Goal: Task Accomplishment & Management: Use online tool/utility

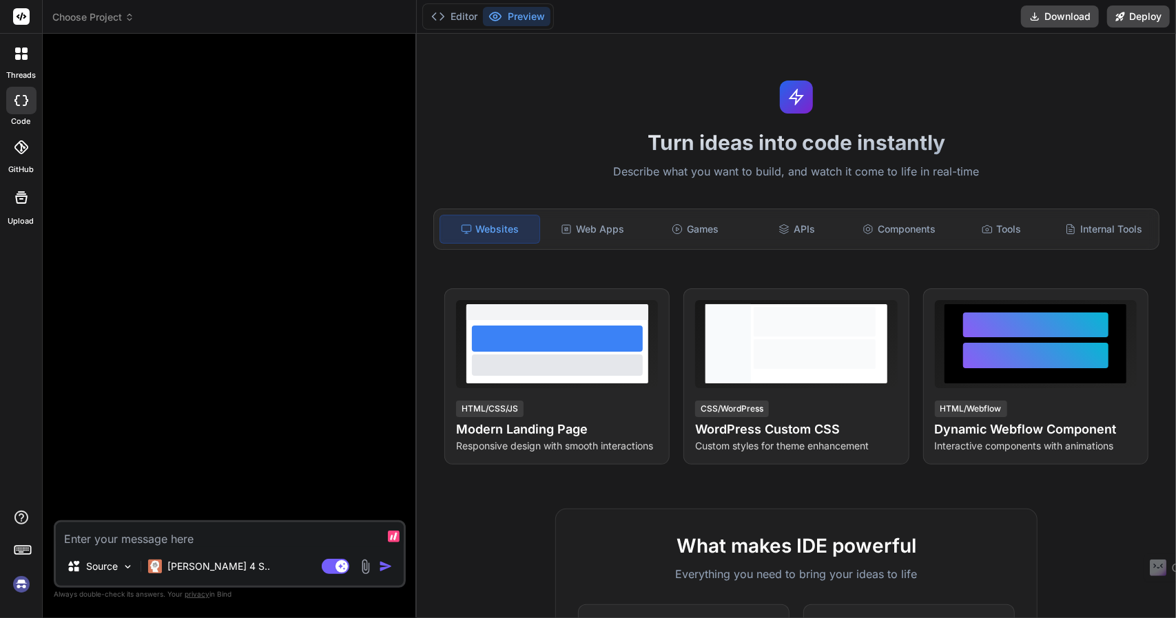
click at [21, 585] on img at bounding box center [21, 584] width 23 height 23
click at [958, 14] on button "Invite Team" at bounding box center [978, 17] width 70 height 22
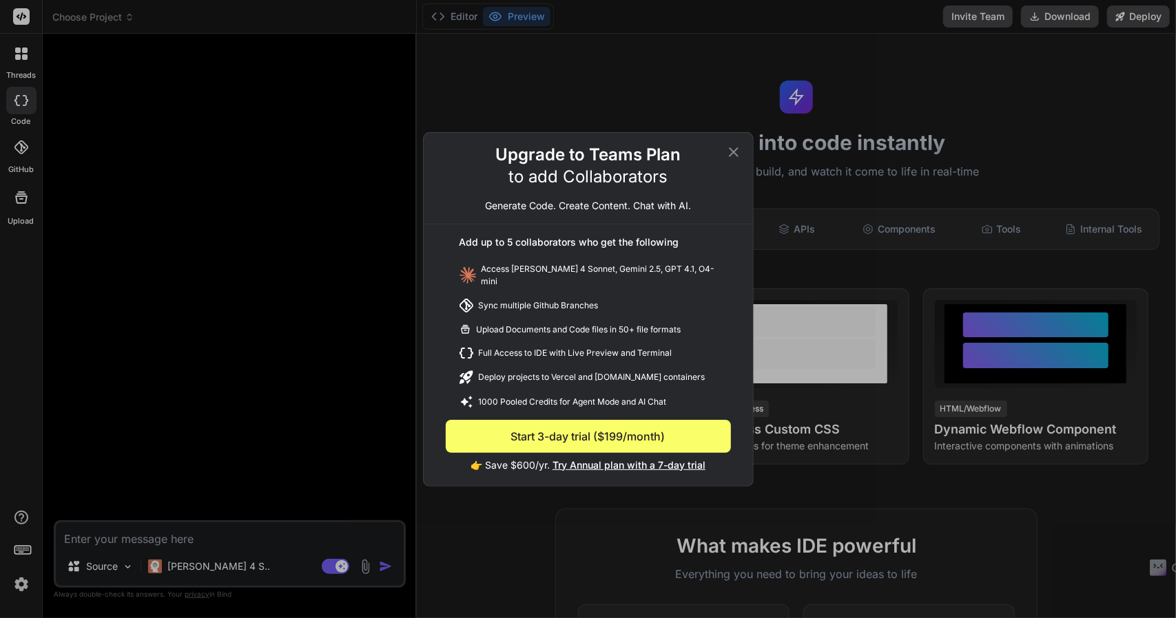
click at [739, 156] on icon at bounding box center [733, 152] width 17 height 17
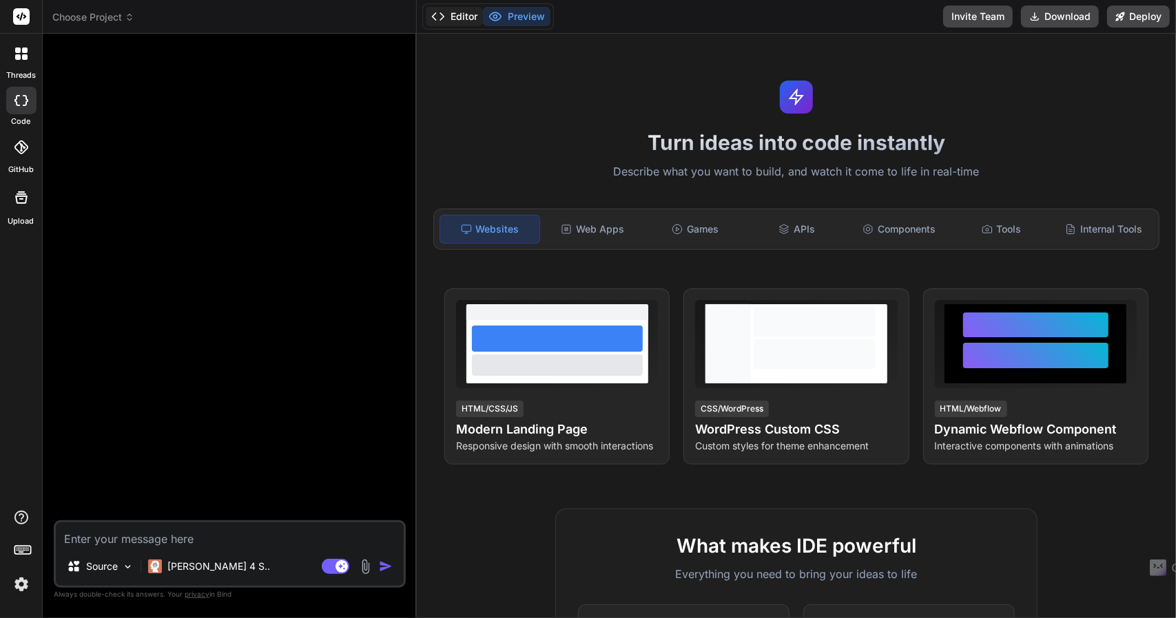
click at [451, 14] on button "Editor" at bounding box center [454, 16] width 57 height 19
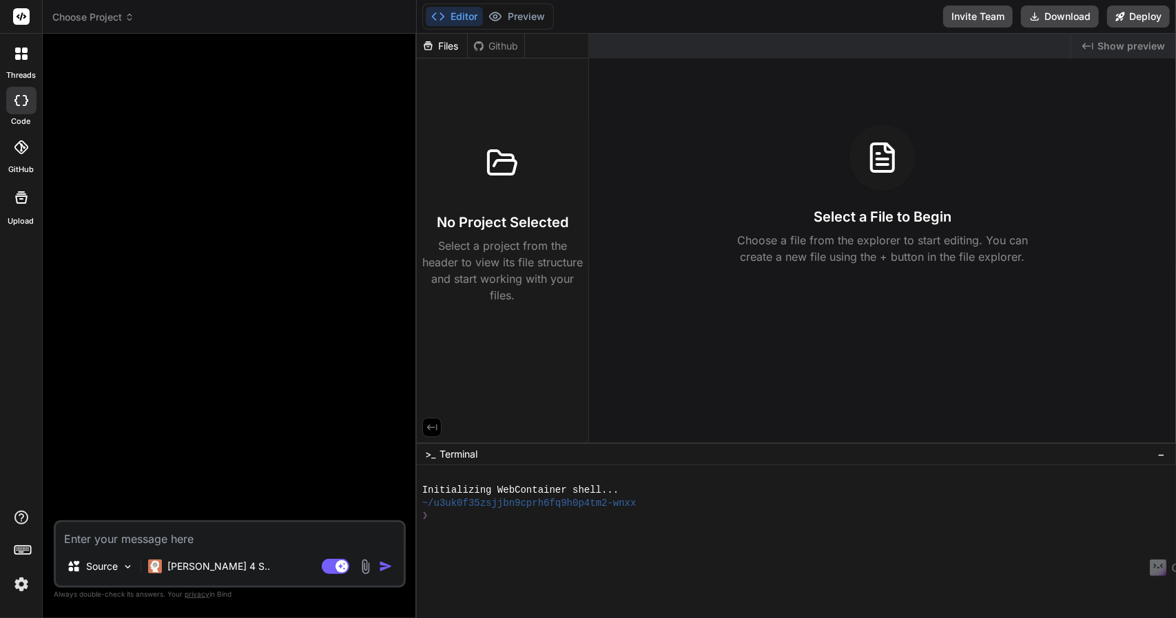
click at [23, 194] on icon at bounding box center [21, 197] width 12 height 12
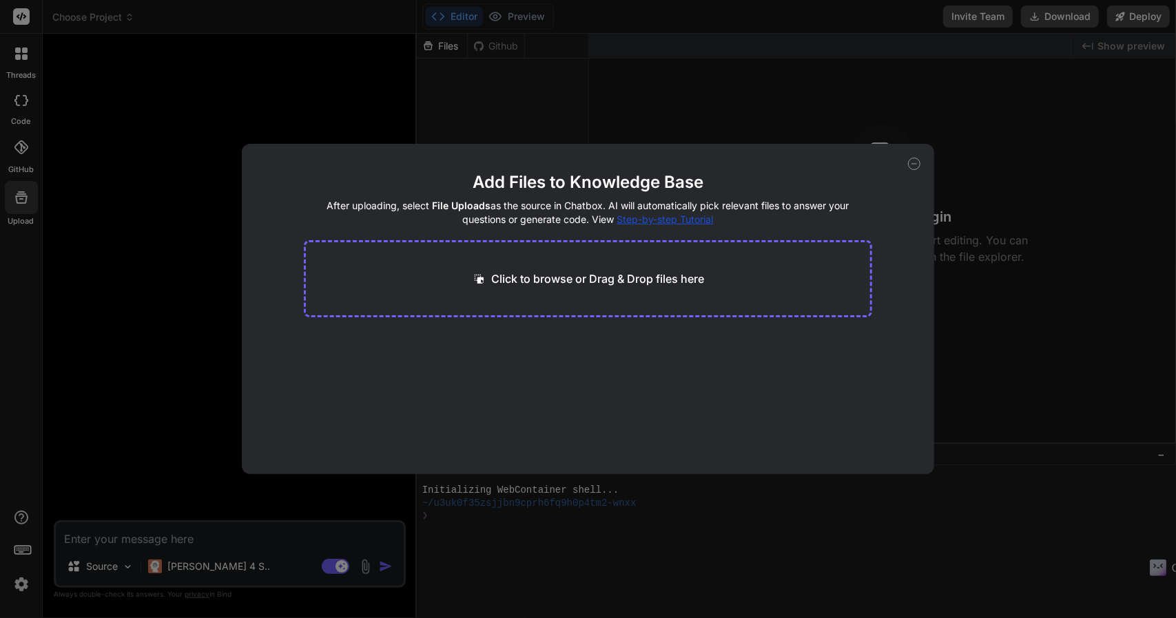
click at [40, 169] on div "Add Files to Knowledge Base After uploading, select File Uploads as the source …" at bounding box center [588, 309] width 1176 height 618
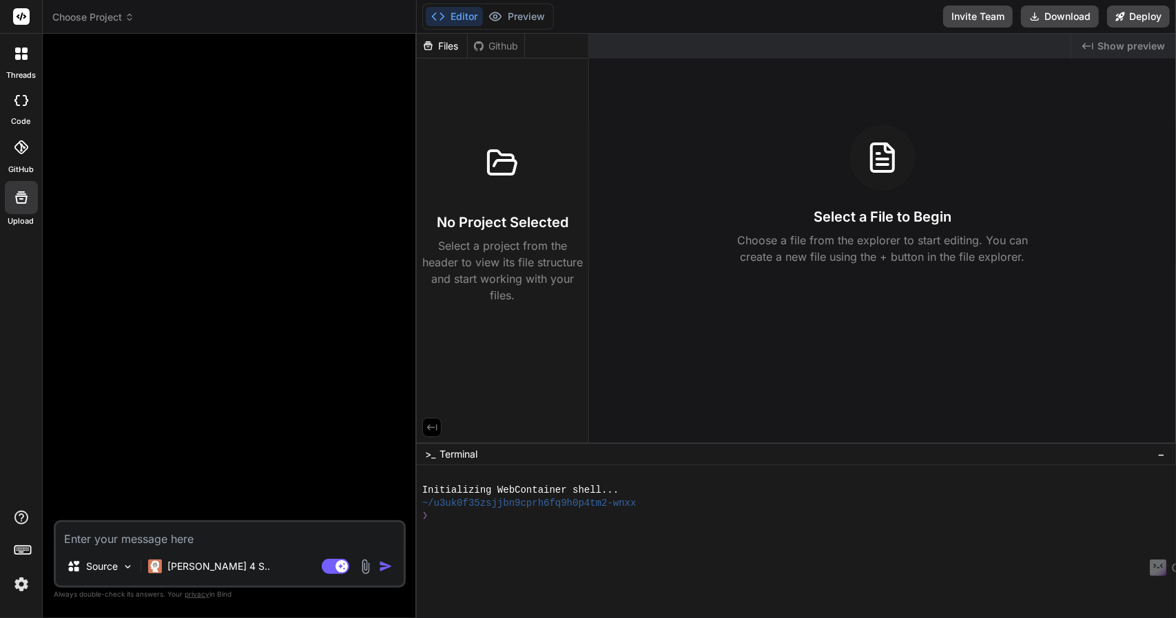
click at [13, 158] on div at bounding box center [21, 147] width 30 height 30
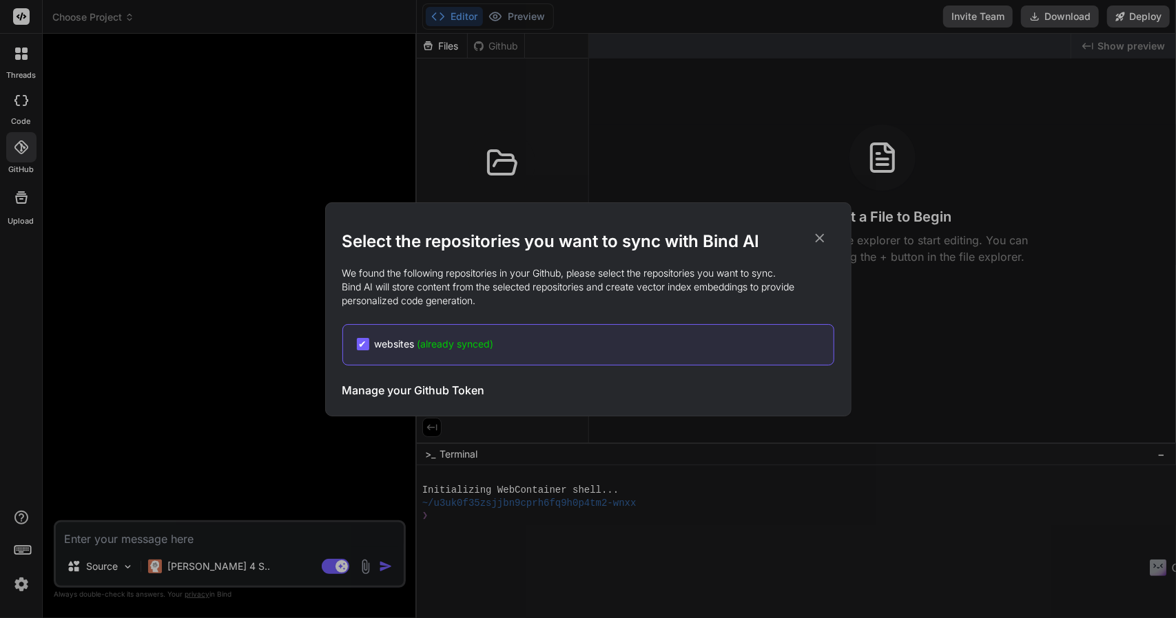
click at [67, 160] on div "Select the repositories you want to sync with Bind AI We found the following re…" at bounding box center [588, 309] width 1176 height 618
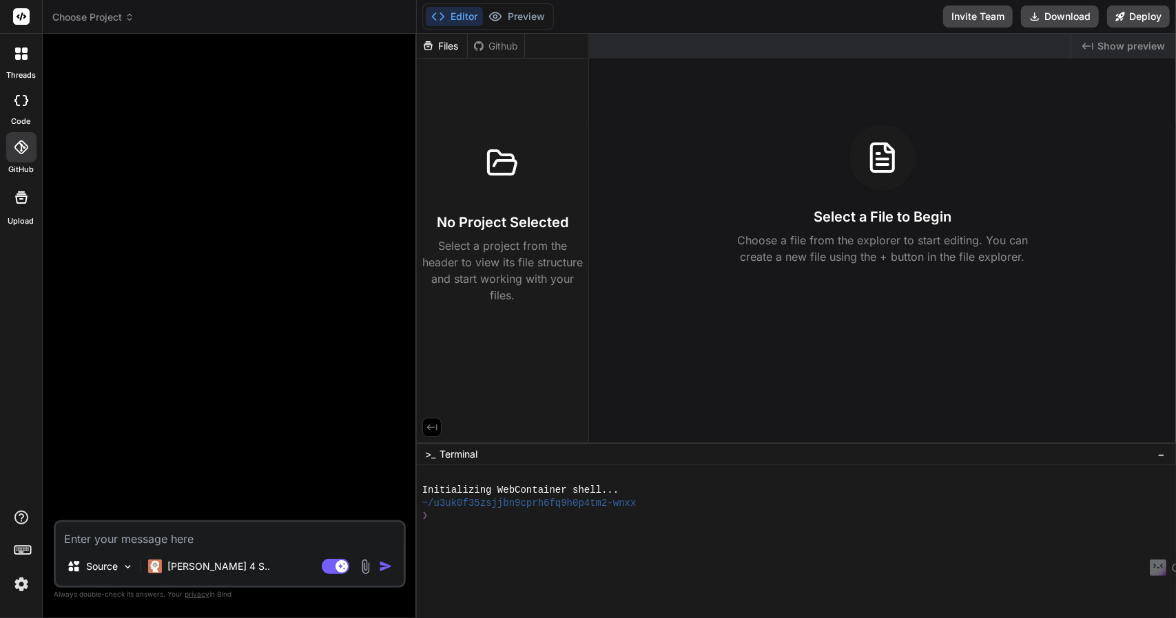
click at [21, 53] on icon at bounding box center [21, 54] width 12 height 12
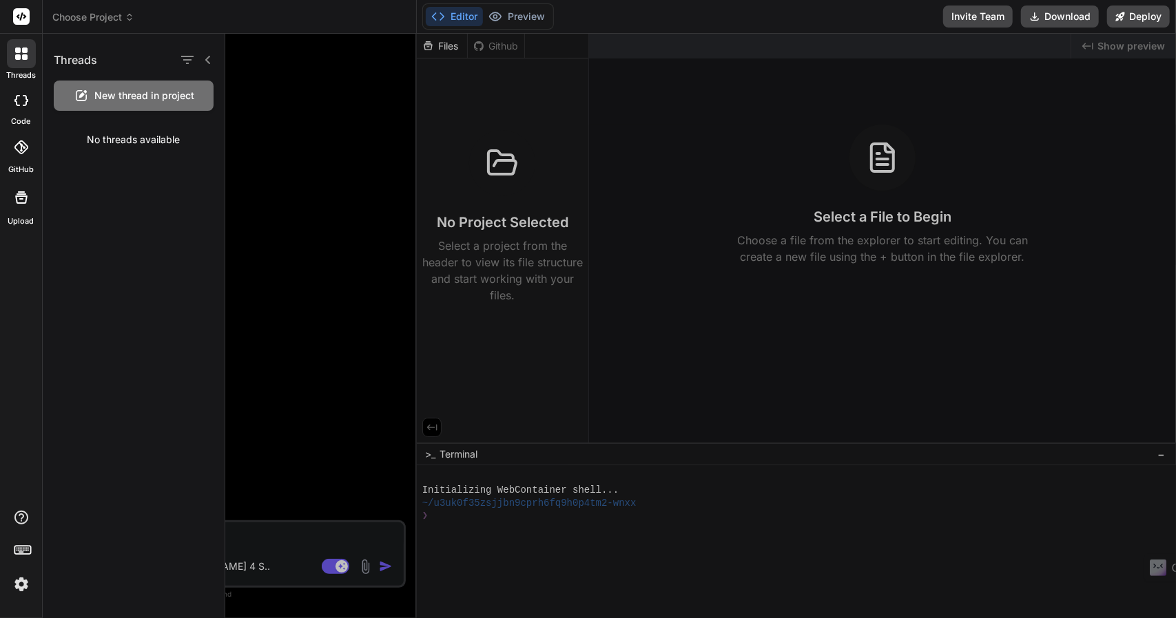
click at [23, 56] on icon at bounding box center [25, 57] width 6 height 6
click at [17, 102] on icon at bounding box center [21, 100] width 14 height 11
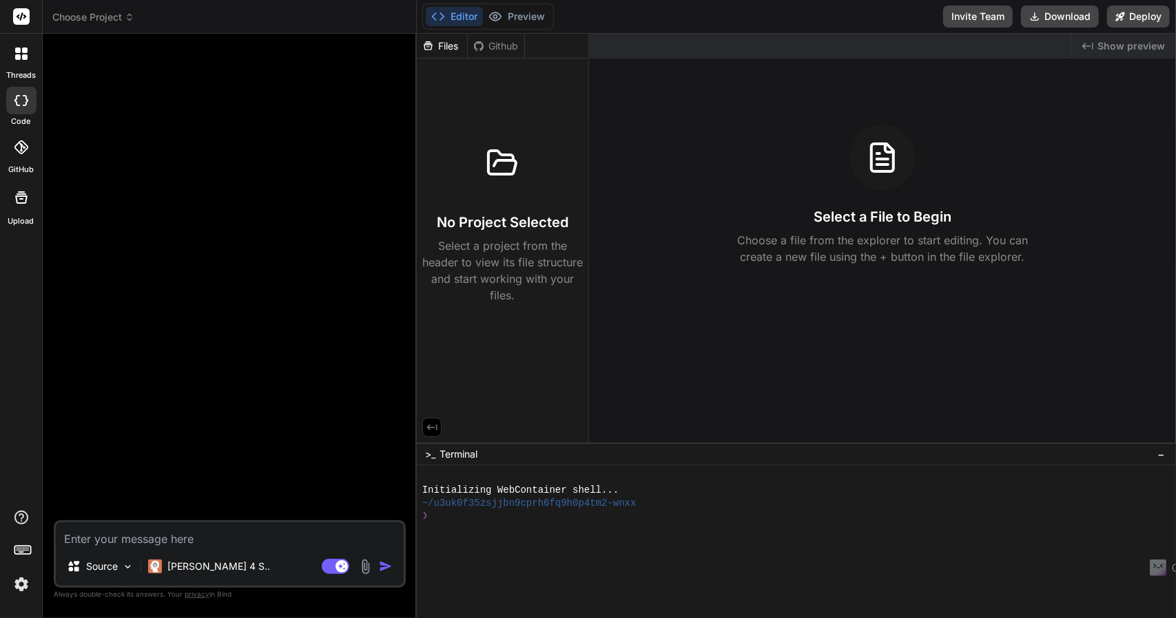
click at [19, 107] on div at bounding box center [21, 101] width 30 height 28
click at [121, 570] on div "Source" at bounding box center [100, 567] width 78 height 28
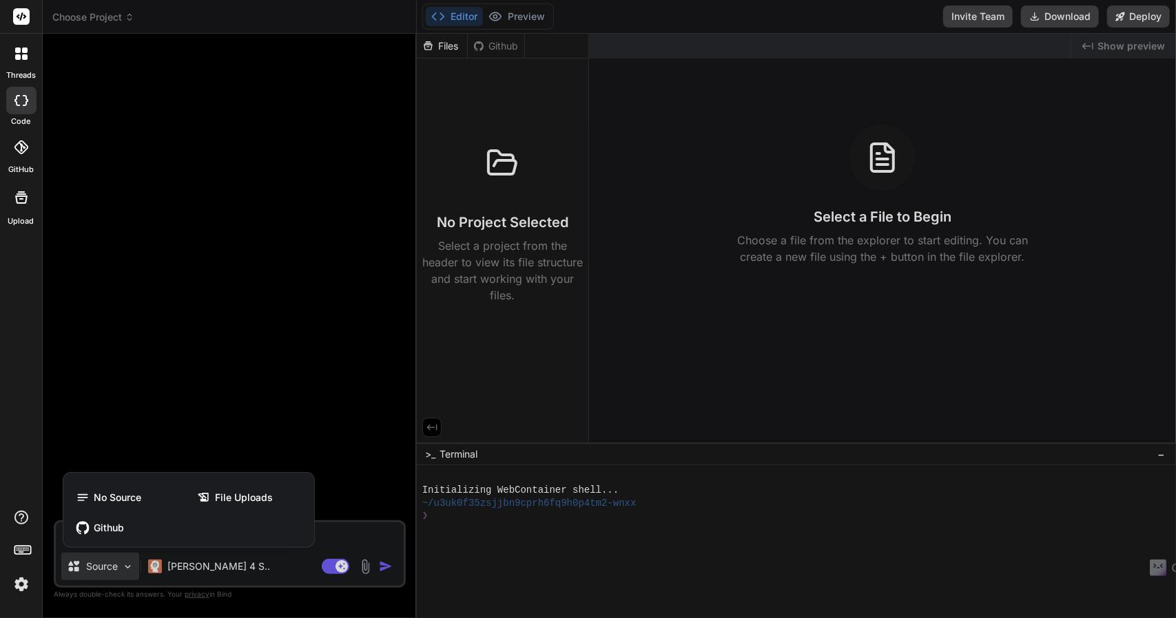
click at [119, 570] on div at bounding box center [588, 309] width 1176 height 618
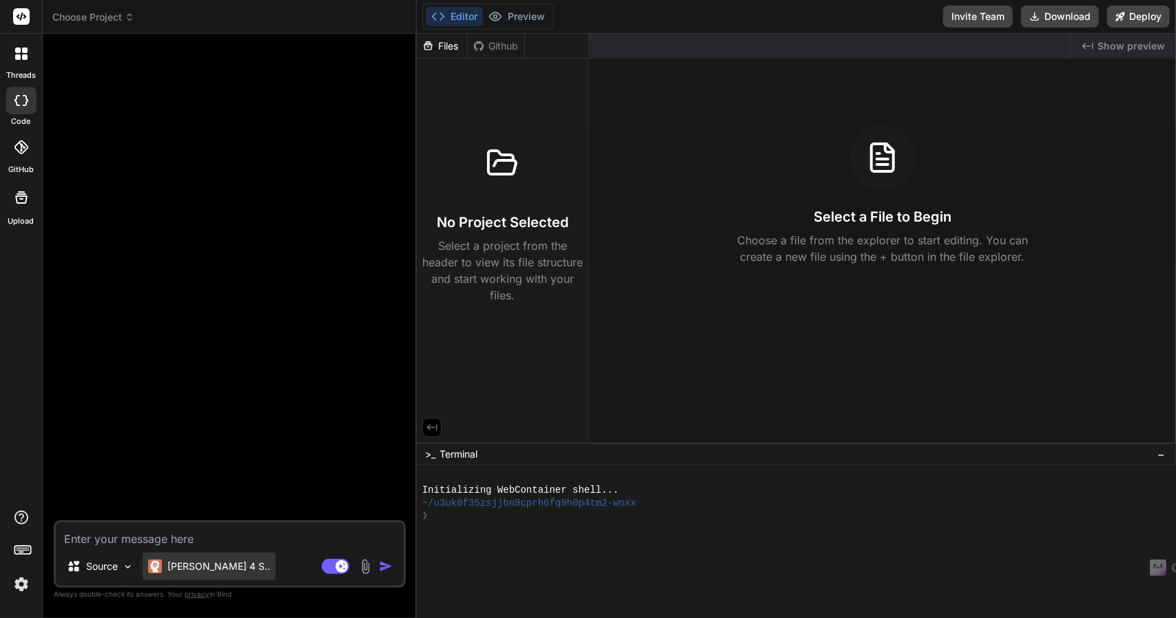
click at [193, 576] on div "Claude 4 S.." at bounding box center [209, 567] width 133 height 28
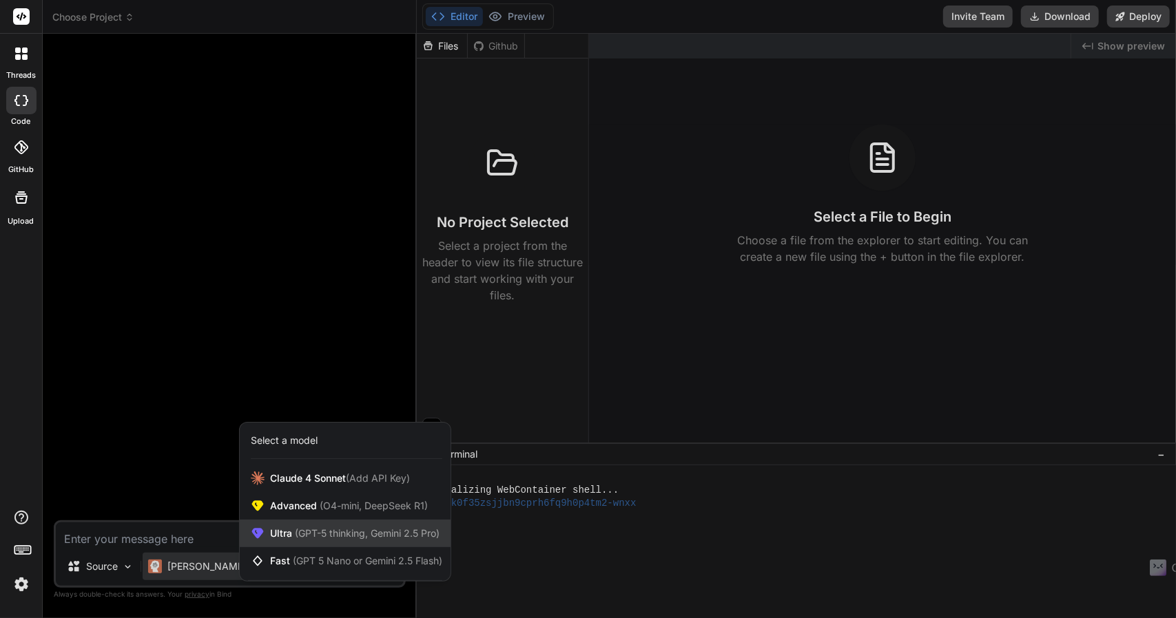
click at [374, 533] on span "(GPT-5 thinking, Gemini 2.5 Pro)" at bounding box center [365, 534] width 147 height 12
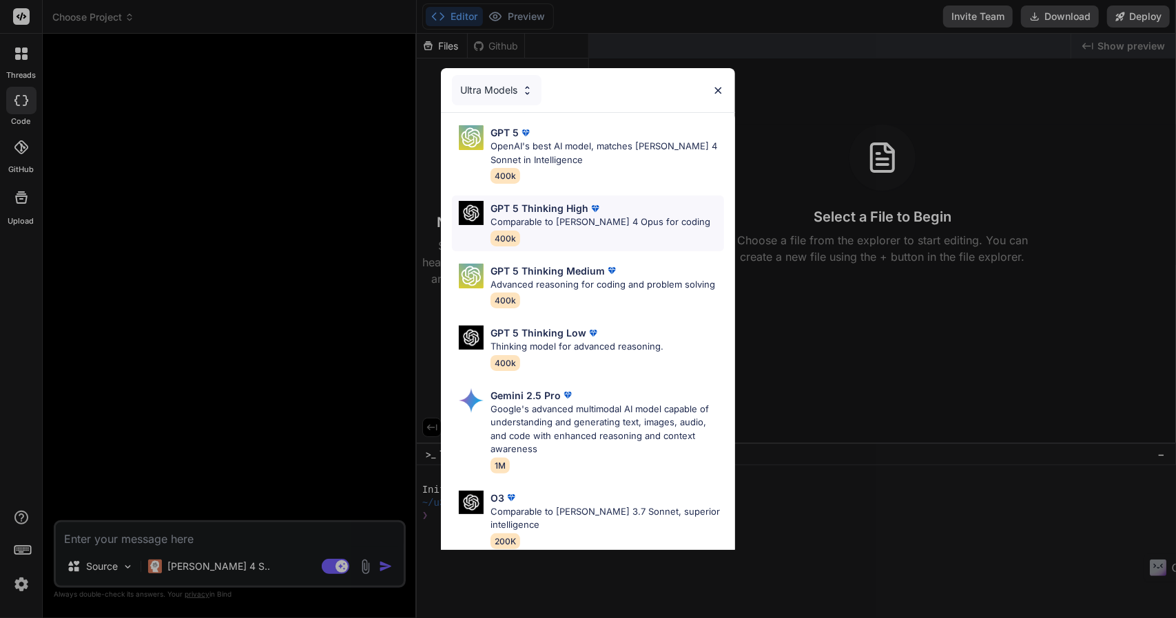
click at [559, 214] on p "GPT 5 Thinking High" at bounding box center [539, 208] width 98 height 14
type textarea "x"
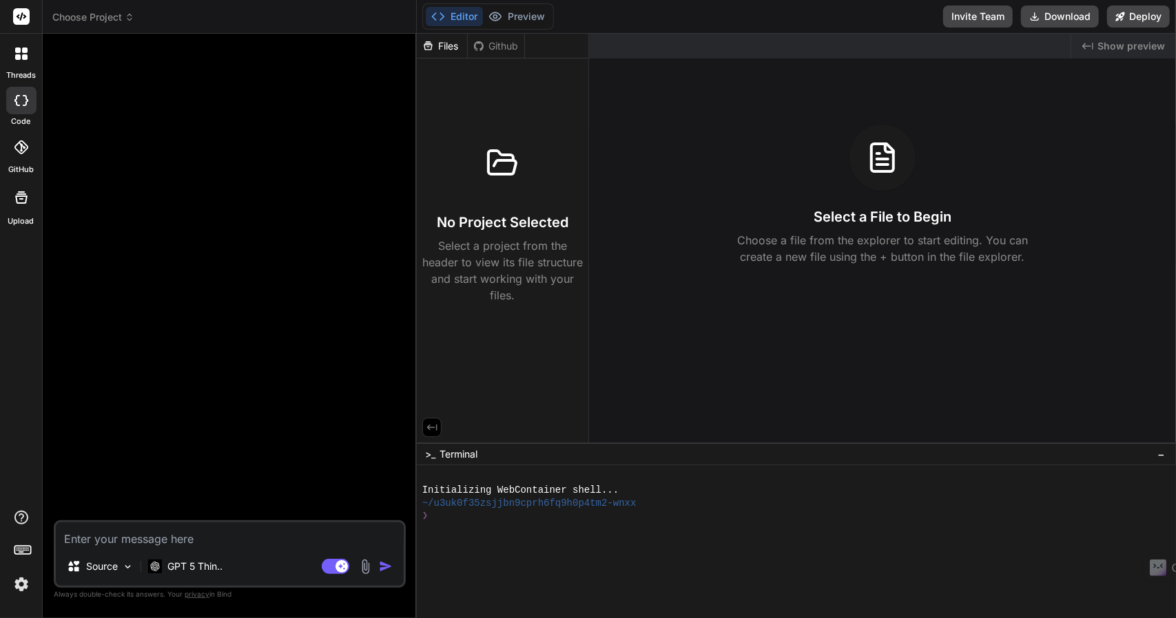
click at [149, 539] on textarea at bounding box center [230, 535] width 348 height 25
type textarea "m"
type textarea "x"
type textarea "ma"
type textarea "x"
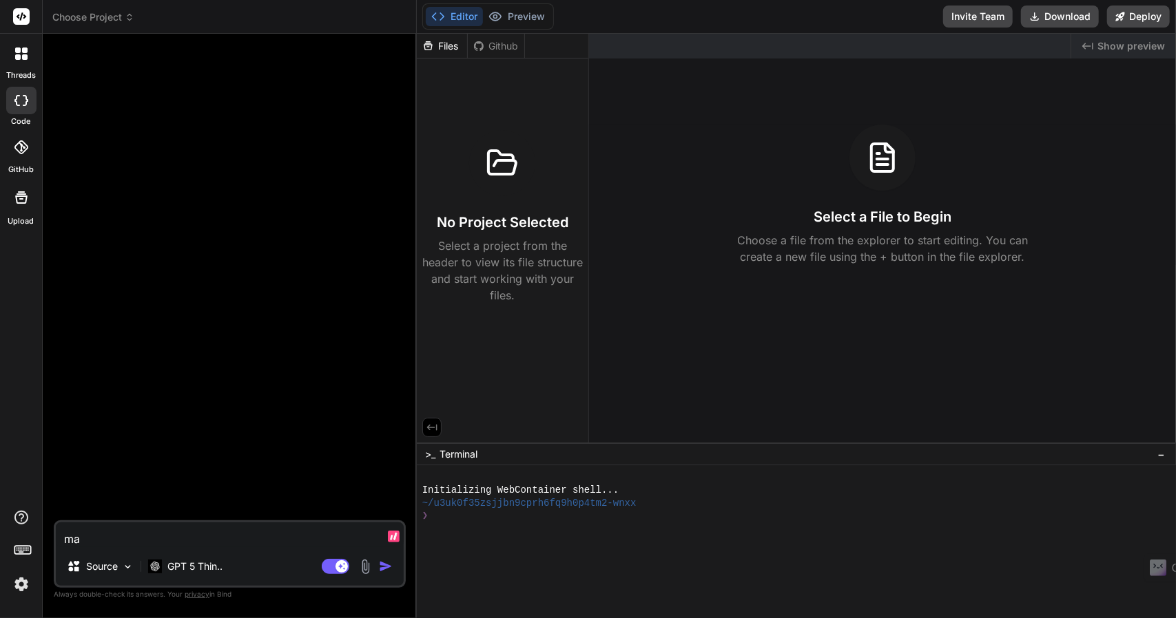
type textarea "mak"
type textarea "x"
type textarea "make"
type textarea "x"
type textarea "make"
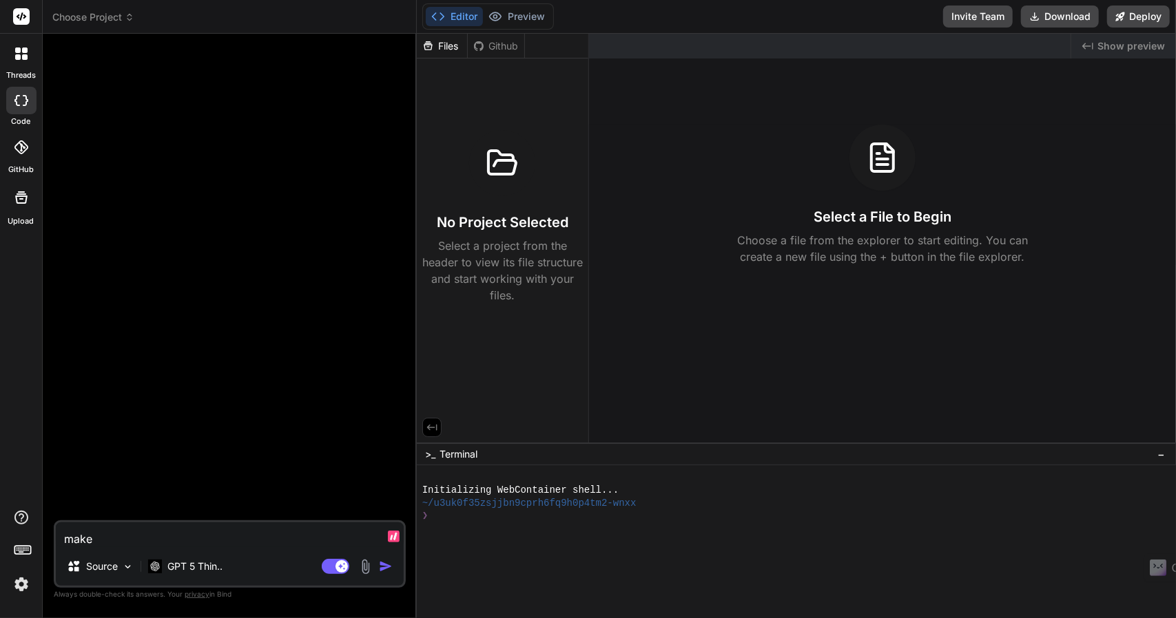
type textarea "x"
type textarea "make m"
type textarea "x"
type textarea "make me"
type textarea "x"
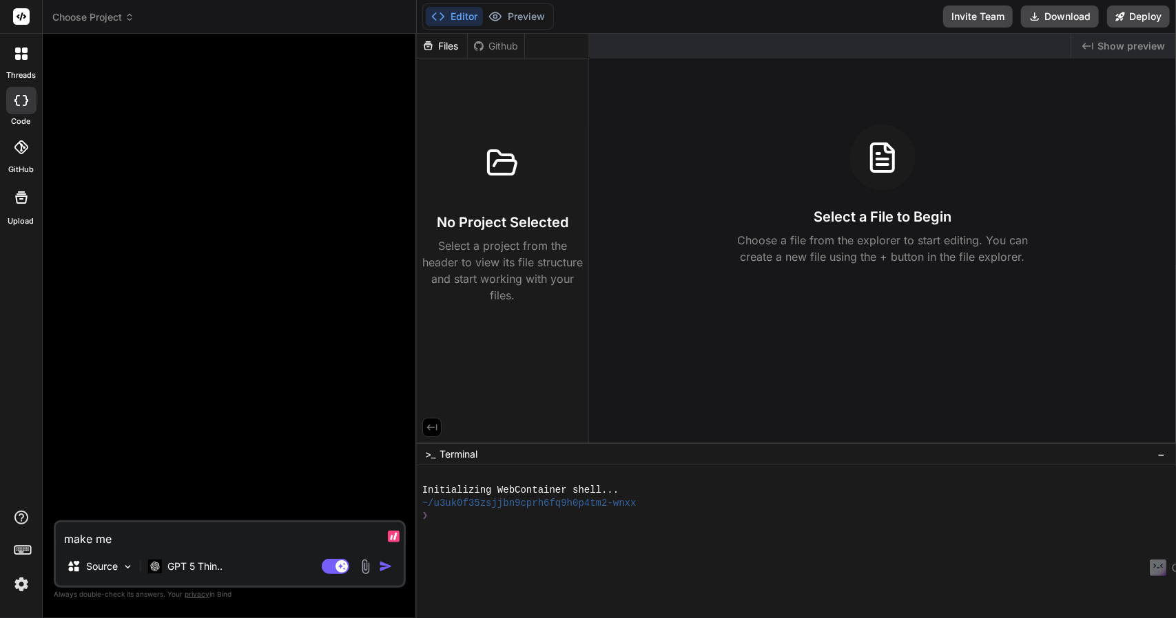
type textarea "make me"
type textarea "x"
type textarea "make me a"
type textarea "x"
type textarea "make me a"
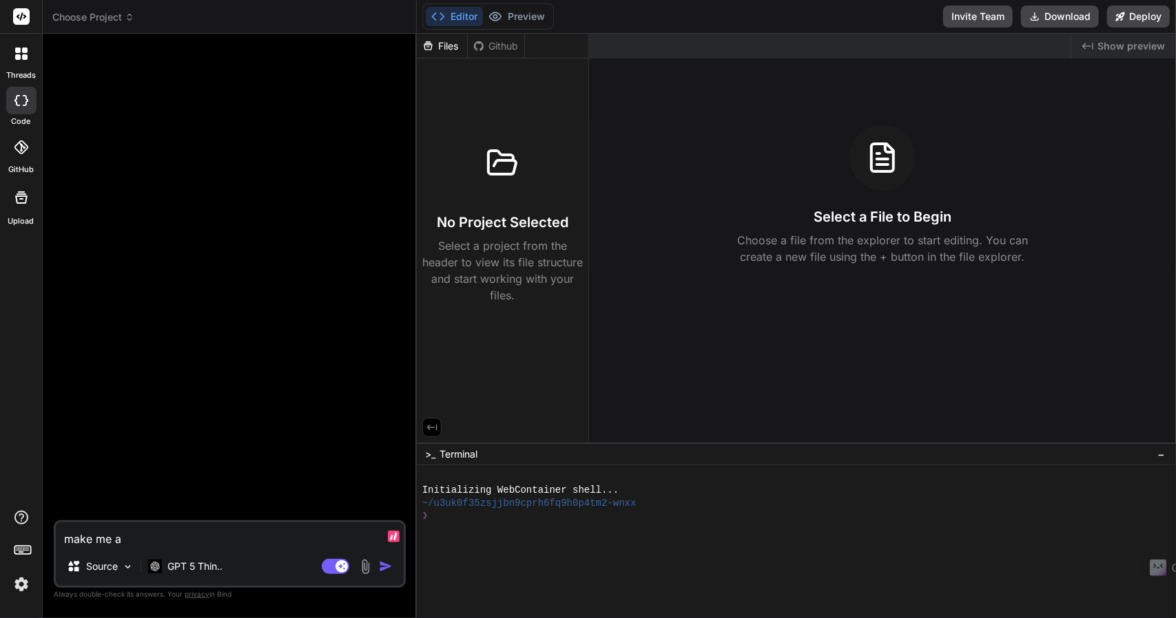
type textarea "x"
type textarea "make me a w"
type textarea "x"
type textarea "make me a we"
type textarea "x"
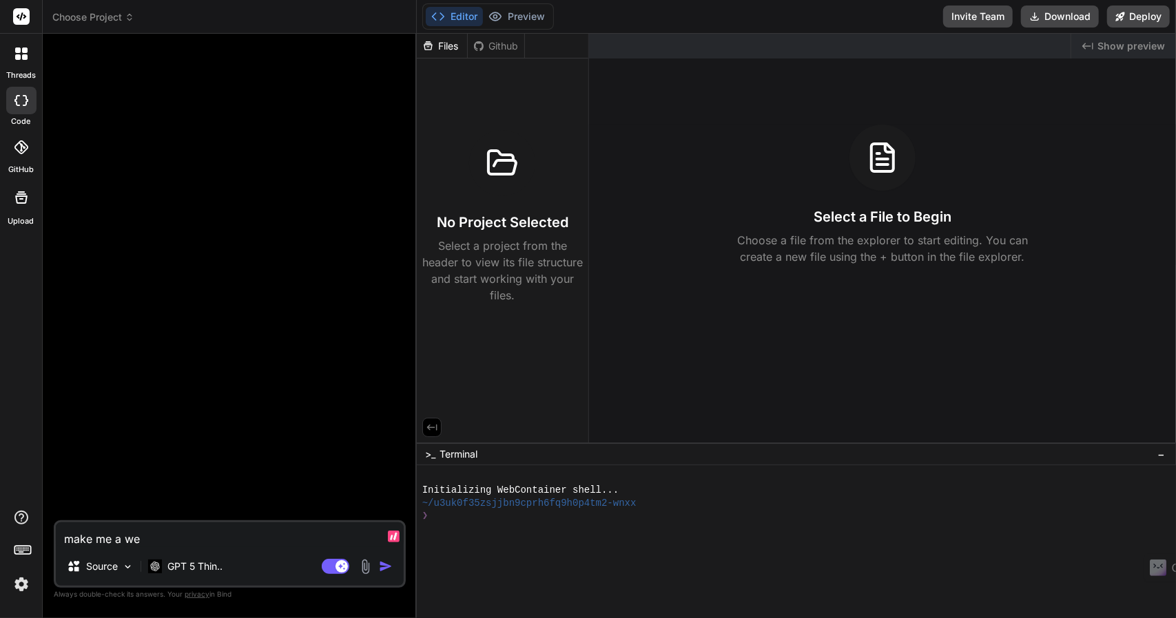
type textarea "make me a web"
type textarea "x"
type textarea "make me a webp"
type textarea "x"
type textarea "make me a webpa"
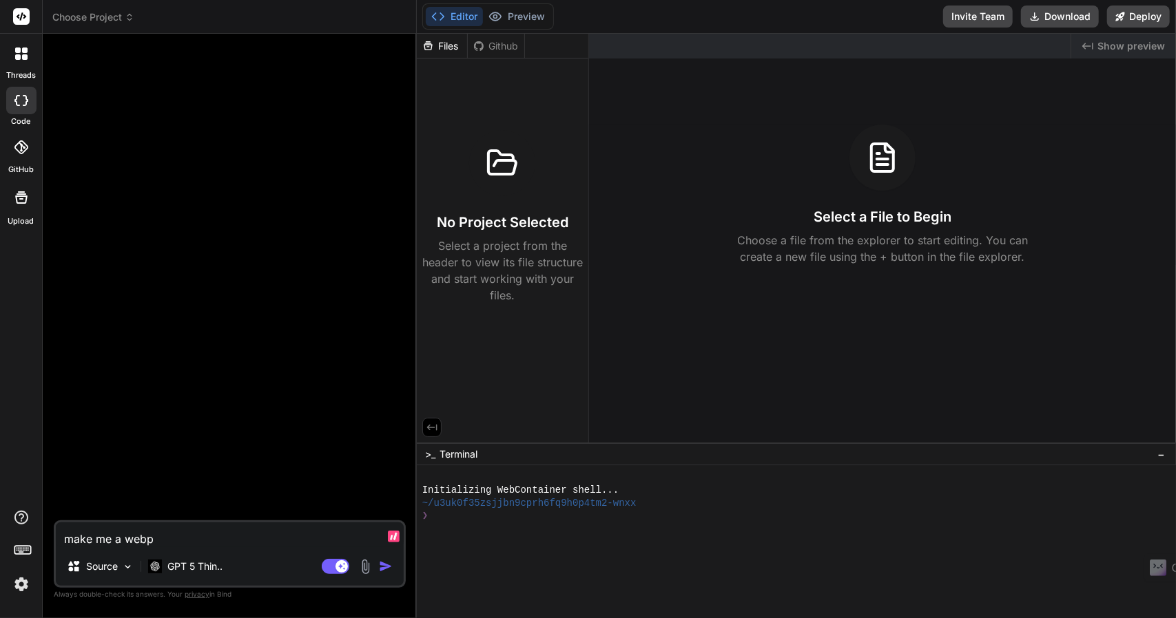
type textarea "x"
type textarea "make me a webpag"
type textarea "x"
type textarea "make me a webpage"
type textarea "x"
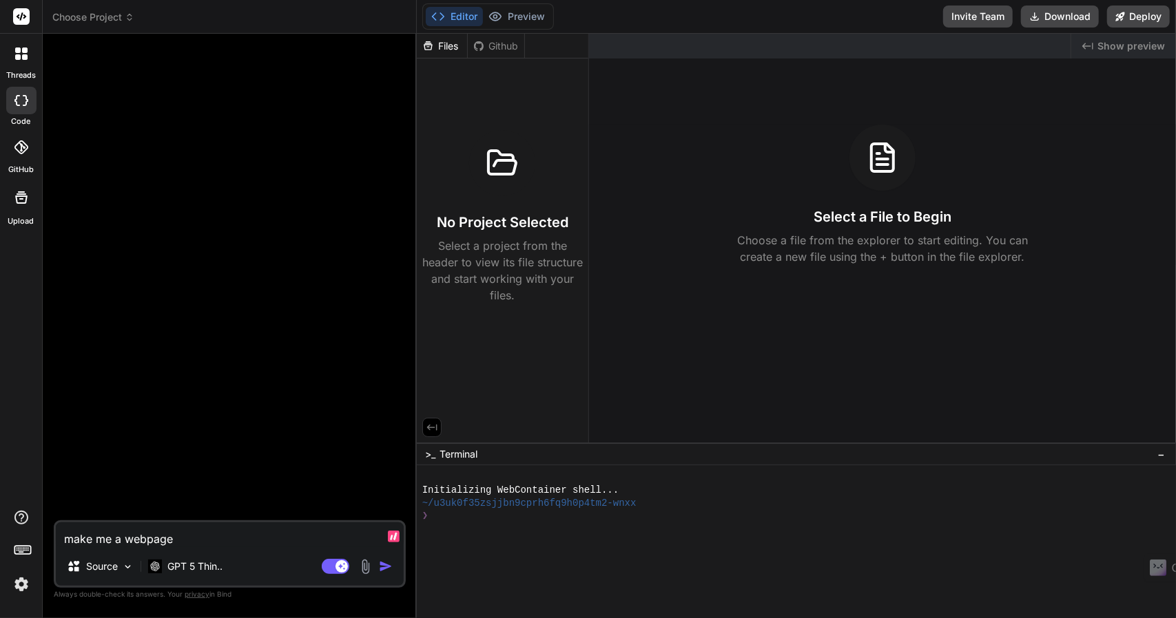
type textarea "make me a webpage"
type textarea "x"
type textarea "make me a webpage f"
type textarea "x"
type textarea "make me a webpage fo"
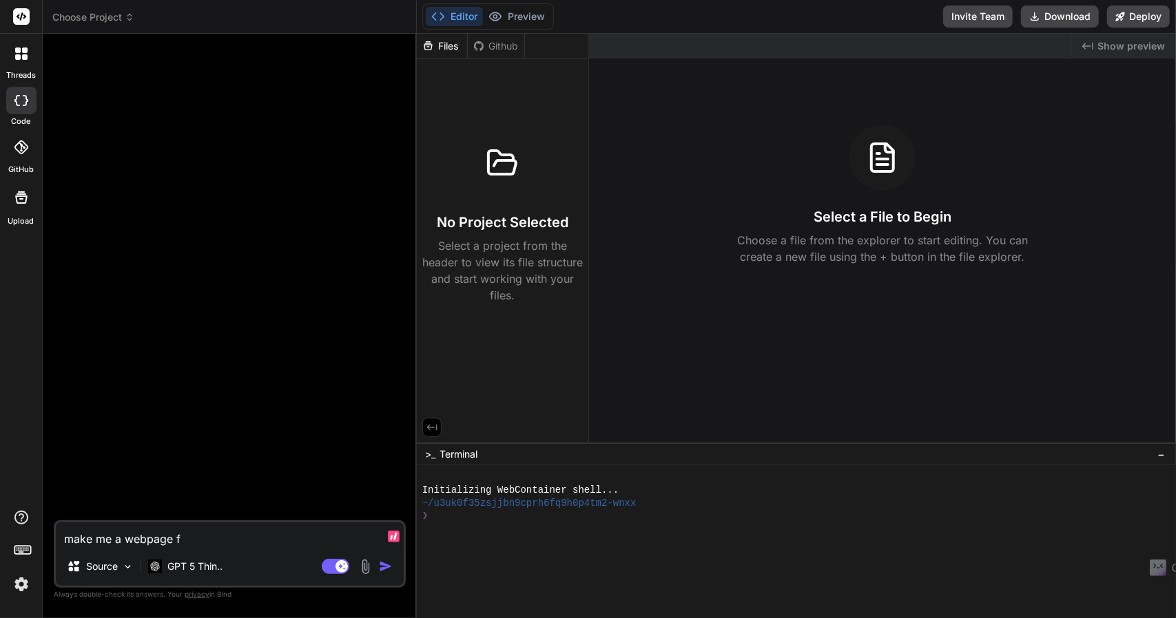
type textarea "x"
type textarea "make me a webpage for"
type textarea "x"
type textarea "make me a webpage for"
type textarea "x"
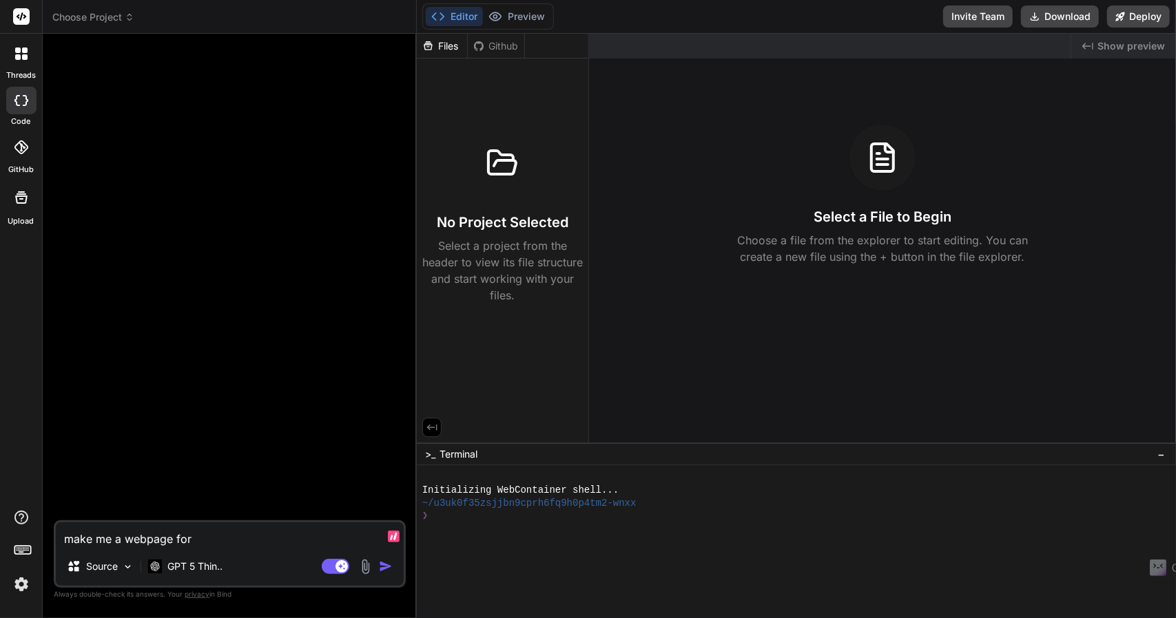
click at [127, 539] on textarea "make me a webpage for" at bounding box center [230, 535] width 348 height 25
type textarea "make me a lwebpage for"
type textarea "x"
type textarea "make me a lawebpage for"
type textarea "x"
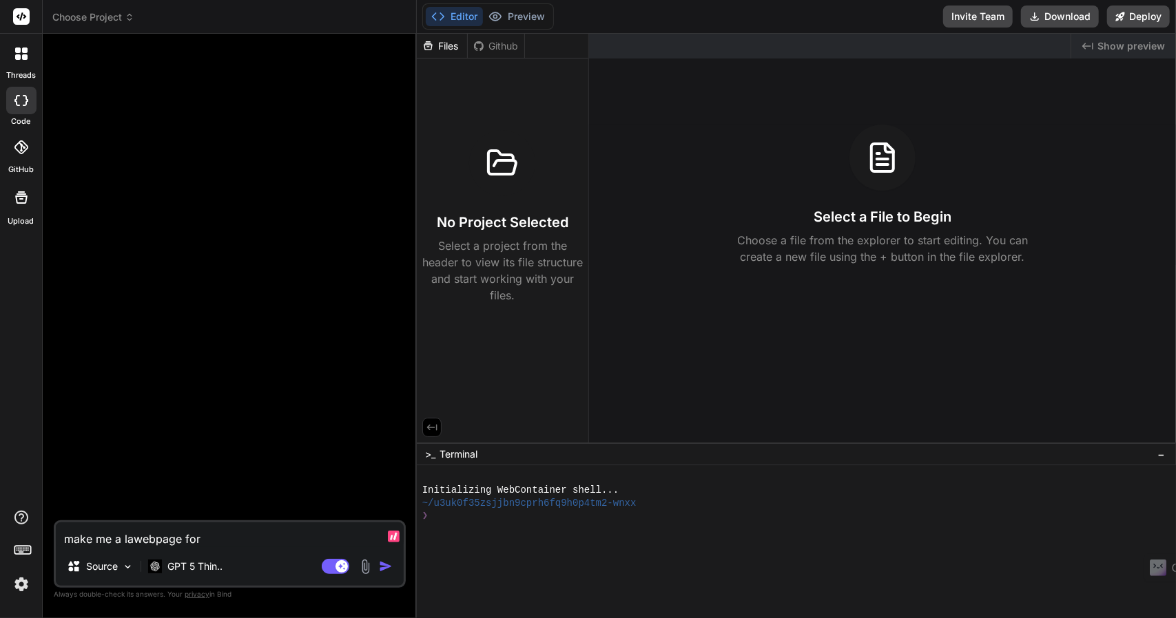
type textarea "make me a lanwebpage for"
type textarea "x"
type textarea "make me a landwebpage for"
type textarea "x"
type textarea "make me a landiwebpage for"
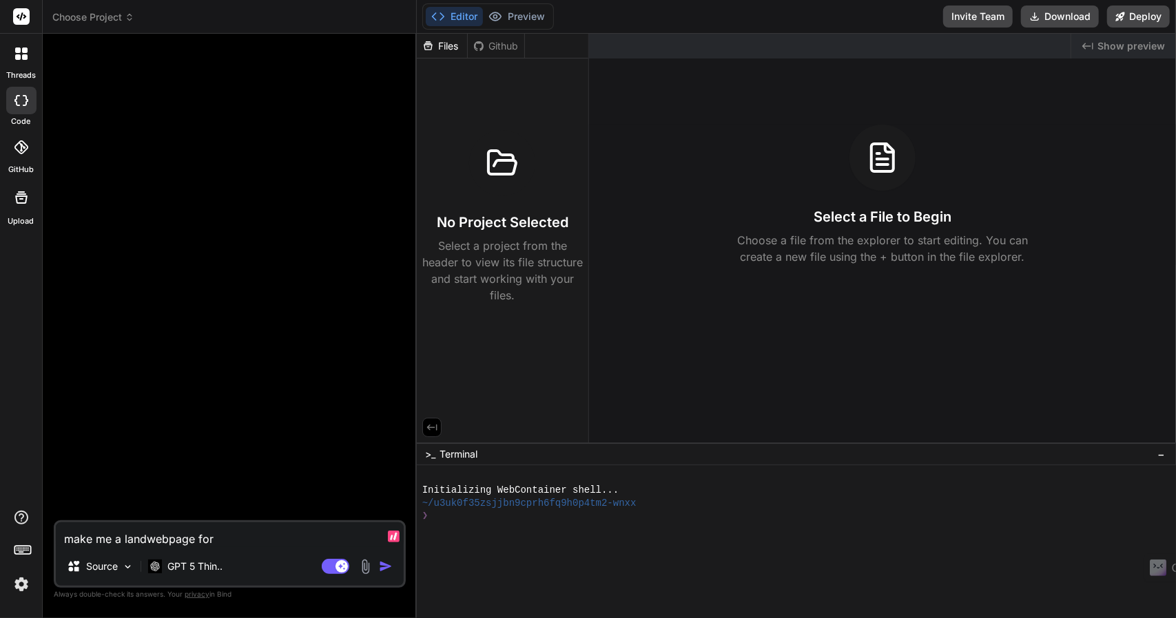
type textarea "x"
type textarea "make me a landinwebpage for"
type textarea "x"
type textarea "make me a landingwebpage for"
type textarea "x"
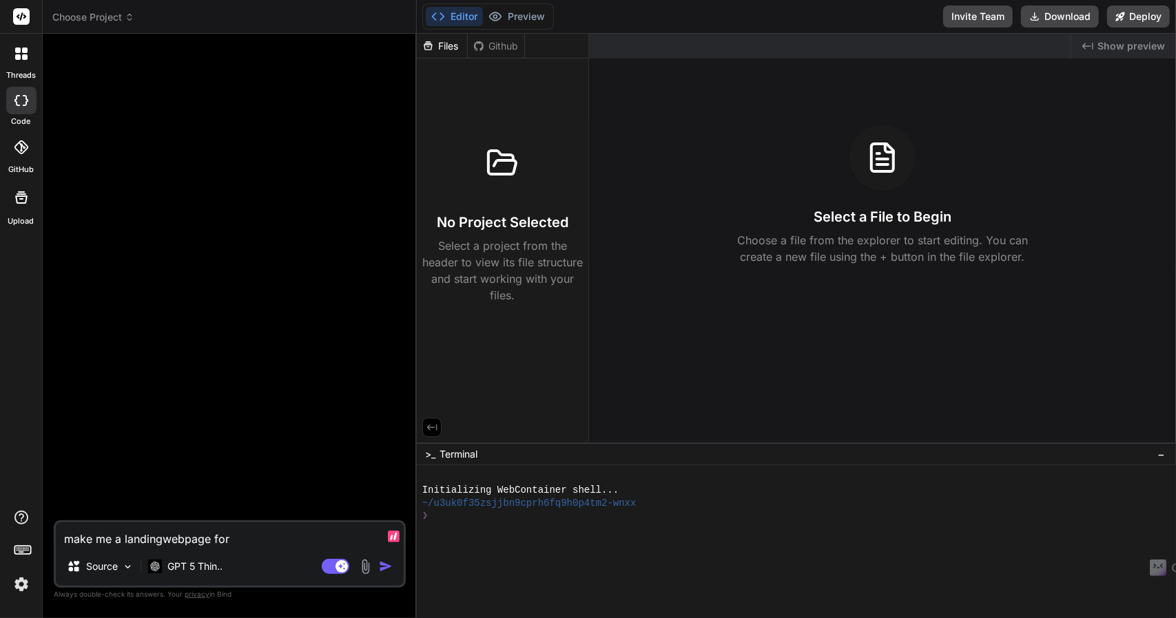
type textarea "make me a landing webpage for"
type textarea "x"
click at [253, 538] on textarea "make me a landing webpage for" at bounding box center [230, 535] width 348 height 25
type textarea "make me a landing webpage for l"
type textarea "x"
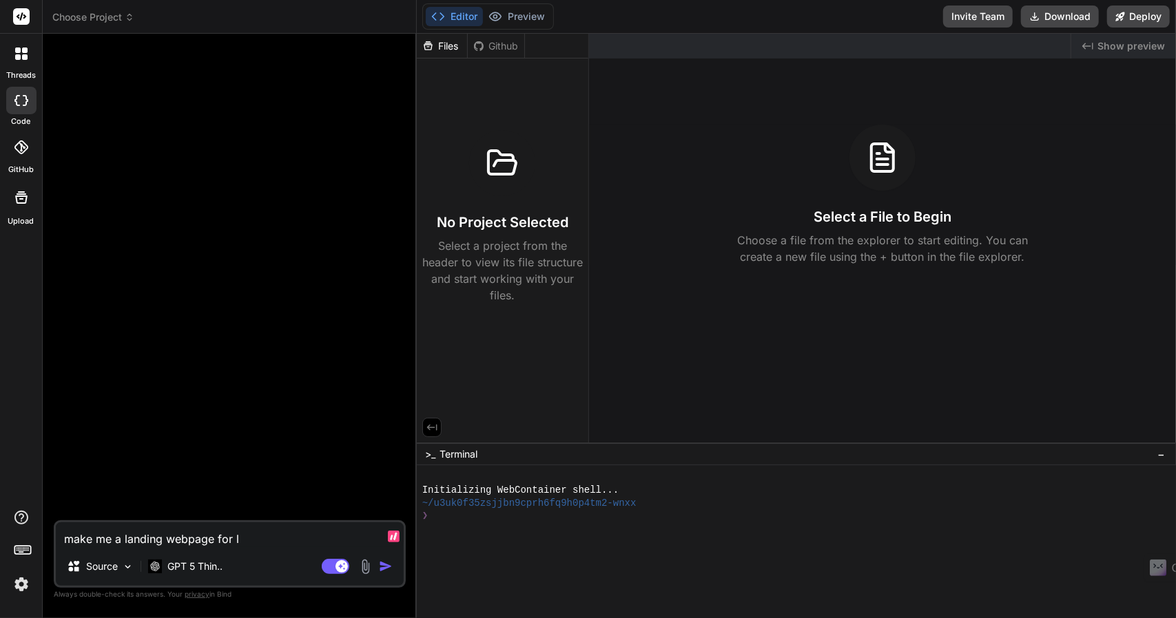
type textarea "make me a landing webpage for li"
type textarea "x"
type textarea "make me a landing webpage for lif"
type textarea "x"
type textarea "make me a landing webpage for life"
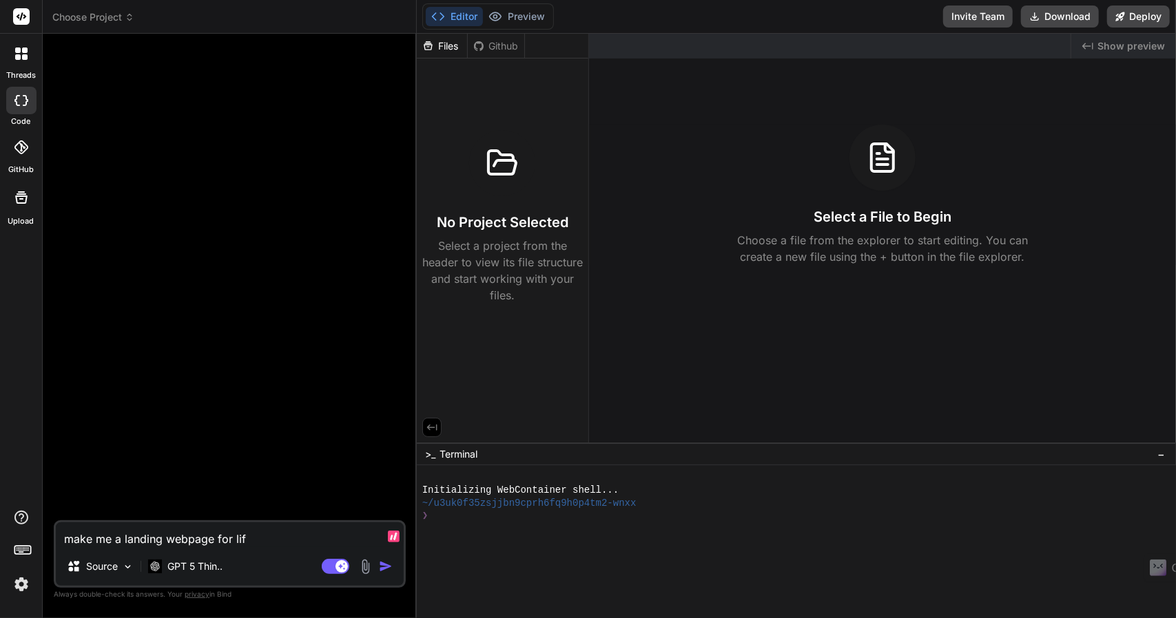
type textarea "x"
type textarea "make me a landing webpage for life"
type textarea "x"
type textarea "make me a landing webpage for life i"
type textarea "x"
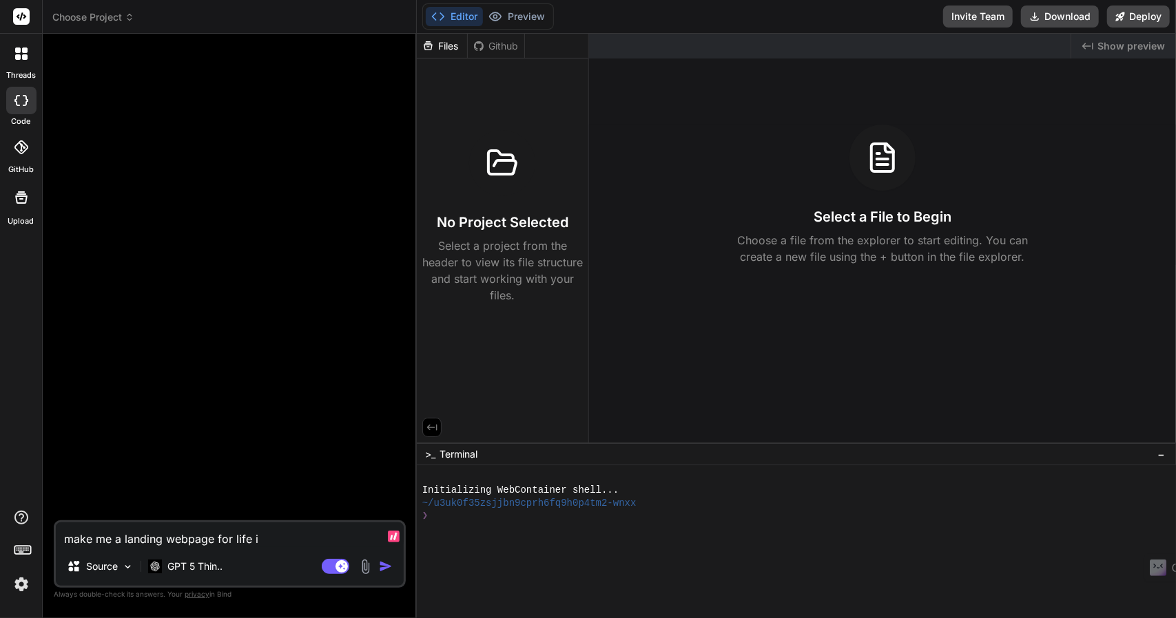
type textarea "make me a landing webpage for life in"
type textarea "x"
type textarea "make me a landing webpage for life ins"
type textarea "x"
type textarea "make me a landing webpage for life insu"
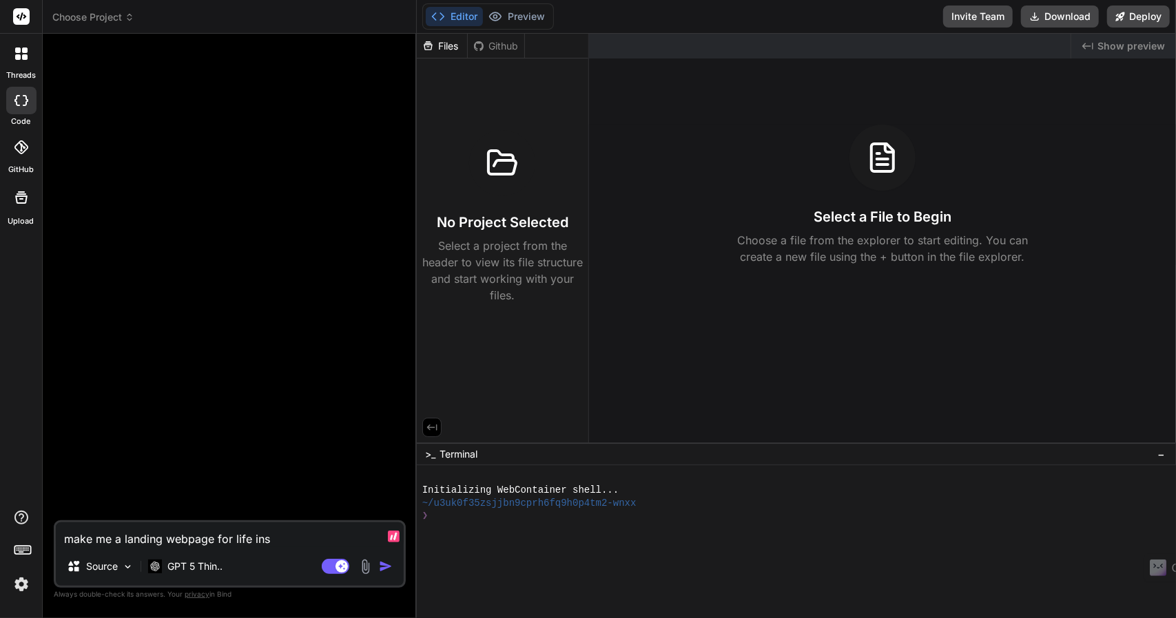
type textarea "x"
type textarea "make me a landing webpage for life insur"
type textarea "x"
type textarea "make me a landing webpage for life insura"
type textarea "x"
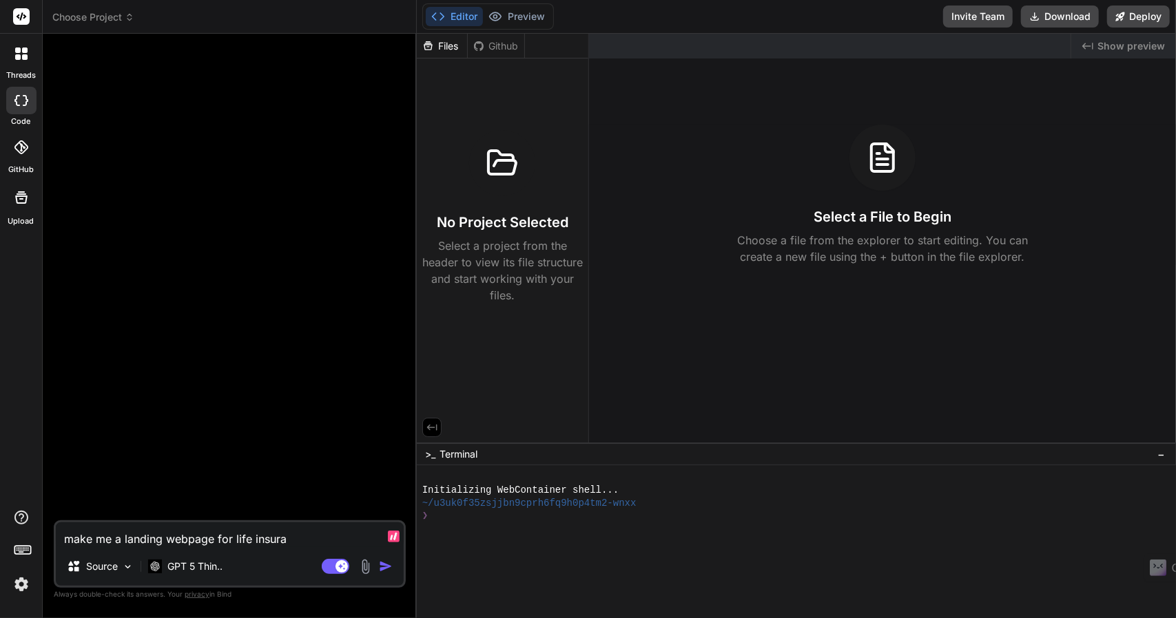
type textarea "make me a landing webpage for life insuran"
type textarea "x"
type textarea "make me a landing webpage for life insuranc"
type textarea "x"
type textarea "make me a landing webpage for life insurance"
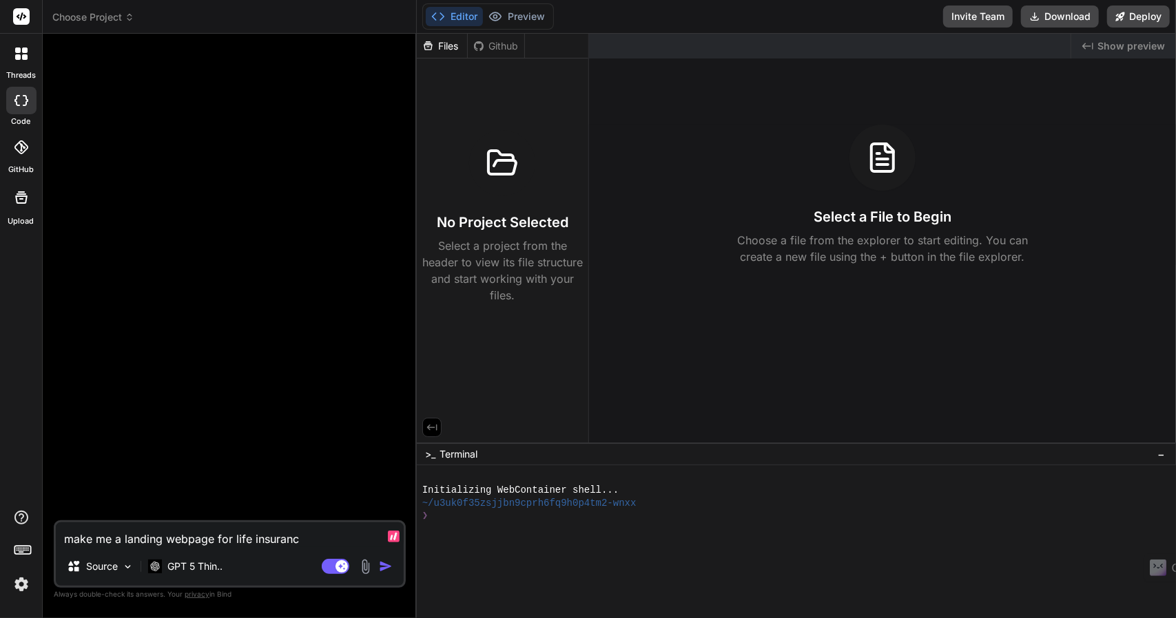
type textarea "x"
type textarea "make me a landing webpage for life insurance"
type textarea "x"
type textarea "make me a landing webpage for life insurance i"
type textarea "x"
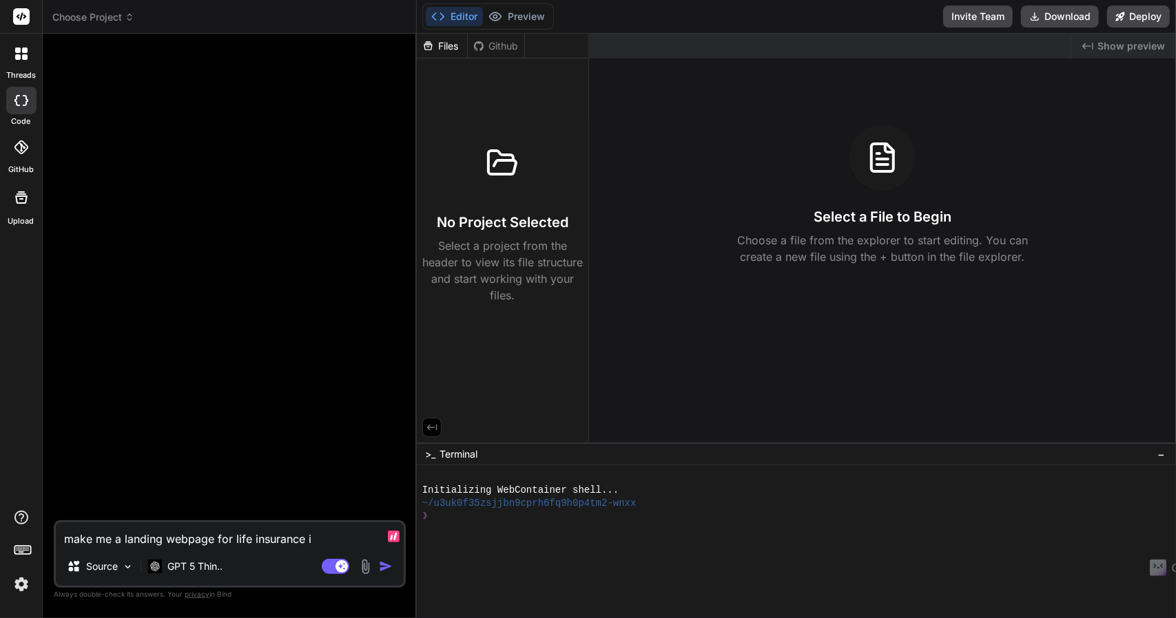
type textarea "make me a landing webpage for life insurance in"
type textarea "x"
type textarea "make me a landing webpage for life insurance in"
type textarea "x"
type textarea "make me a landing webpage for life insurance in B"
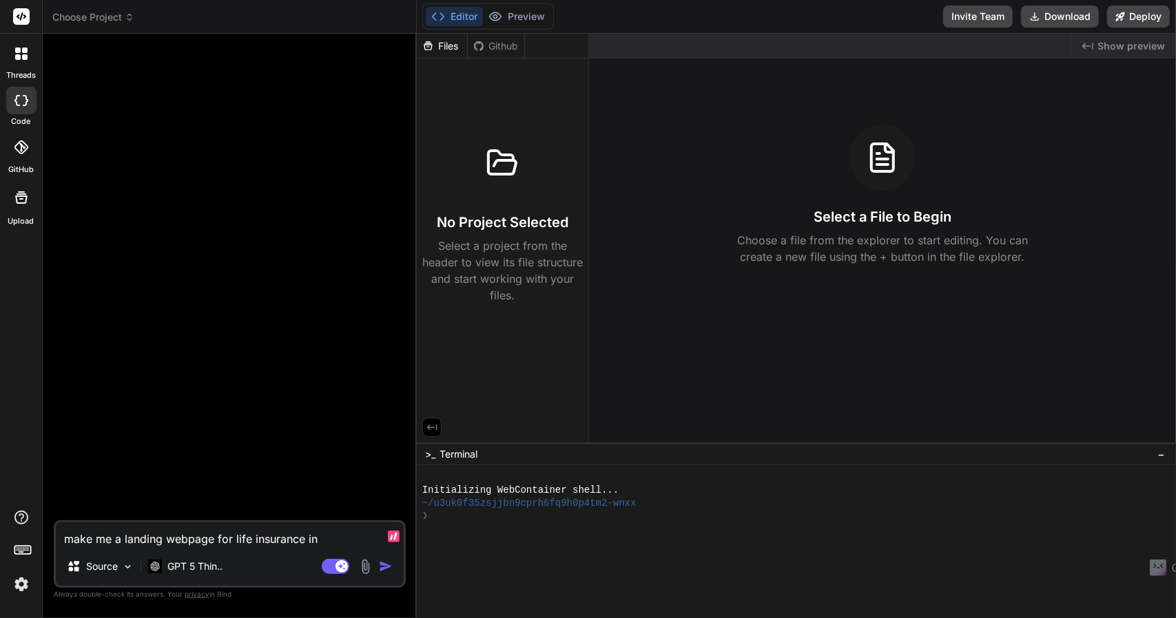
type textarea "x"
type textarea "make me a landing webpage for life insurance in BC"
type textarea "x"
type textarea "make me a landing webpage for life insurance in BC"
type textarea "x"
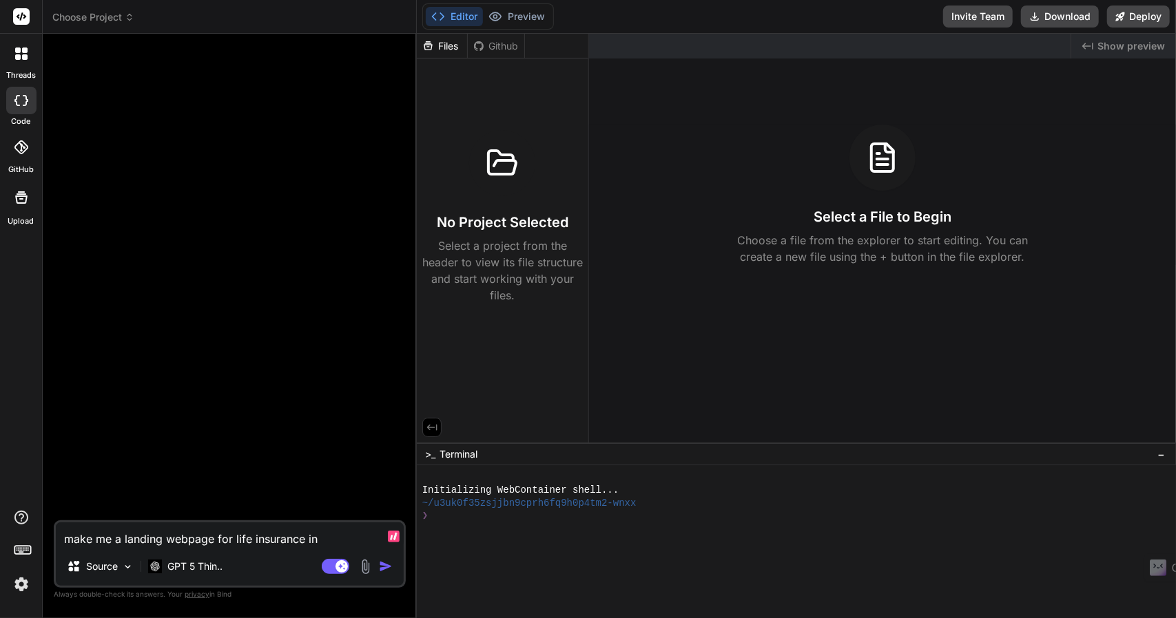
type textarea "make me a landing webpage for life insurance in BC f"
type textarea "x"
type textarea "make me a landing webpage for life insurance in BC fo"
type textarea "x"
type textarea "make me a landing webpage for life insurance in BC for"
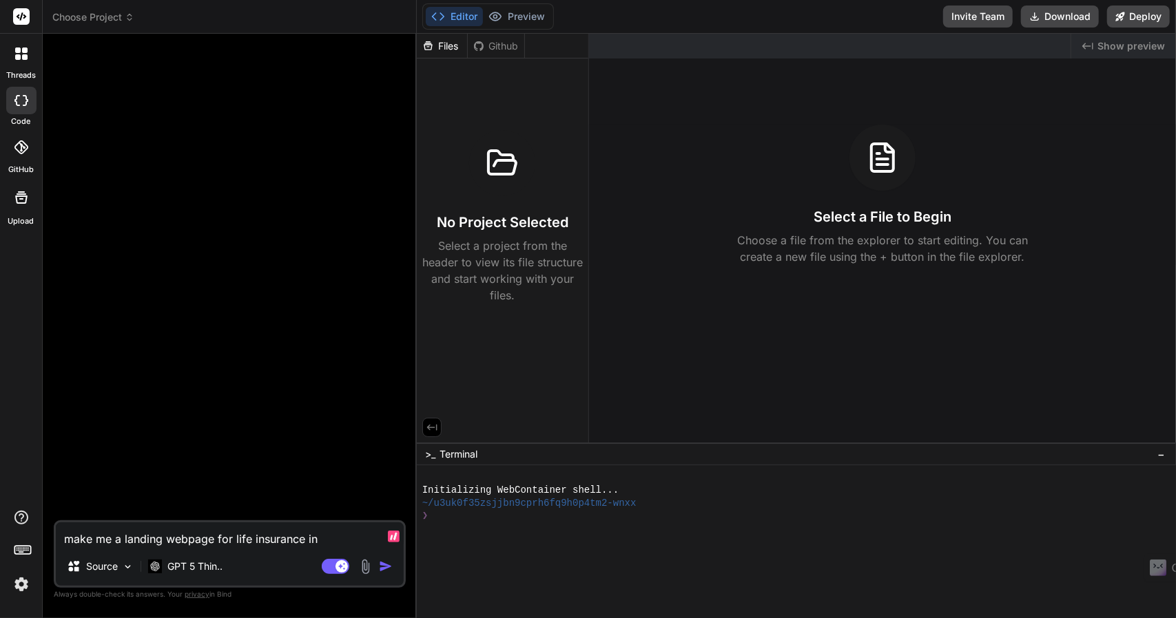
type textarea "x"
type textarea "make me a landing webpage for life insurance in BC for"
type textarea "x"
type textarea "make me a landing webpage for life insurance in BC for f"
type textarea "x"
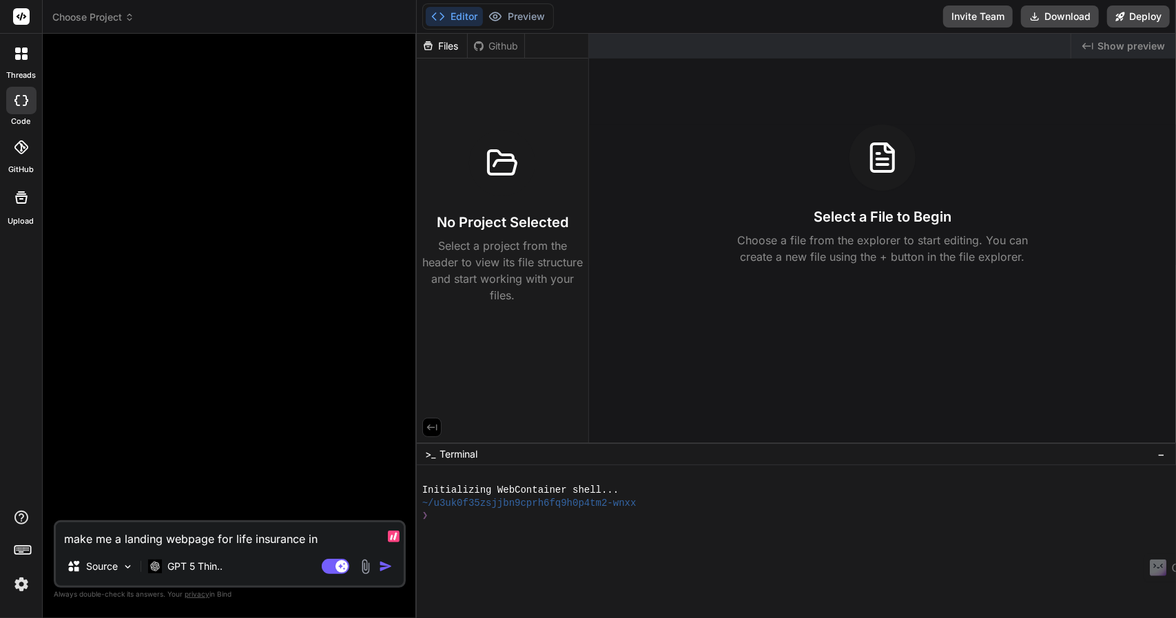
type textarea "make me a landing webpage for life insurance in BC for fa"
type textarea "x"
type textarea "make me a landing webpage for life insurance in BC for fam"
type textarea "x"
type textarea "make me a landing webpage for life insurance in BC for fami"
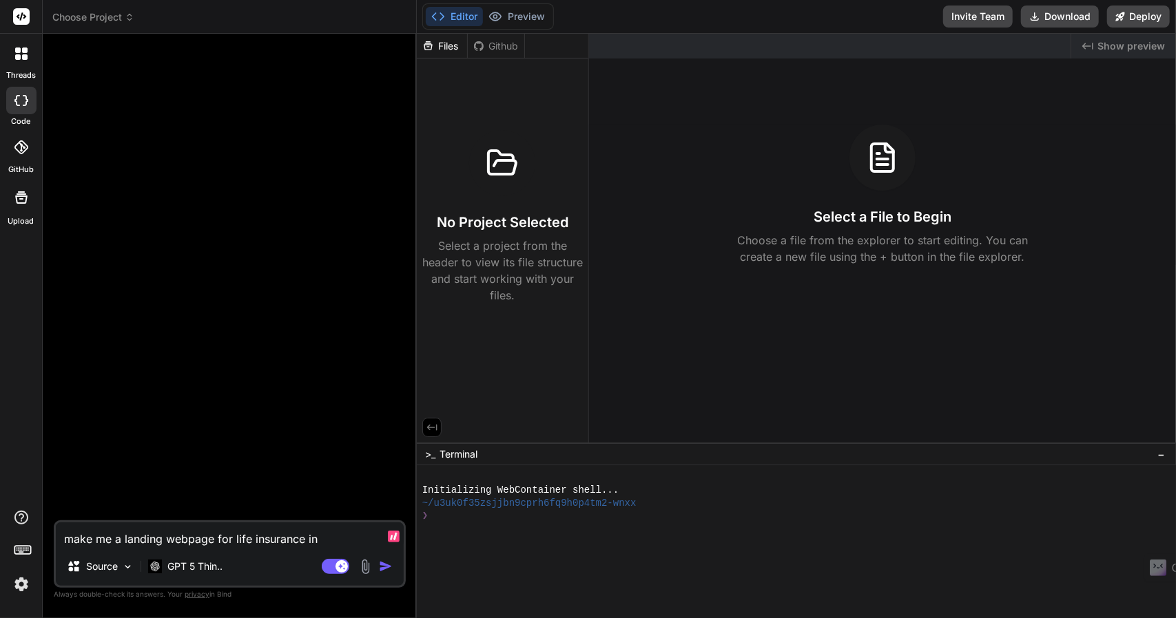
type textarea "x"
type textarea "make me a landing webpage for life insurance in BC for famil"
type textarea "x"
type textarea "make me a landing webpage for life insurance in BC for famili"
type textarea "x"
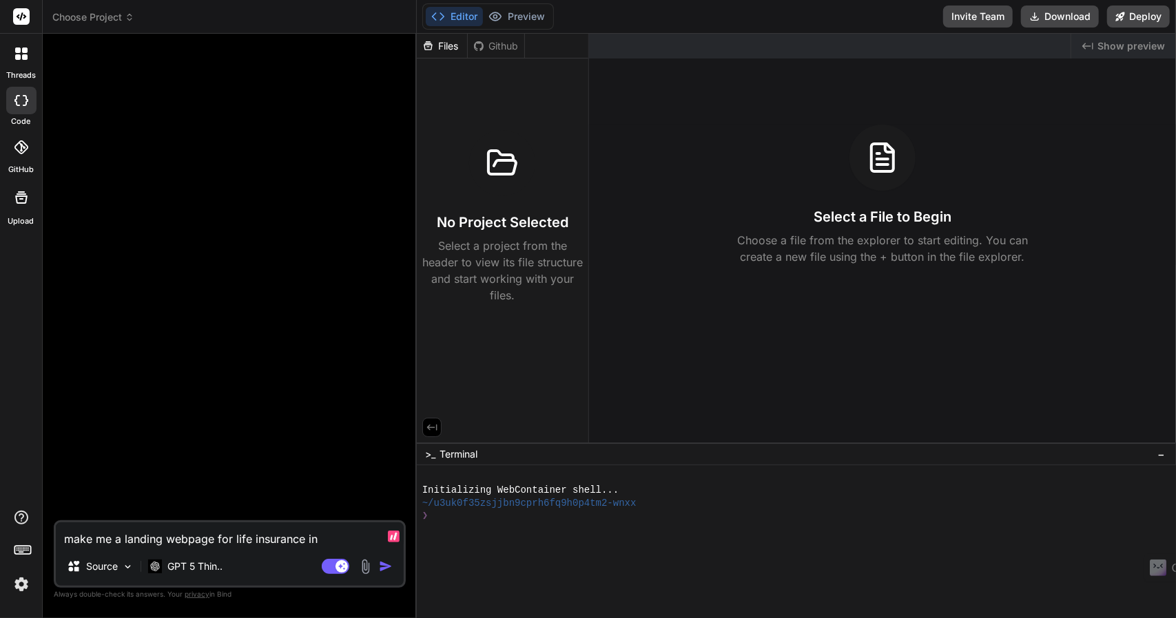
type textarea "make me a landing webpage for life insurance in BC for familie"
type textarea "x"
type textarea "make me a landing webpage for life insurance in BC for families"
type textarea "x"
type textarea "make me a landing webpage for life insurance in BC for families"
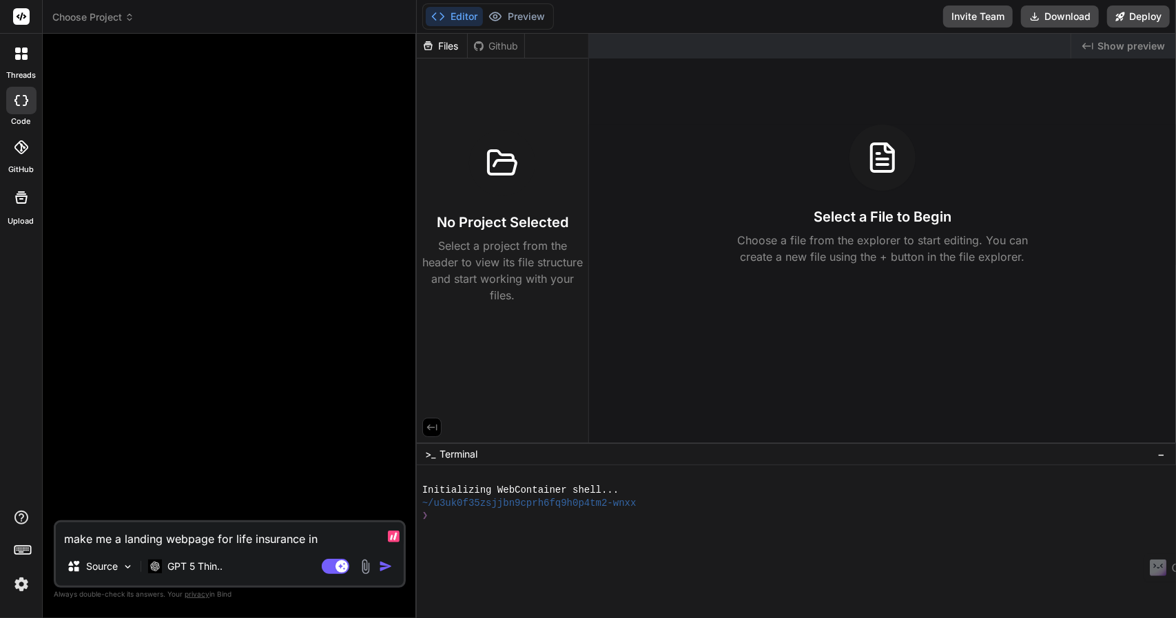
type textarea "x"
type textarea "make me a landing webpage for life insurance in BC for families a"
type textarea "x"
type textarea "make me a landing webpage for life insurance in BC for families ag"
type textarea "x"
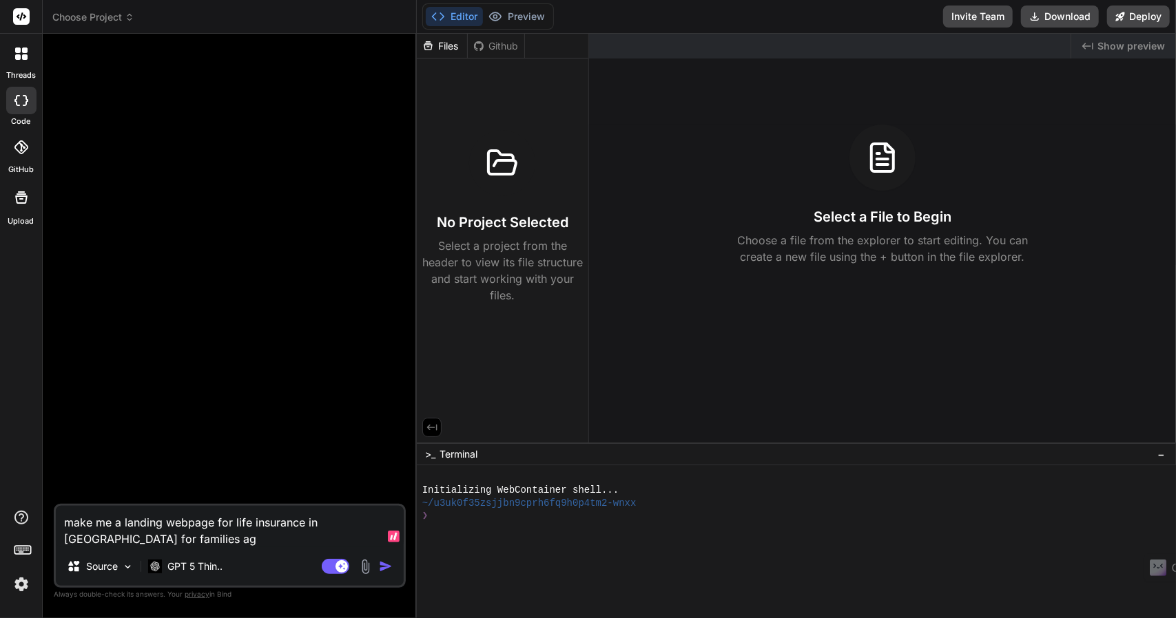
type textarea "make me a landing webpage for life insurance in BC for families age"
type textarea "x"
type textarea "make me a landing webpage for life insurance in BC for families age"
type textarea "x"
type textarea "make me a landing webpage for life insurance in BC for families age 3"
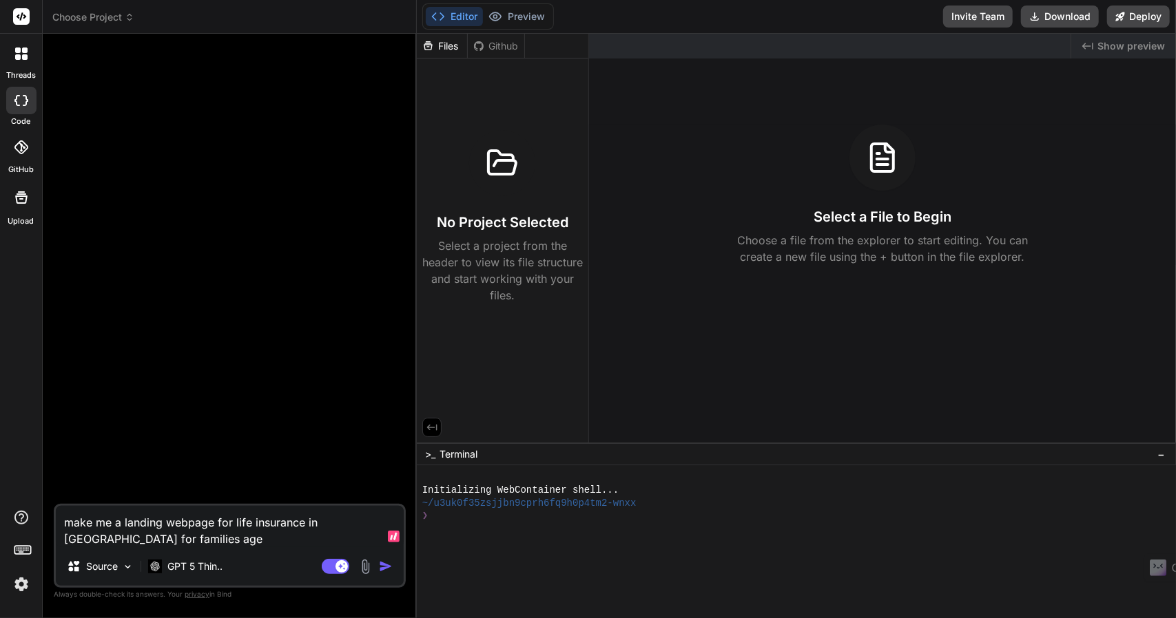
type textarea "x"
type textarea "make me a landing webpage for life insurance in BC for families age 30"
type textarea "x"
type textarea "make me a landing webpage for life insurance in BC for families age 30-"
type textarea "x"
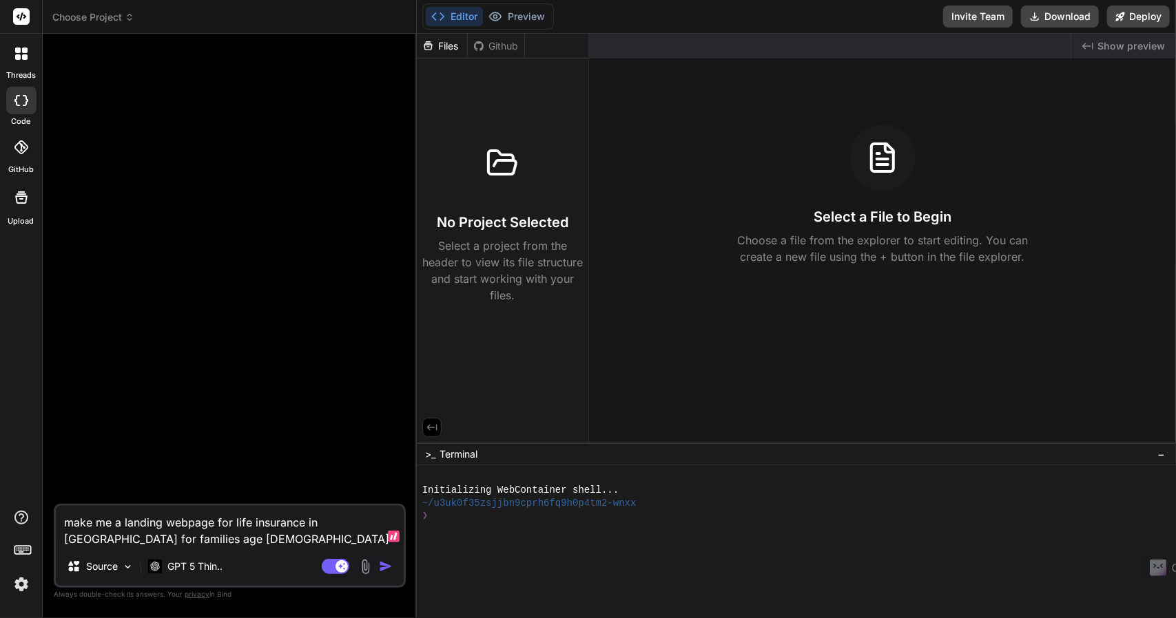
type textarea "make me a landing webpage for life insurance in BC for families age 30-5"
type textarea "x"
type textarea "make me a landing webpage for life insurance in BC for families age 30-55"
type textarea "x"
type textarea "make me a landing webpage for life insurance in BC for families age 30-55"
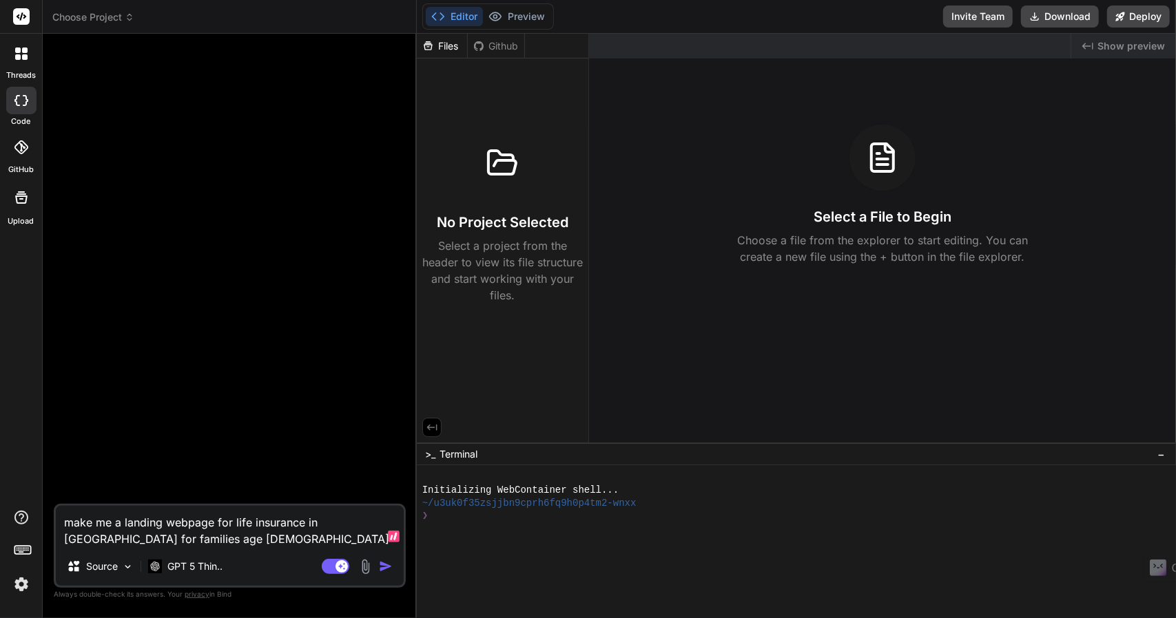
type textarea "x"
type textarea "make me a landing webpage for life insurance in BC for families age 30-55 a"
type textarea "x"
type textarea "make me a landing webpage for life insurance in BC for families age 30-55 an"
type textarea "x"
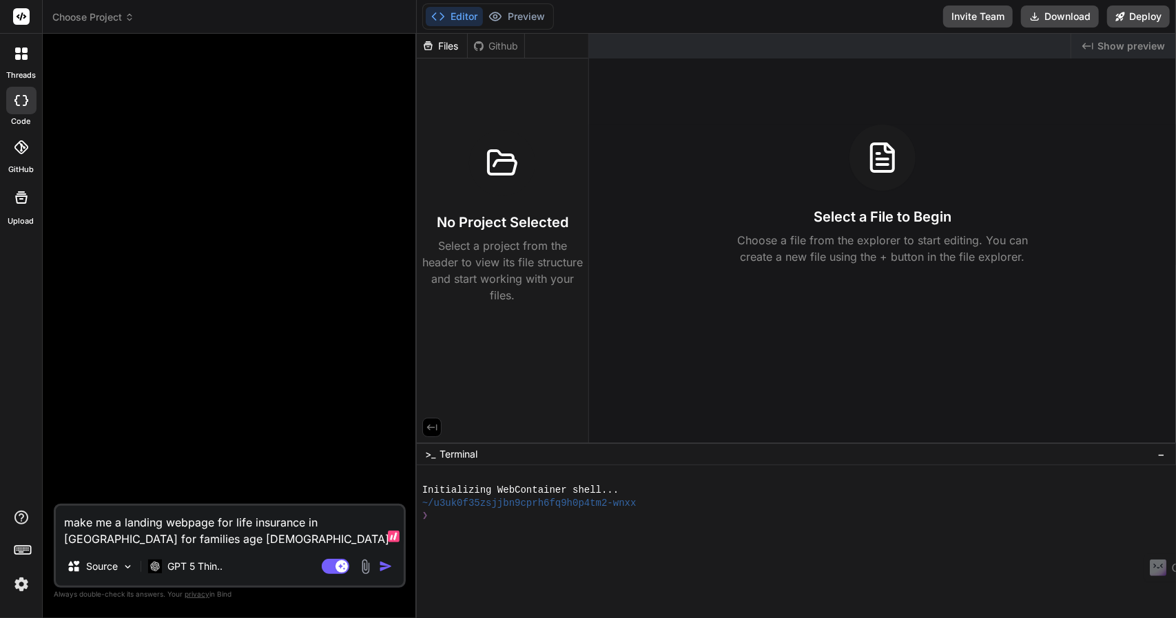
type textarea "make me a landing webpage for life insurance in BC for families age 30-55 and"
type textarea "x"
type textarea "make me a landing webpage for life insurance in BC for families age 30-55 and"
type textarea "x"
type textarea "make me a landing webpage for life insurance in BC for families age 30-55 and m"
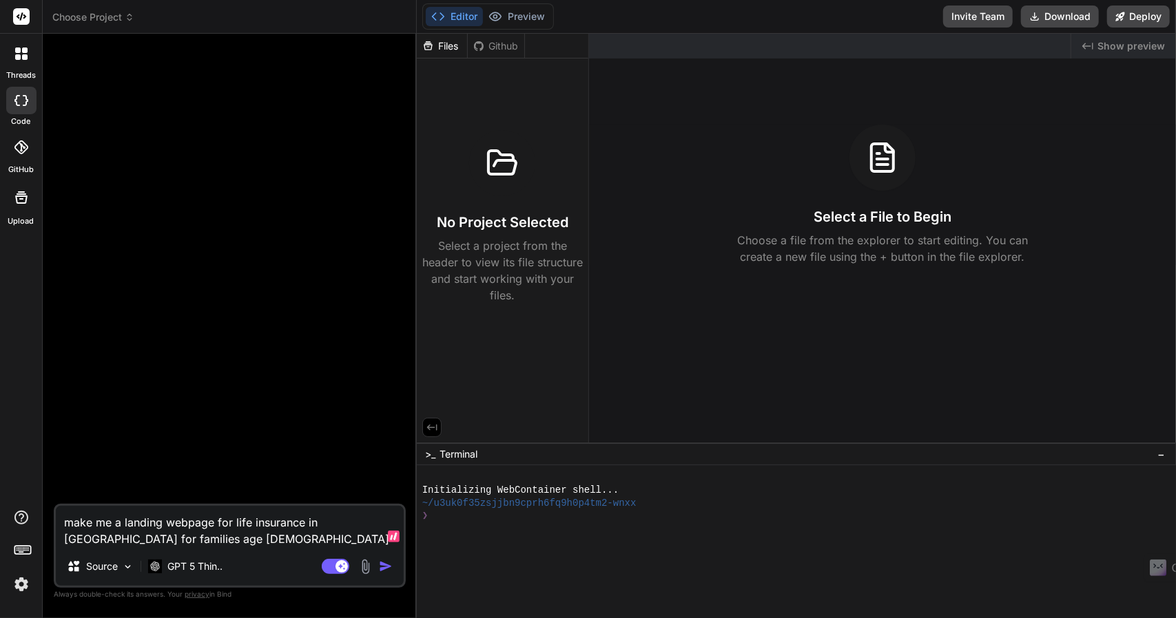
type textarea "x"
type textarea "make me a landing webpage for life insurance in BC for families age 30-55 and ma"
type textarea "x"
type textarea "make me a landing webpage for life insurance in BC for families age 30-55 and m…"
type textarea "x"
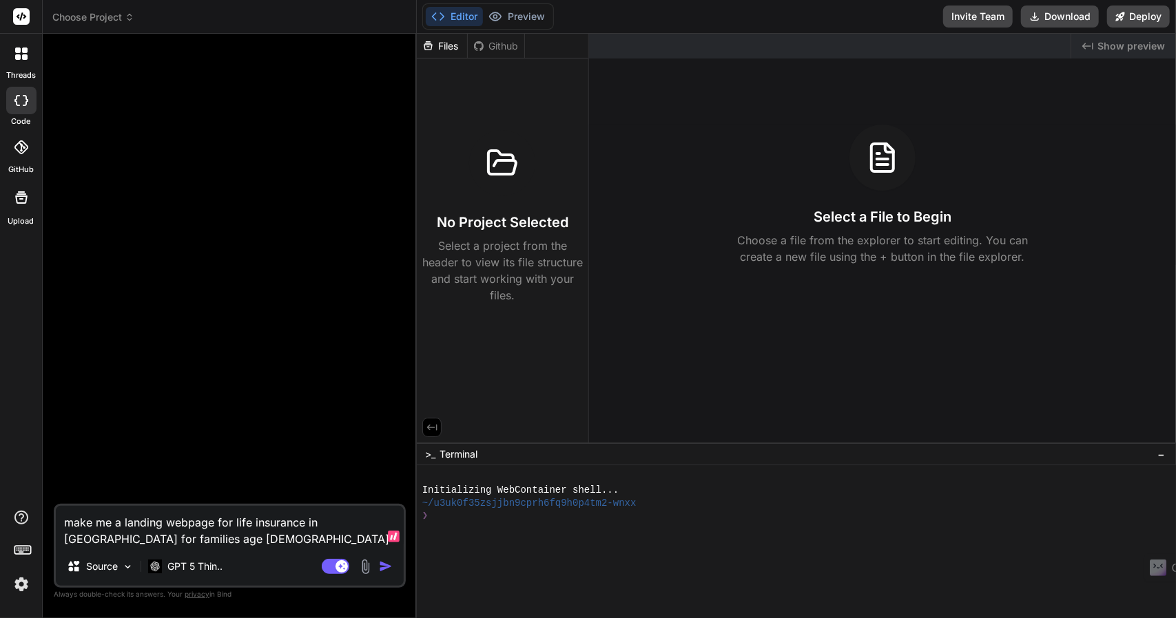
type textarea "make me a landing webpage for life insurance in BC for families age 30-55 and m…"
type textarea "x"
type textarea "make me a landing webpage for life insurance in BC for families age 30-55 and m…"
type textarea "x"
type textarea "make me a landing webpage for life insurance in BC for families age 30-55 and m…"
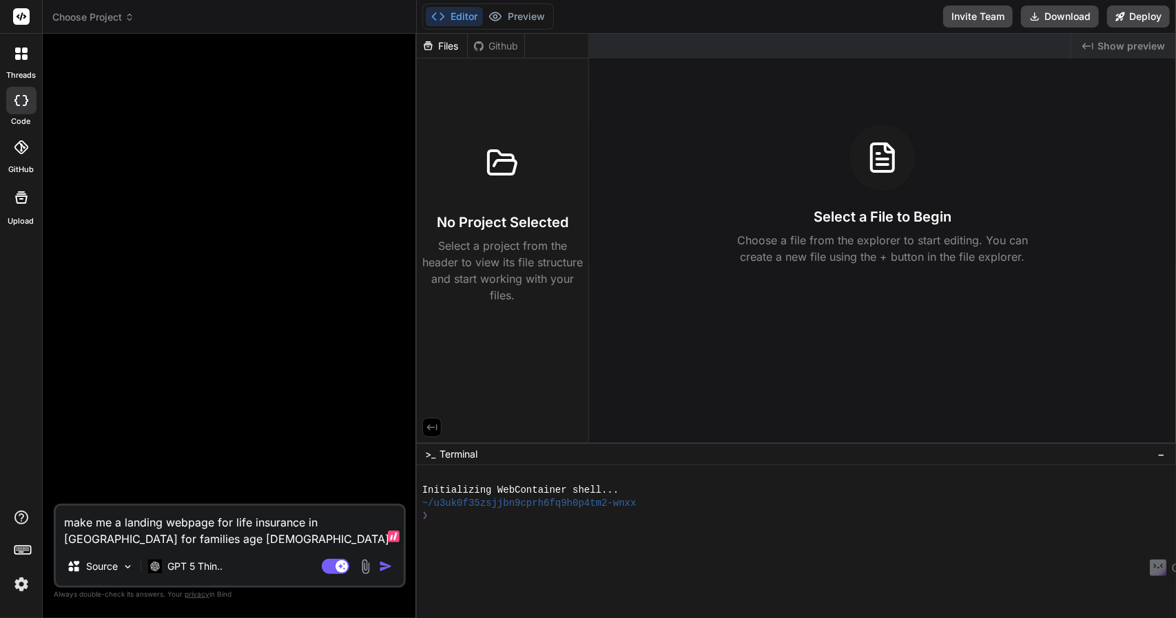
type textarea "x"
type textarea "make me a landing webpage for life insurance in BC for families age 30-55 and m…"
type textarea "x"
type textarea "make me a landing webpage for life insurance in BC for families age 30-55 and m…"
type textarea "x"
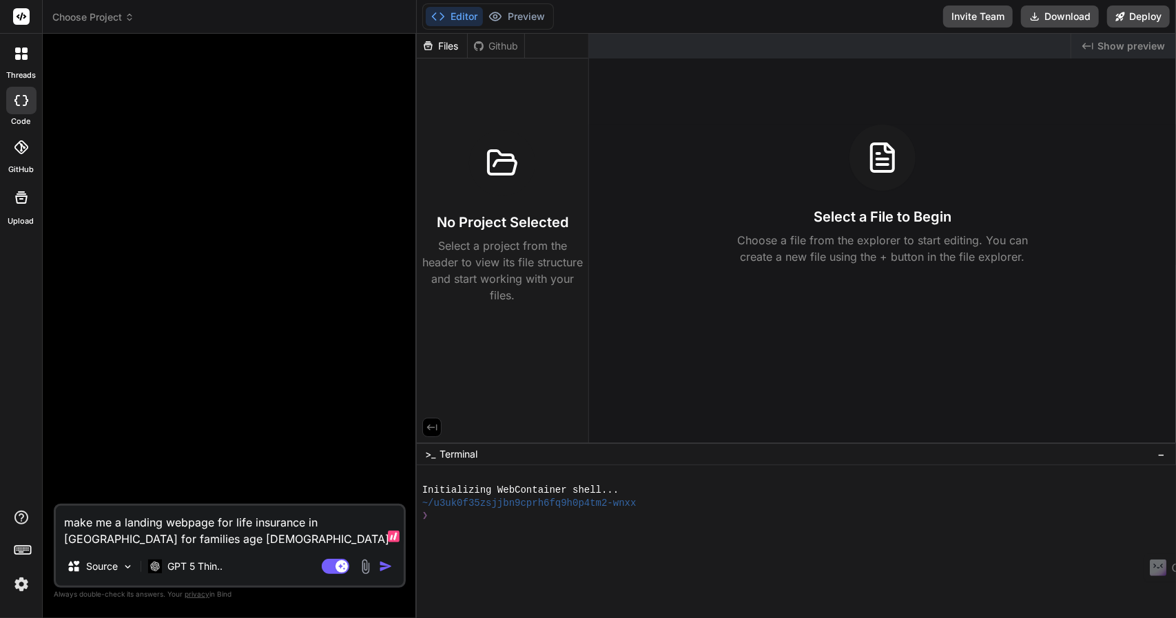
type textarea "make me a landing webpage for life insurance in BC for families age 30-55 and m…"
type textarea "x"
type textarea "make me a landing webpage for life insurance in BC for families age 30-55 and m…"
type textarea "x"
type textarea "make me a landing webpage for life insurance in BC for families age 30-55 and m…"
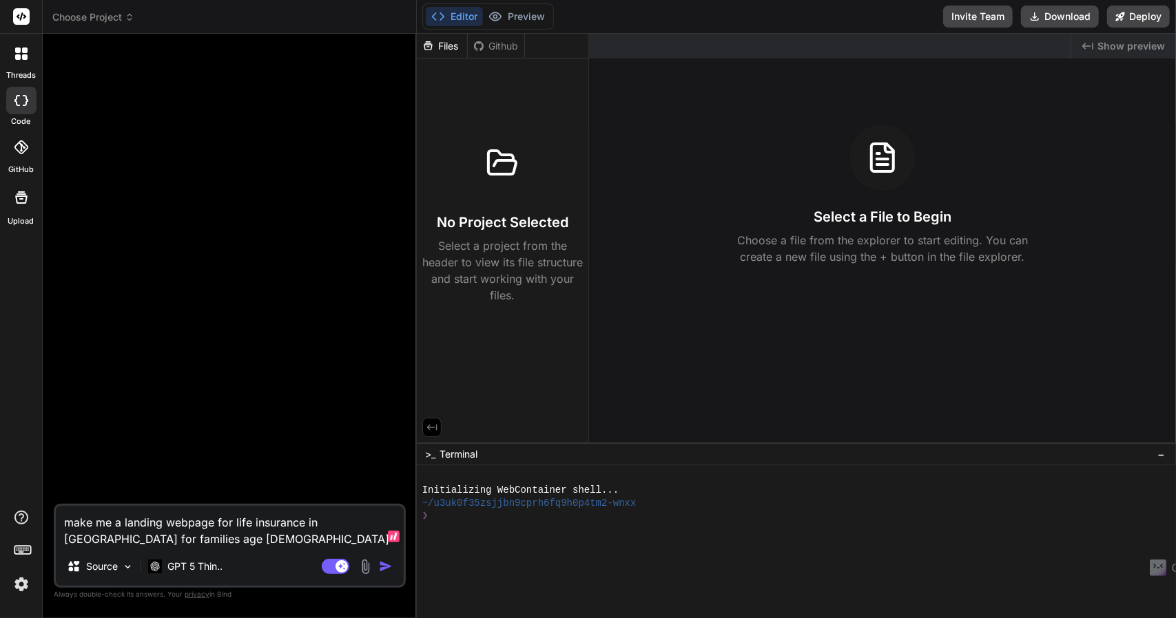
type textarea "x"
type textarea "make me a landing webpage for life insurance in BC for families age 30-55 and m…"
type textarea "x"
type textarea "make me a landing webpage for life insurance in BC for families age 30-55 and m…"
type textarea "x"
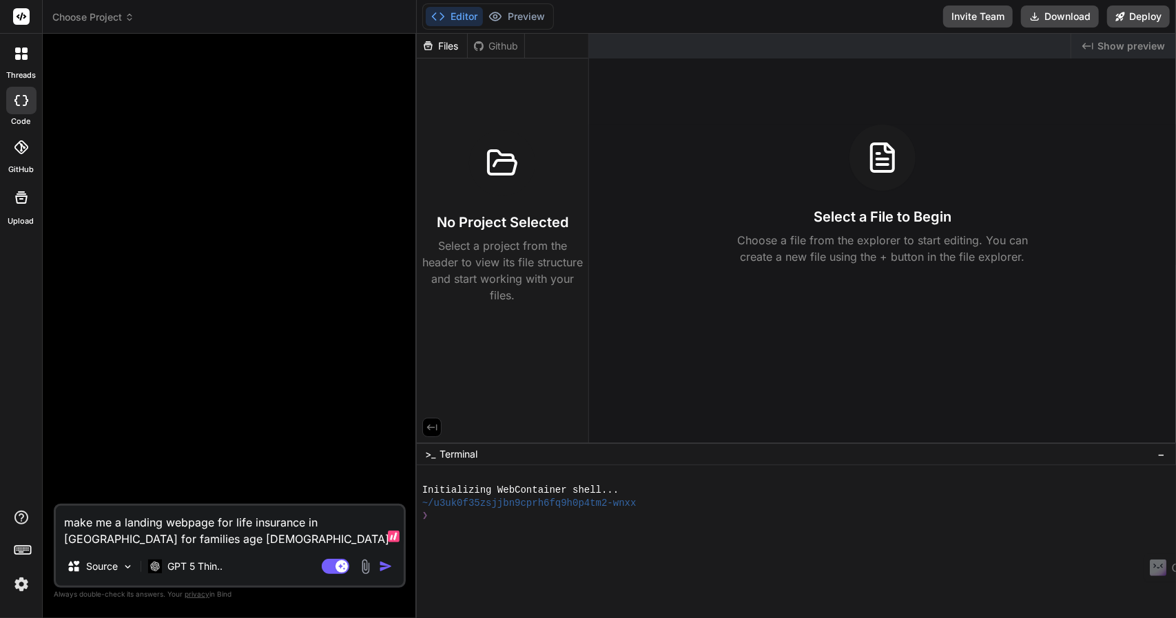
type textarea "make me a landing webpage for life insurance in BC for families age 30-55 and m…"
type textarea "x"
type textarea "make me a landing webpage for life insurance in BC for families age 30-55 and m…"
type textarea "x"
type textarea "make me a landing webpage for life insurance in BC for families age 30-55 and m…"
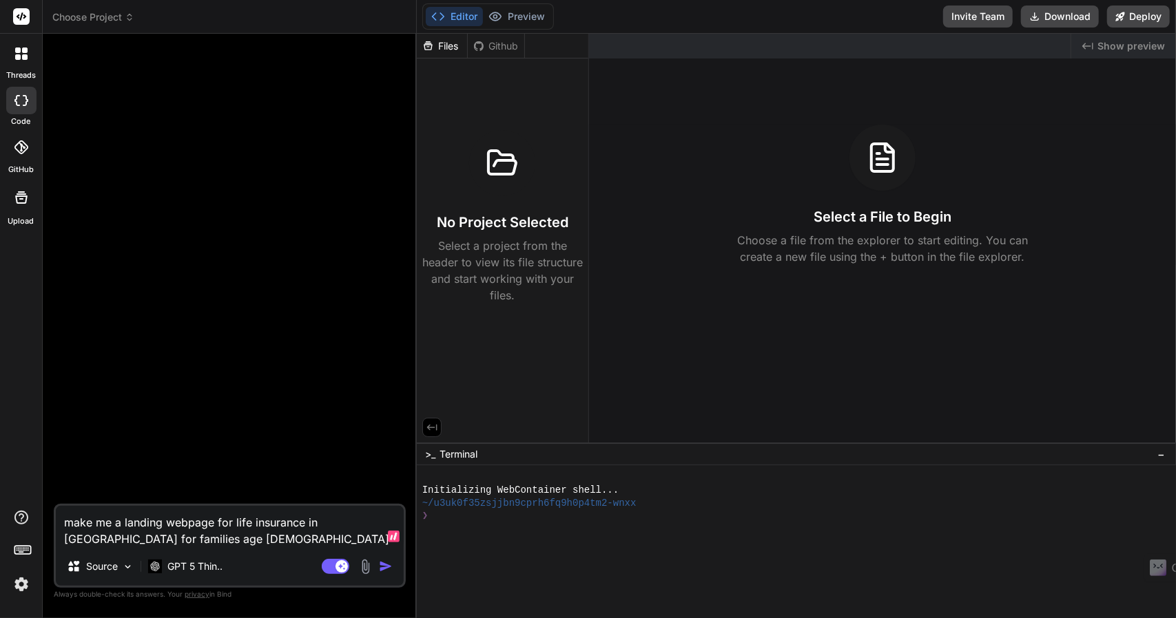
type textarea "x"
type textarea "make me a landing webpage for life insurance in BC for families age 30-55 and m…"
type textarea "x"
type textarea "make me a landing webpage for life insurance in BC for families age 30-55 and m…"
type textarea "x"
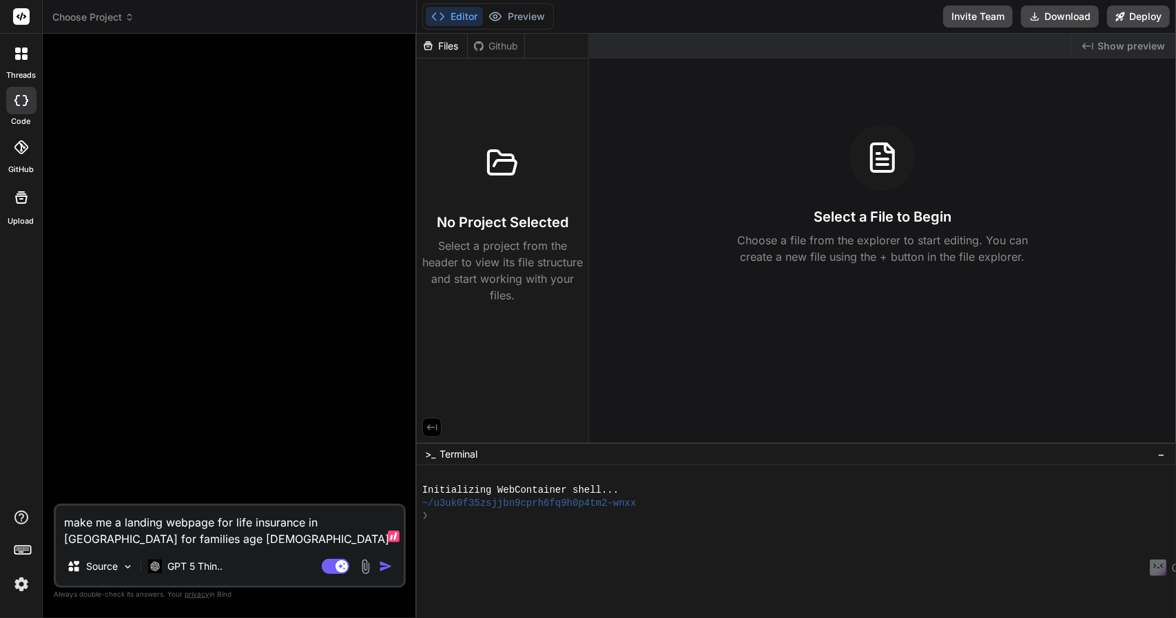
type textarea "make me a landing webpage for life insurance in BC for families age 30-55 and m…"
type textarea "x"
type textarea "make me a landing webpage for life insurance in BC for families age 30-55 and m…"
type textarea "x"
type textarea "make me a landing webpage for life insurance in BC for families age 30-55 and m…"
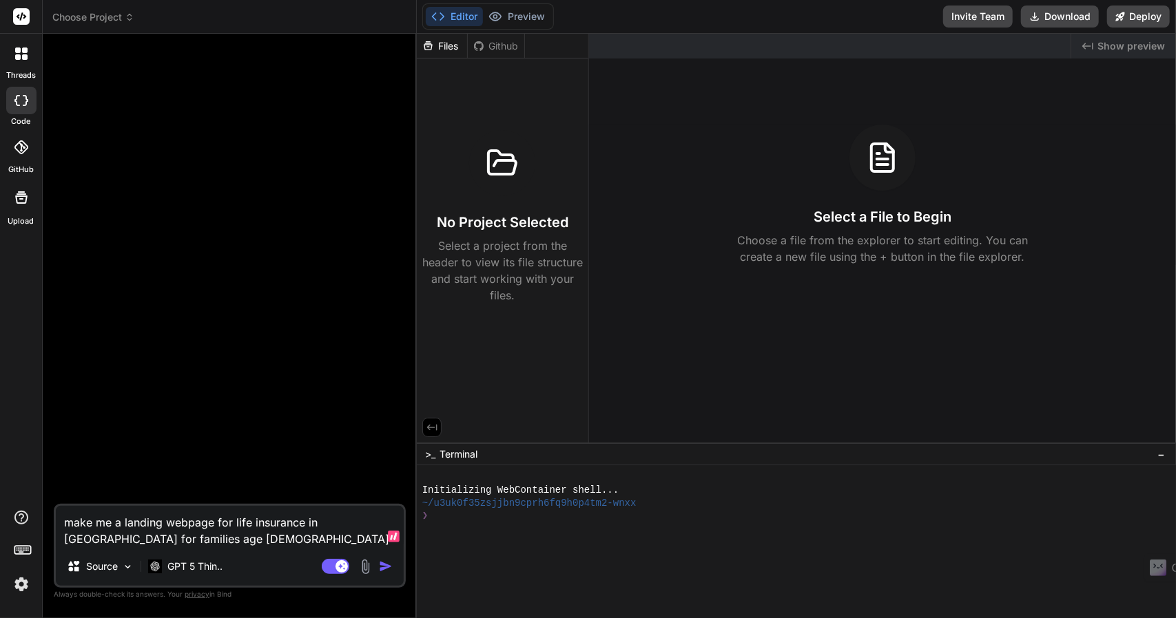
type textarea "x"
type textarea "make me a landing webpage for life insurance in BC for families age 30-55 and m…"
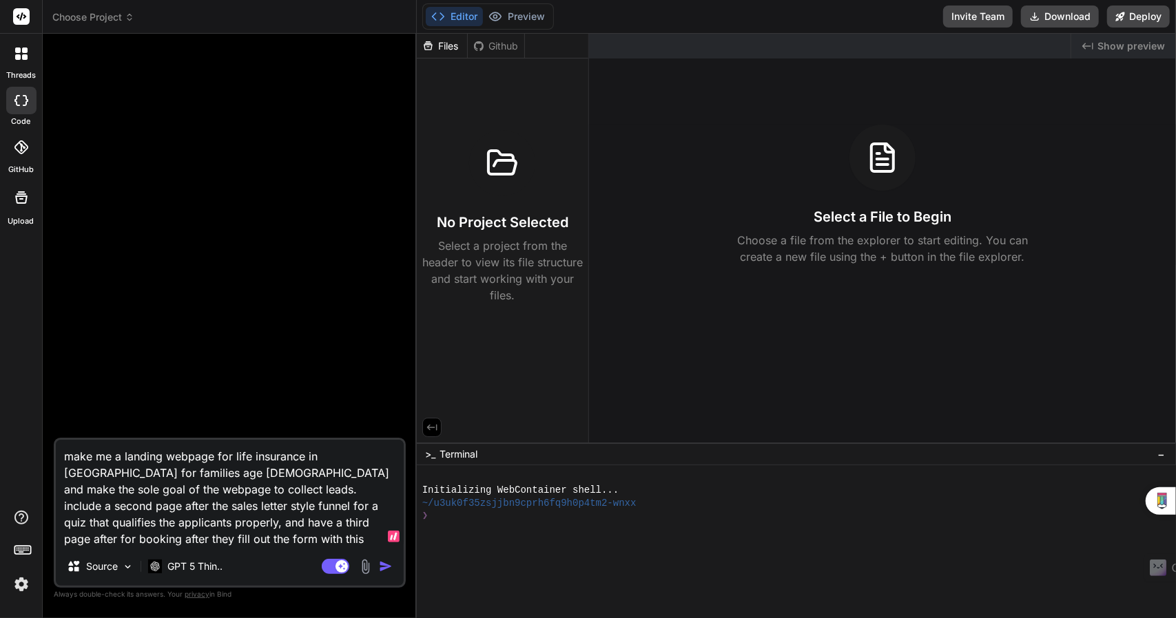
click at [209, 538] on textarea "make me a landing webpage for life insurance in BC for families age 30-55 and m…" at bounding box center [230, 493] width 348 height 107
paste textarea "<!-- Lunacal inline embed code begins --> <div style="width:100%;height:100%;ov…"
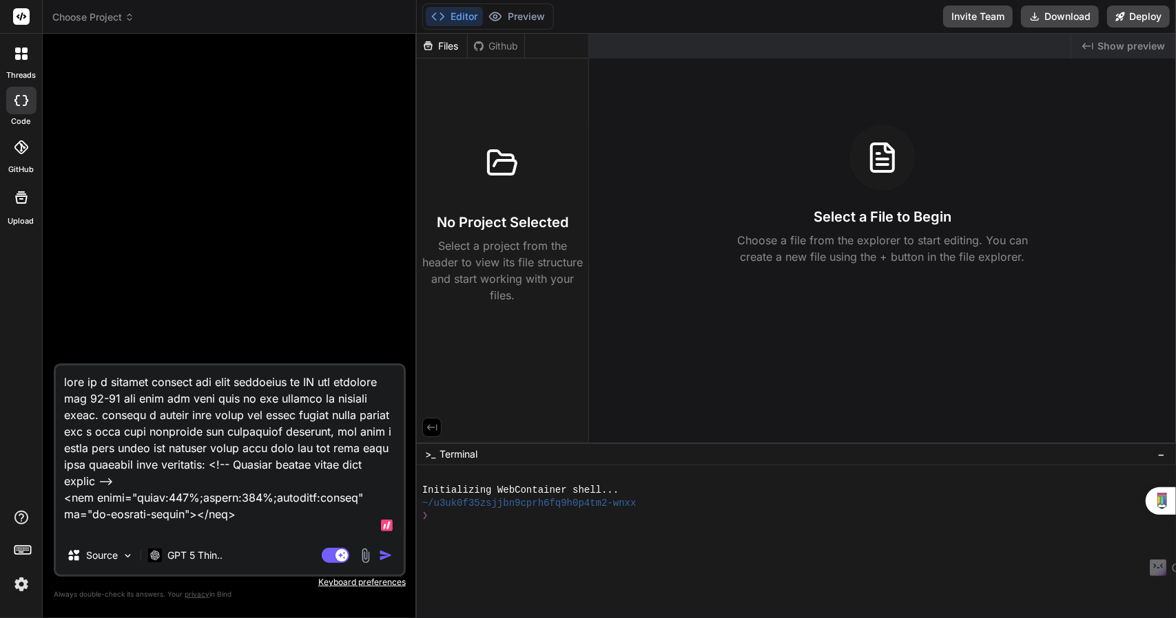
scroll to position [695, 0]
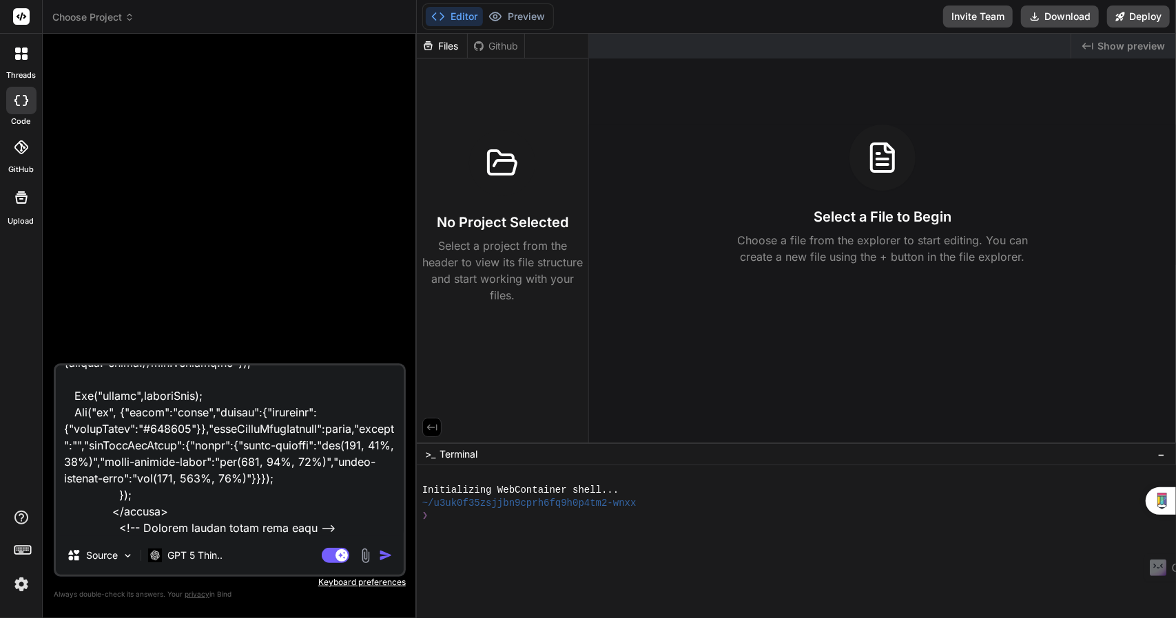
click at [386, 556] on img "button" at bounding box center [386, 556] width 14 height 14
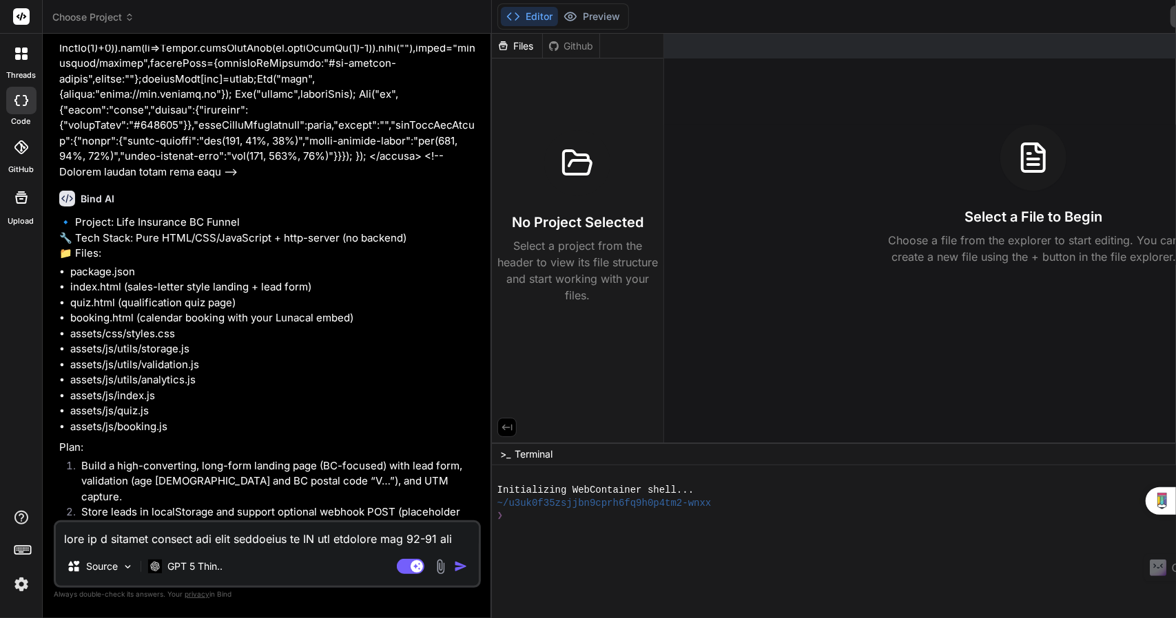
scroll to position [561, 0]
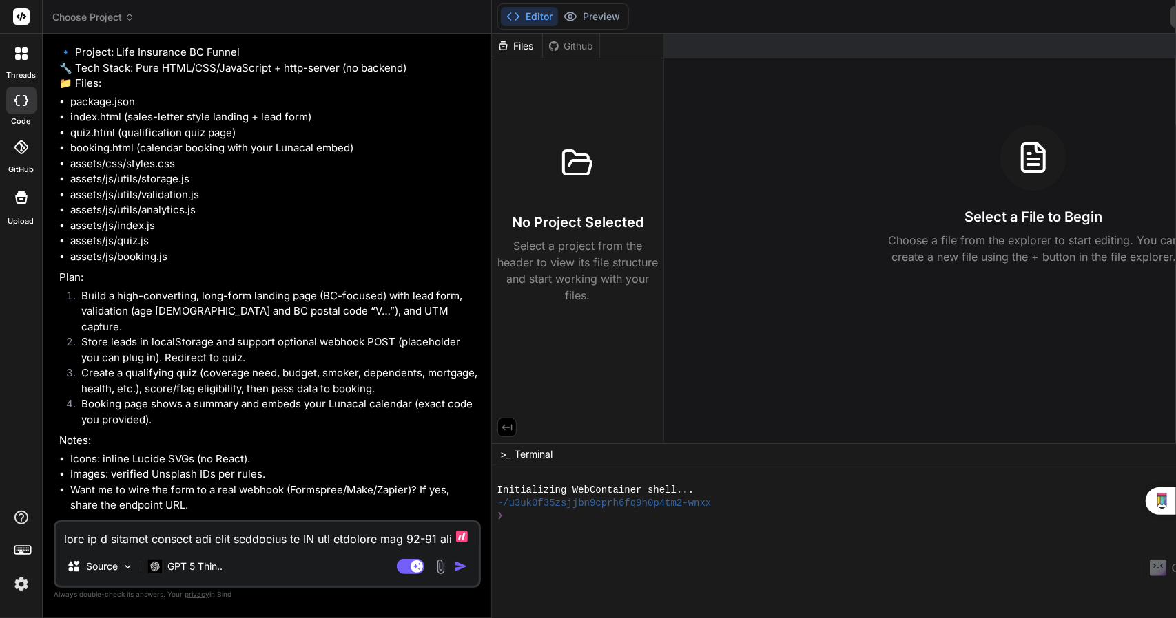
click at [186, 534] on textarea at bounding box center [267, 535] width 423 height 25
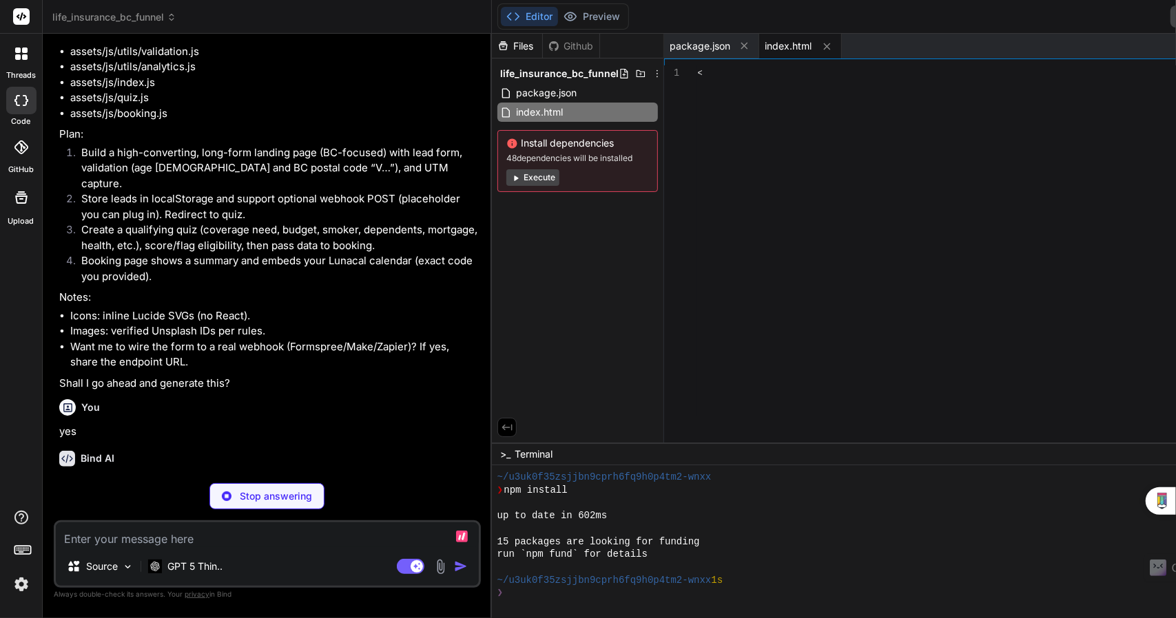
scroll to position [231, 0]
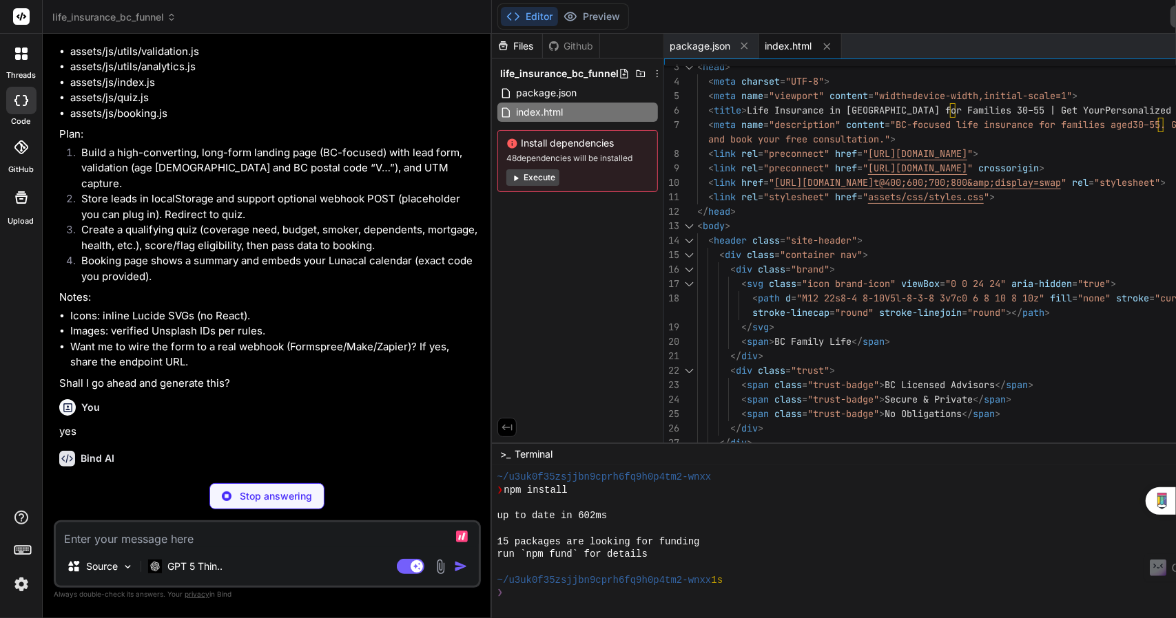
click at [528, 180] on button "Execute" at bounding box center [532, 177] width 53 height 17
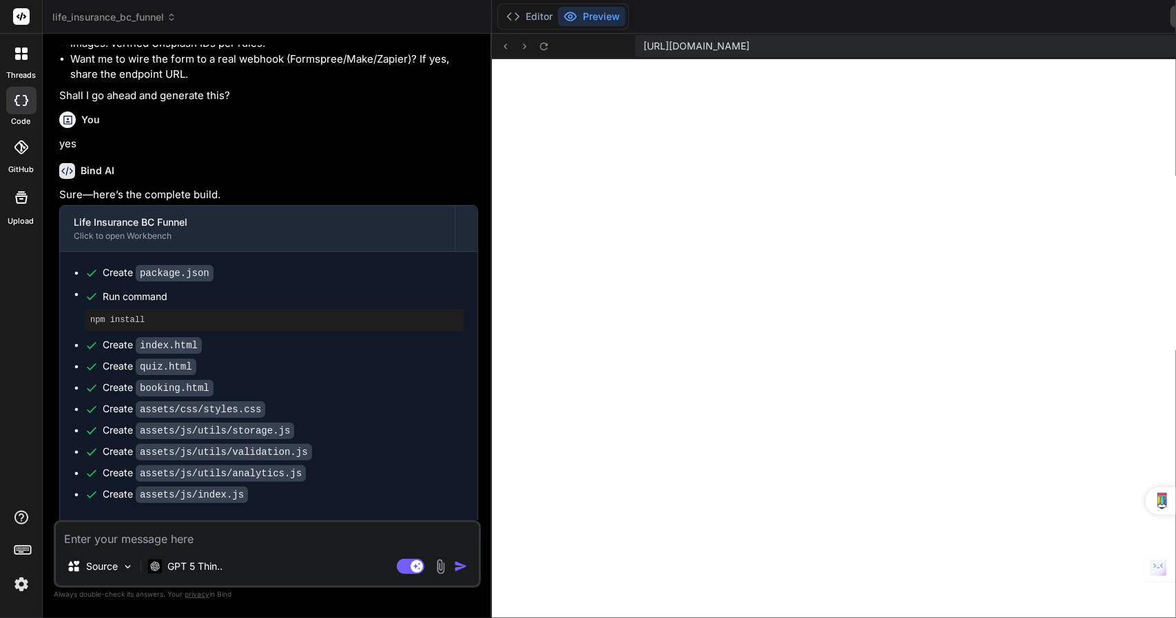
scroll to position [1015, 0]
click at [535, 16] on button "Editor" at bounding box center [529, 16] width 57 height 19
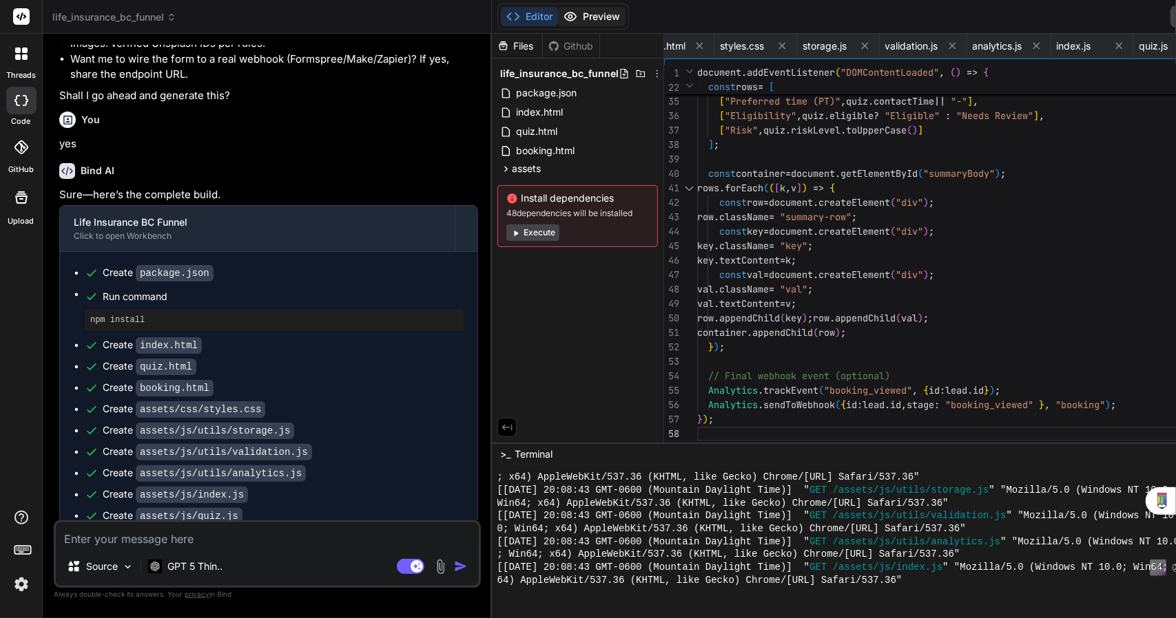
click at [577, 15] on button "Preview" at bounding box center [591, 16] width 67 height 19
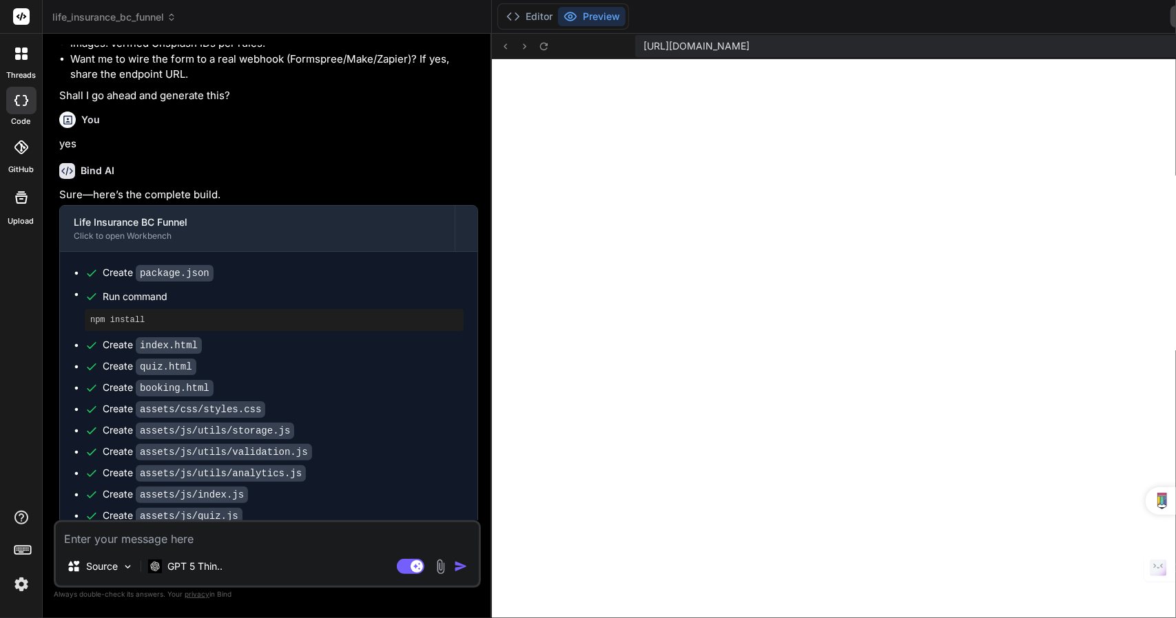
drag, startPoint x: 1113, startPoint y: 17, endPoint x: 985, endPoint y: 21, distance: 128.2
click at [985, 21] on div "Editor Preview Invite Team Download Deploy" at bounding box center [947, 17] width 911 height 34
click at [736, 41] on span "https://u3uk0f35zsjjbn9cprh6fq9h0p4tm2-wnxx--3000--96435430.local-corp.webconta…" at bounding box center [696, 46] width 106 height 14
click at [736, 42] on span "https://u3uk0f35zsjjbn9cprh6fq9h0p4tm2-wnxx--3000--96435430.local-corp.webconta…" at bounding box center [696, 46] width 106 height 14
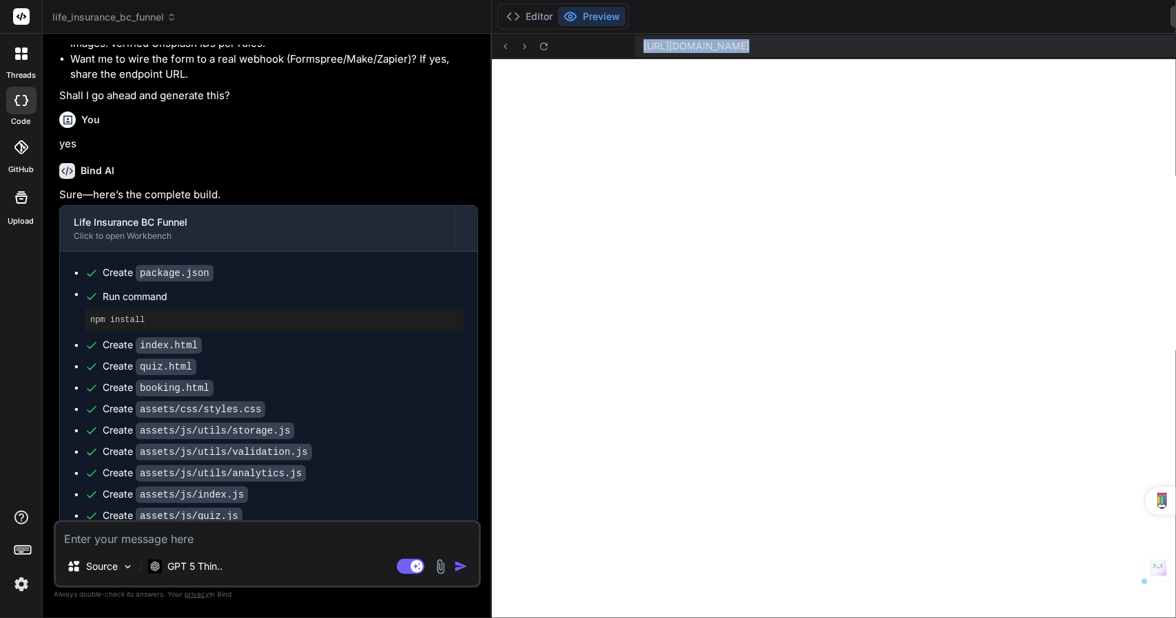
copy div "https://u3uk0f35zsjjbn9cprh6fq9h0p4tm2-wnxx--3000--96435430.local-corp.webconta…"
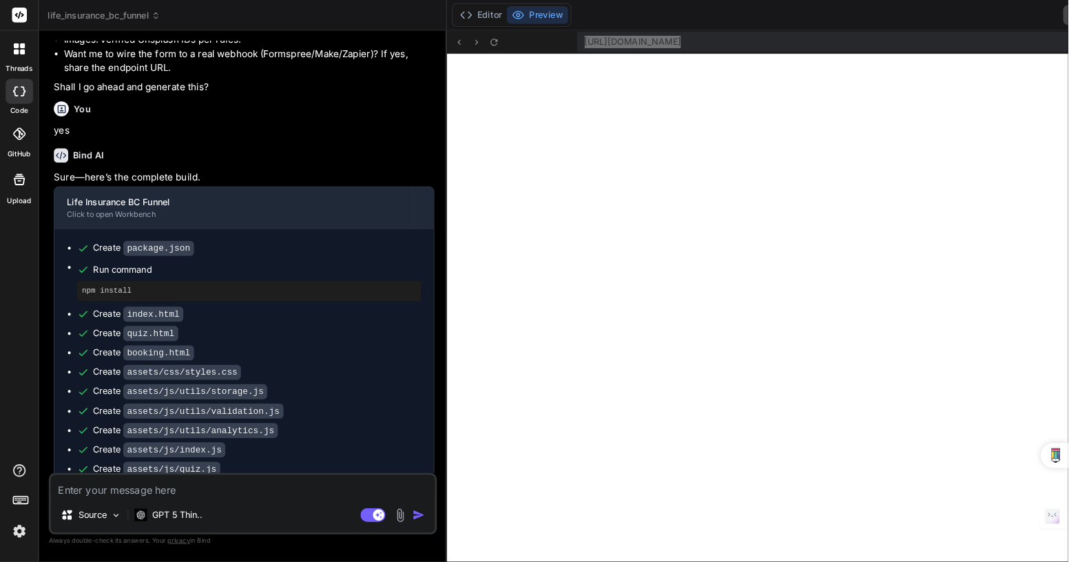
scroll to position [1324, 0]
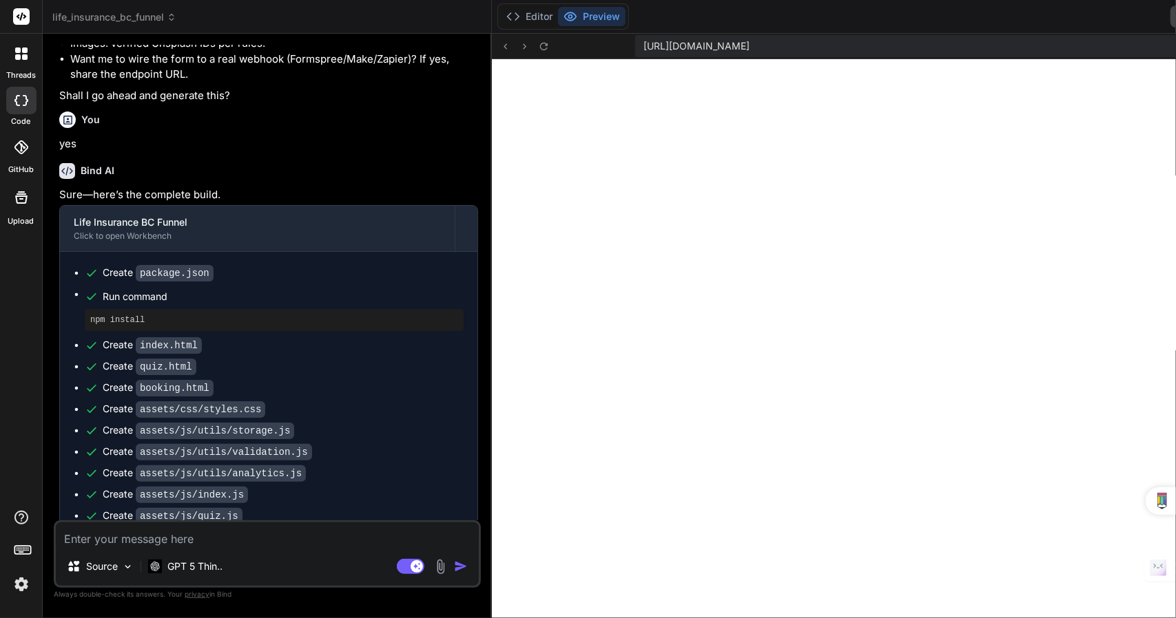
drag, startPoint x: 1088, startPoint y: 14, endPoint x: 804, endPoint y: 33, distance: 284.4
click at [812, 33] on div "Editor Preview Invite Team Download Deploy" at bounding box center [947, 17] width 911 height 34
click at [515, 17] on polyline at bounding box center [516, 16] width 3 height 7
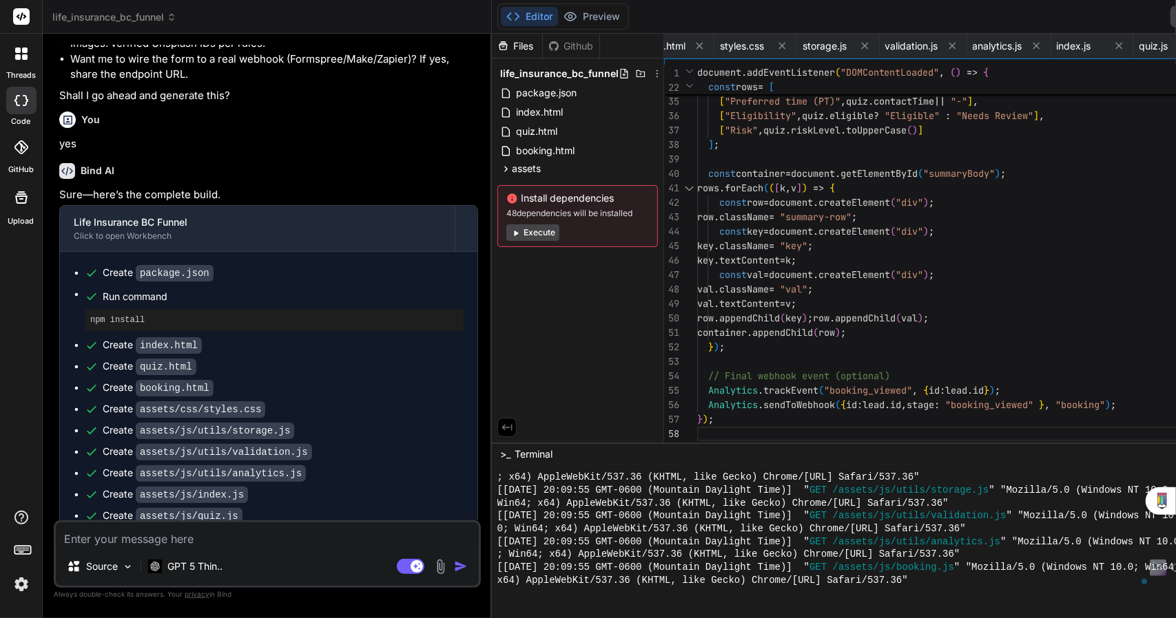
click at [515, 17] on polyline at bounding box center [516, 16] width 3 height 7
click at [581, 17] on button "Preview" at bounding box center [591, 16] width 67 height 19
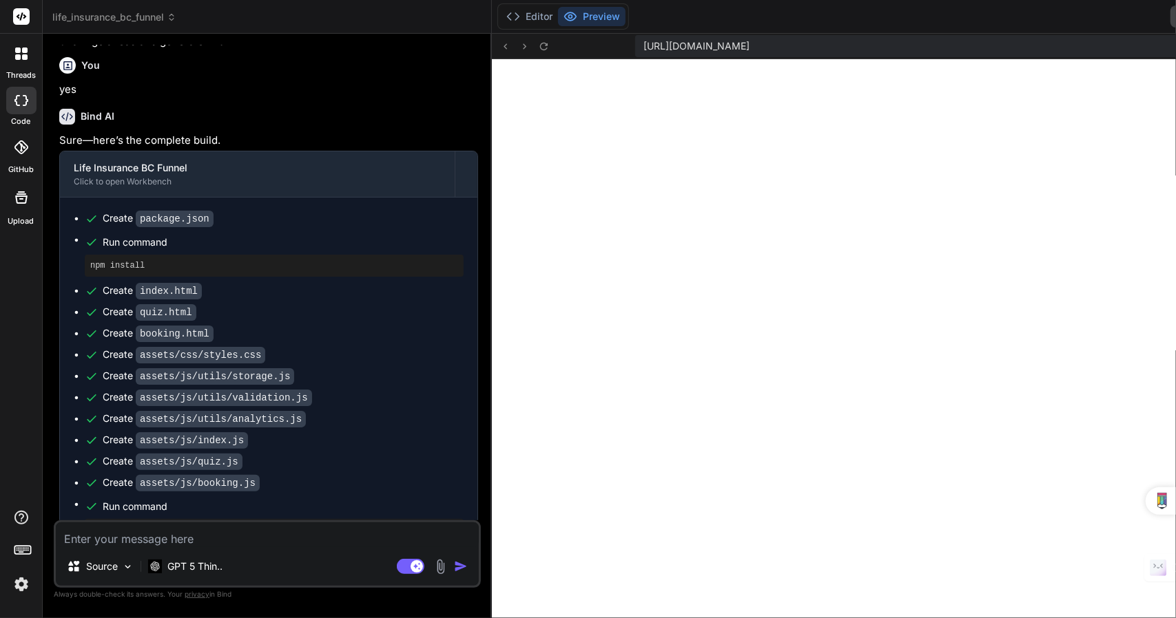
scroll to position [1058, 0]
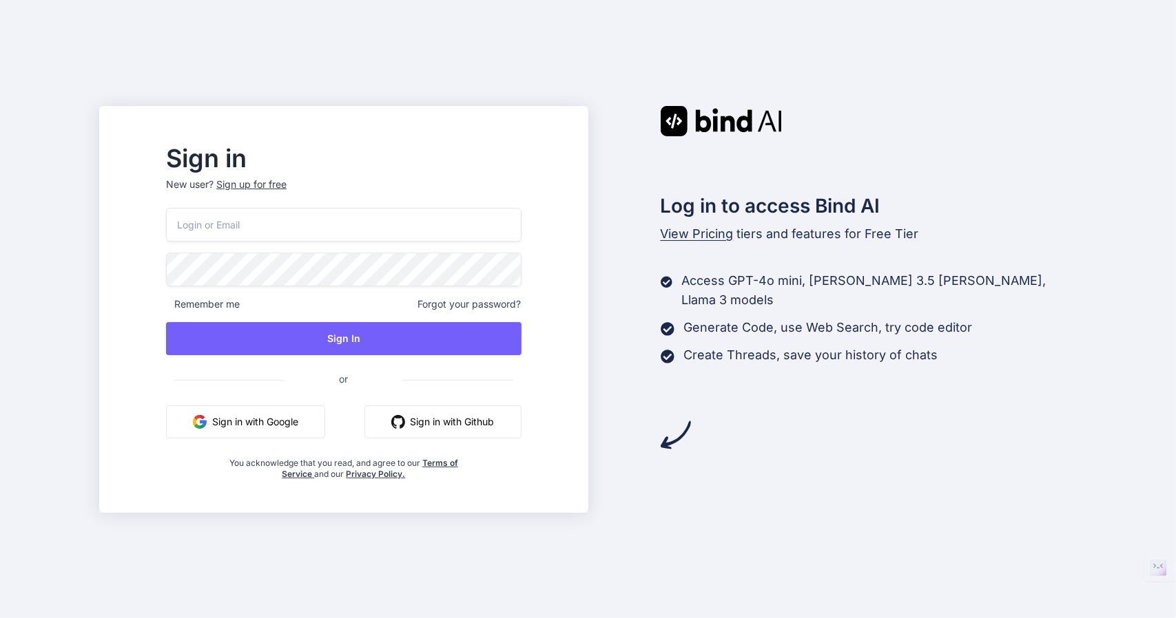
click at [278, 422] on button "Sign in with Google" at bounding box center [245, 422] width 159 height 33
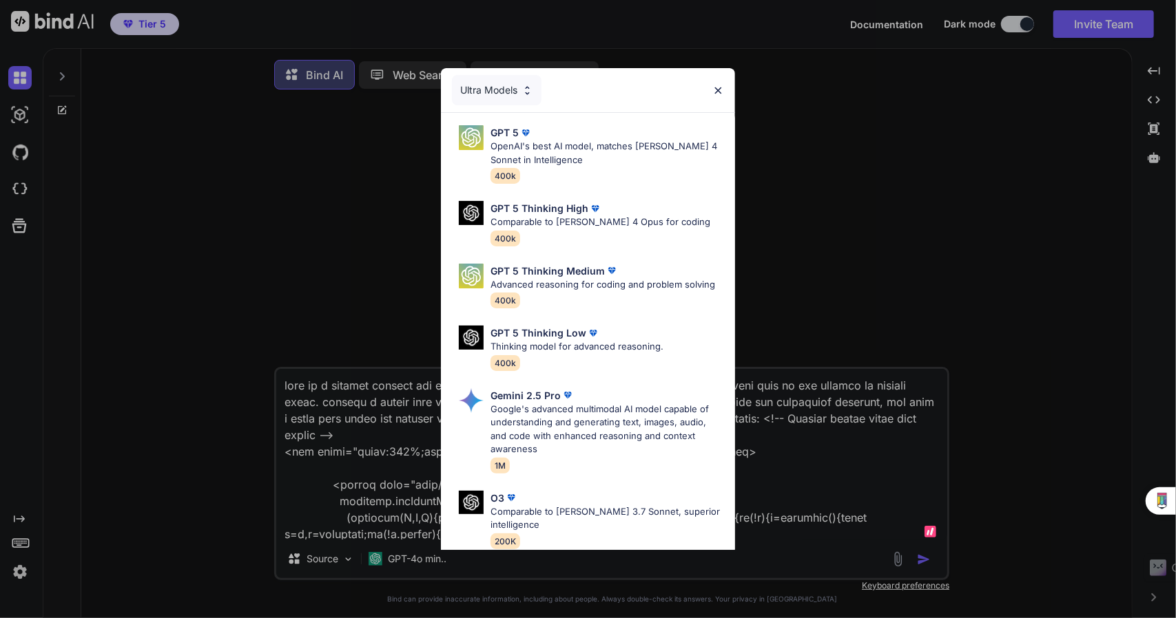
click at [717, 92] on img at bounding box center [718, 91] width 12 height 12
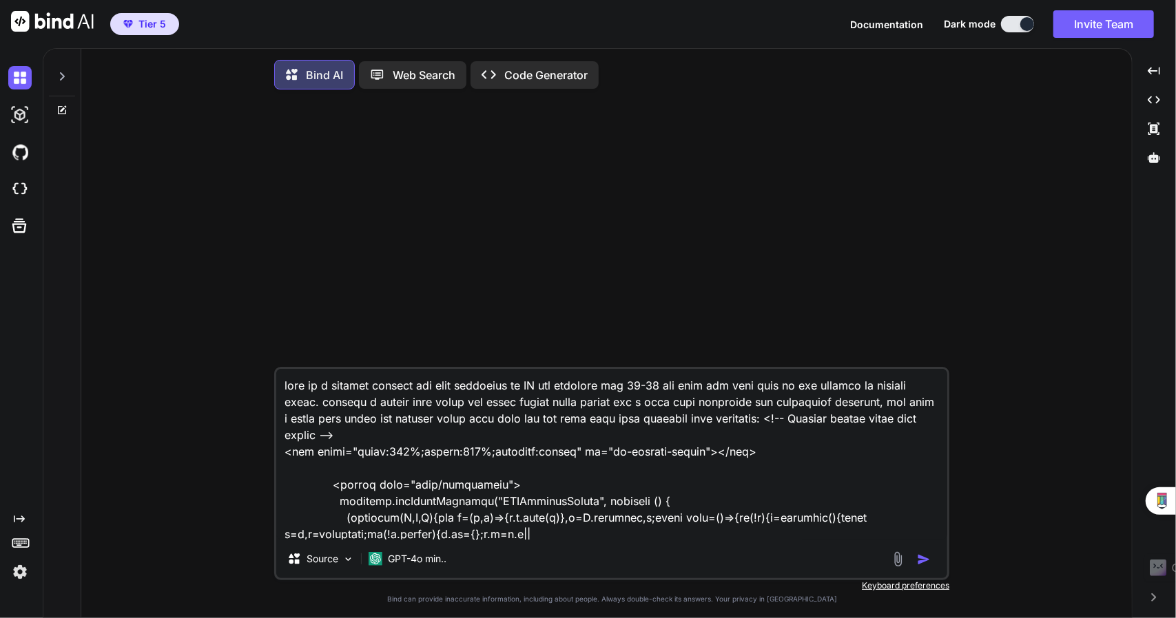
type textarea "x"
click at [11, 572] on img at bounding box center [19, 572] width 23 height 23
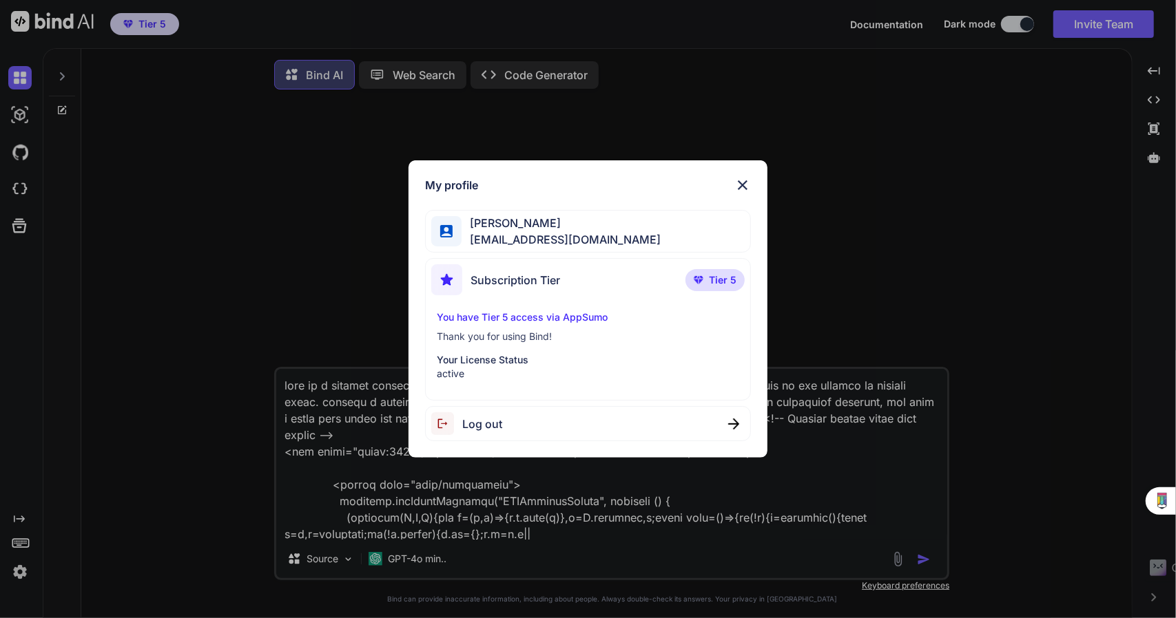
click at [530, 277] on span "Subscription Tier" at bounding box center [515, 280] width 90 height 17
click at [714, 280] on span "Tier 5" at bounding box center [723, 280] width 28 height 14
click at [550, 232] on span "nickolus442034@gmail.com" at bounding box center [560, 239] width 199 height 17
click at [479, 368] on p "active" at bounding box center [588, 374] width 303 height 14
click at [504, 338] on p "Thank you for using Bind!" at bounding box center [588, 337] width 303 height 14
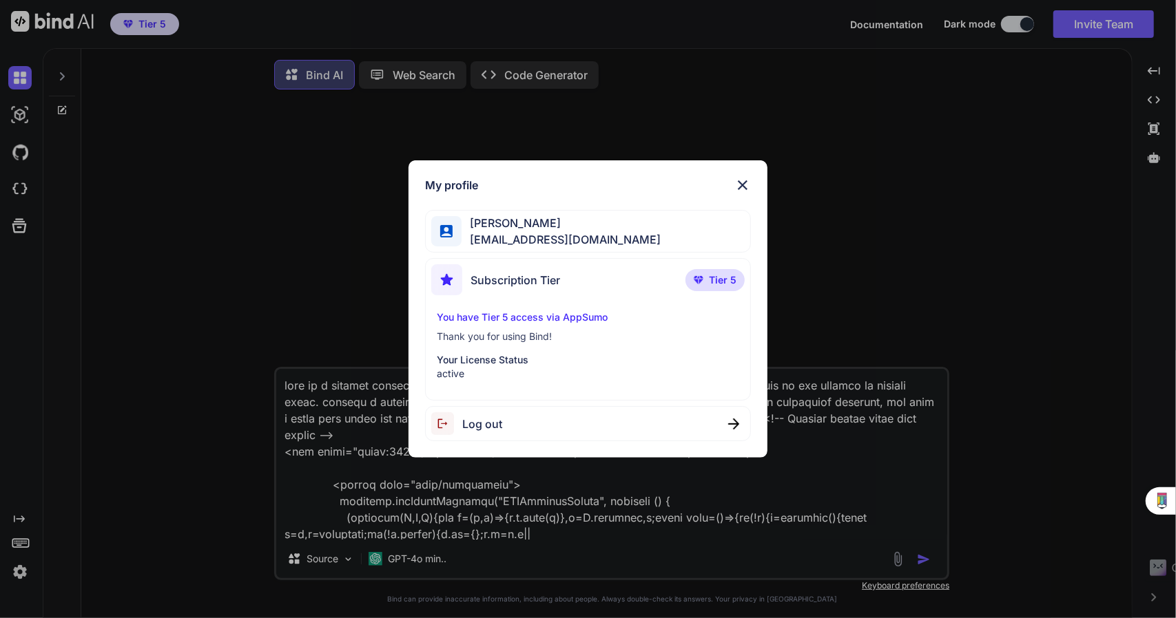
click at [130, 507] on div "My profile Nick AL nickolus442034@gmail.com Subscription Tier Tier 5 You have T…" at bounding box center [588, 309] width 1176 height 618
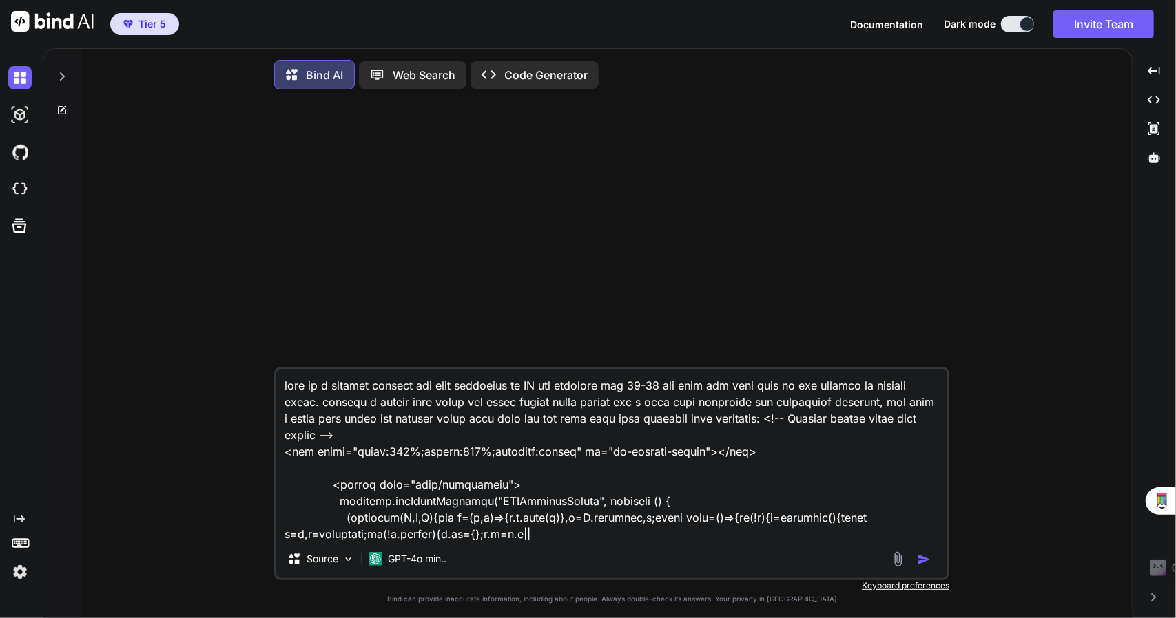
click at [23, 545] on icon at bounding box center [20, 542] width 19 height 19
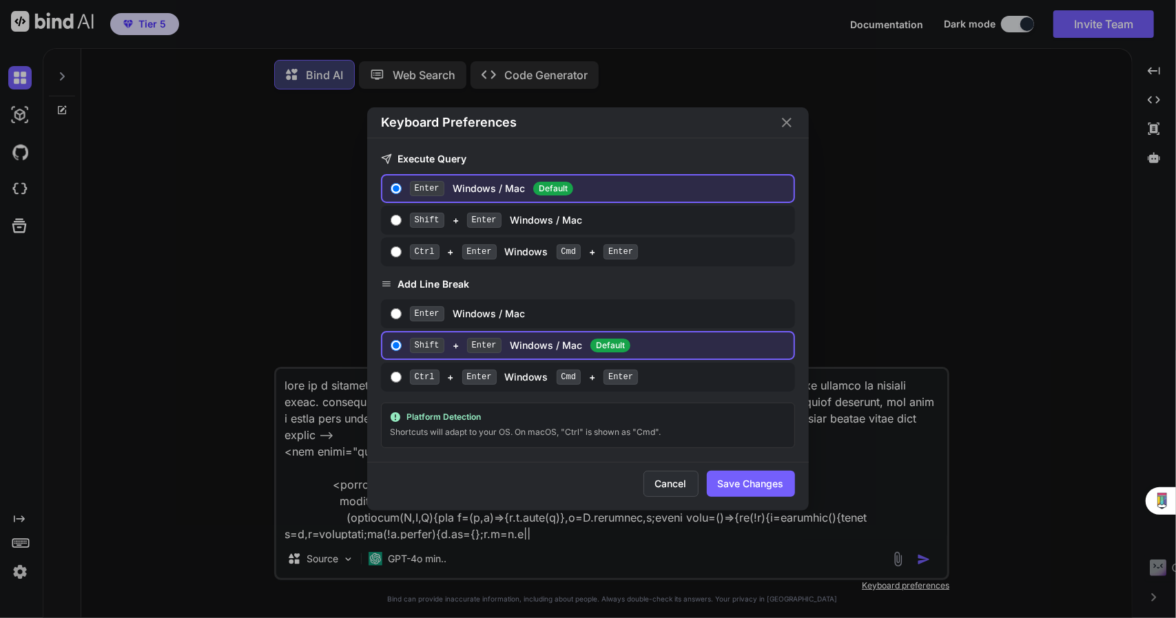
click at [663, 479] on button "Cancel" at bounding box center [670, 484] width 55 height 26
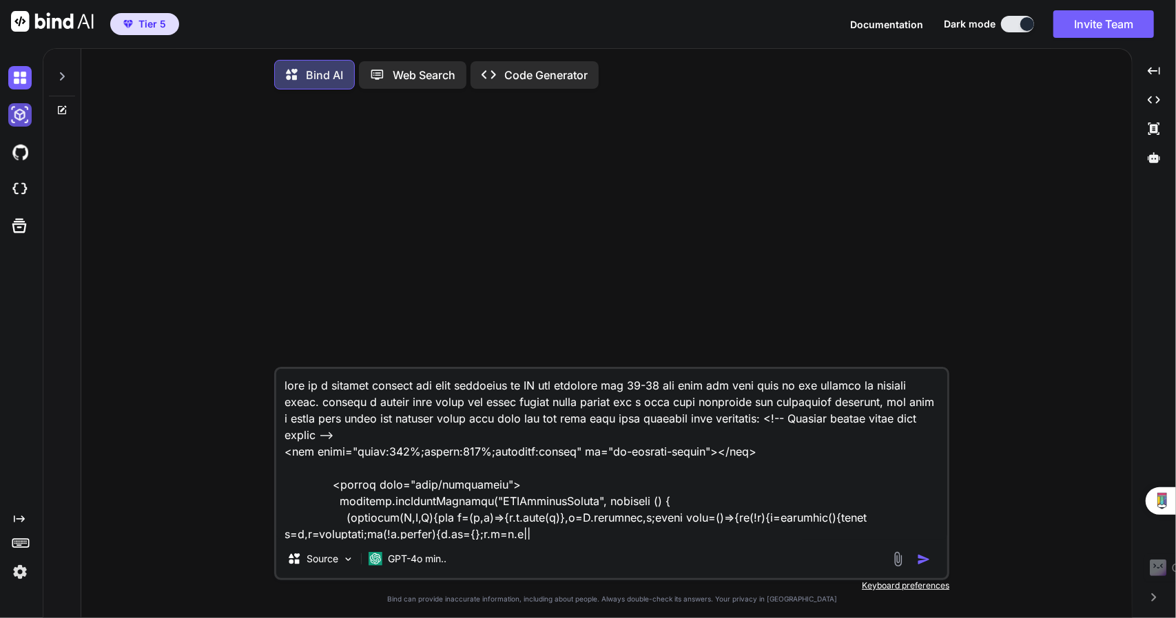
click at [17, 112] on img at bounding box center [19, 114] width 23 height 23
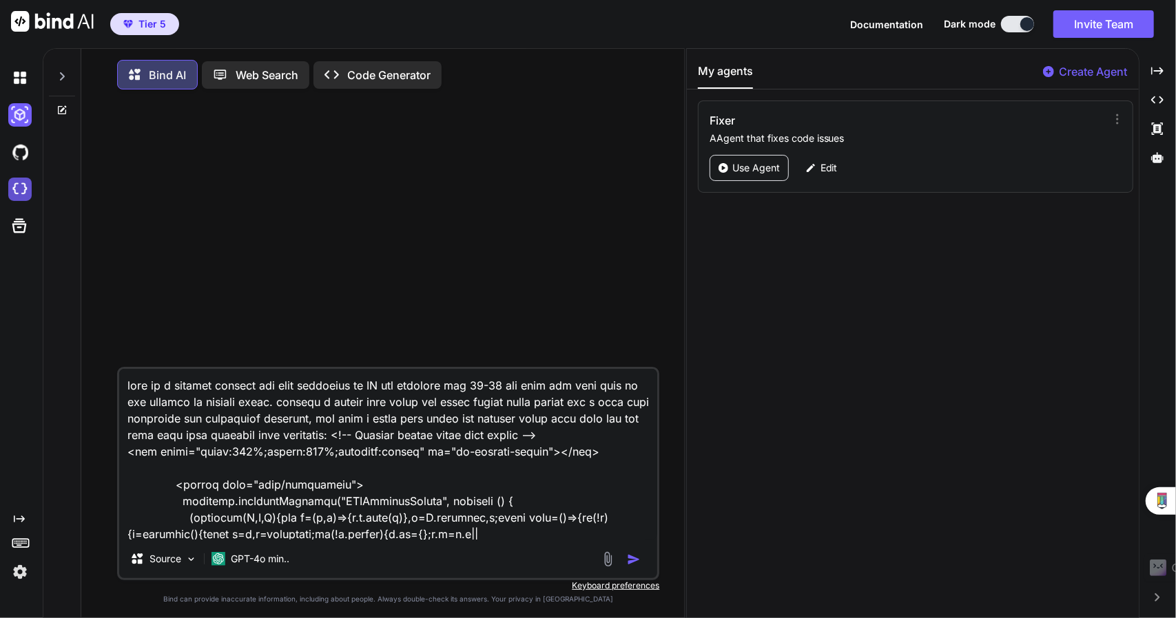
click at [25, 193] on img at bounding box center [19, 189] width 23 height 23
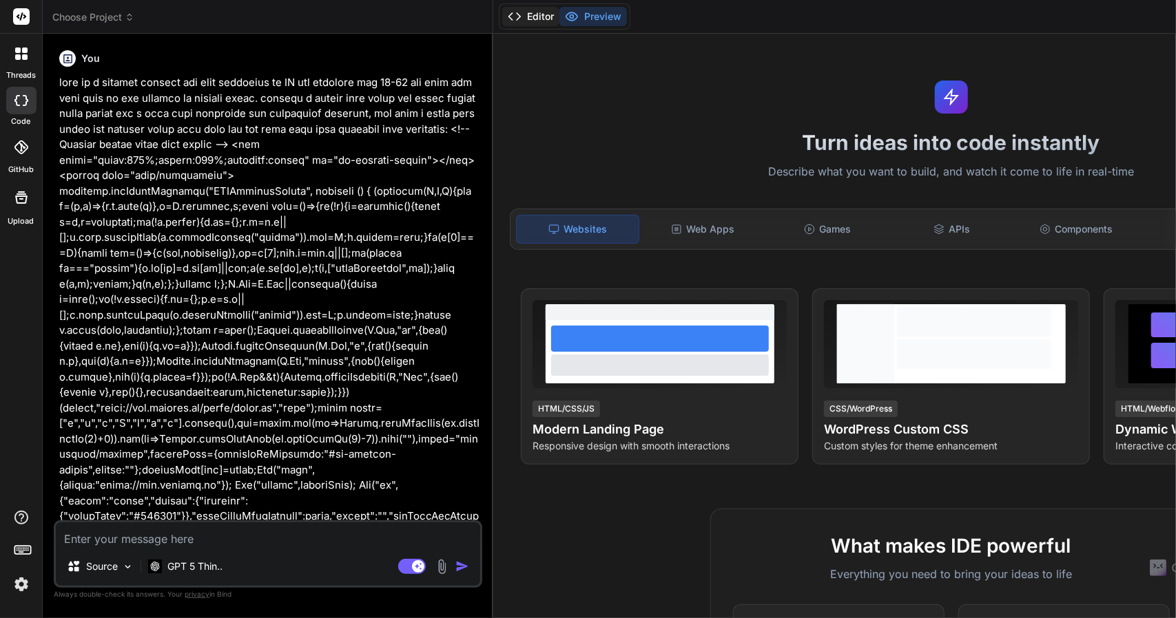
click at [508, 19] on icon at bounding box center [515, 17] width 14 height 14
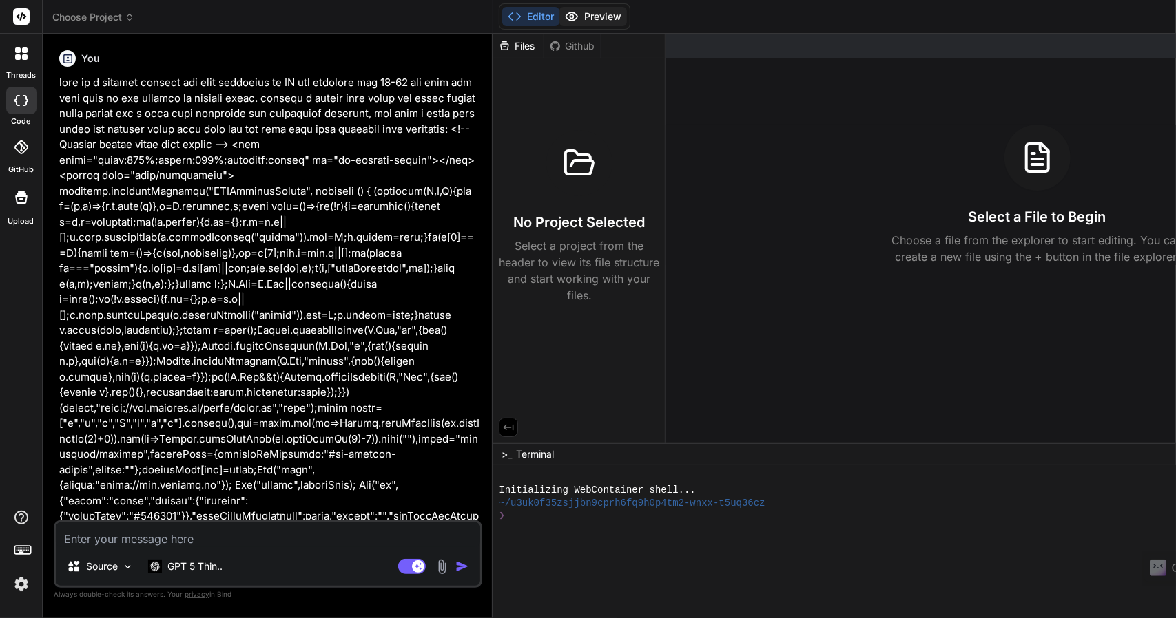
click at [570, 19] on button "Preview" at bounding box center [592, 16] width 67 height 19
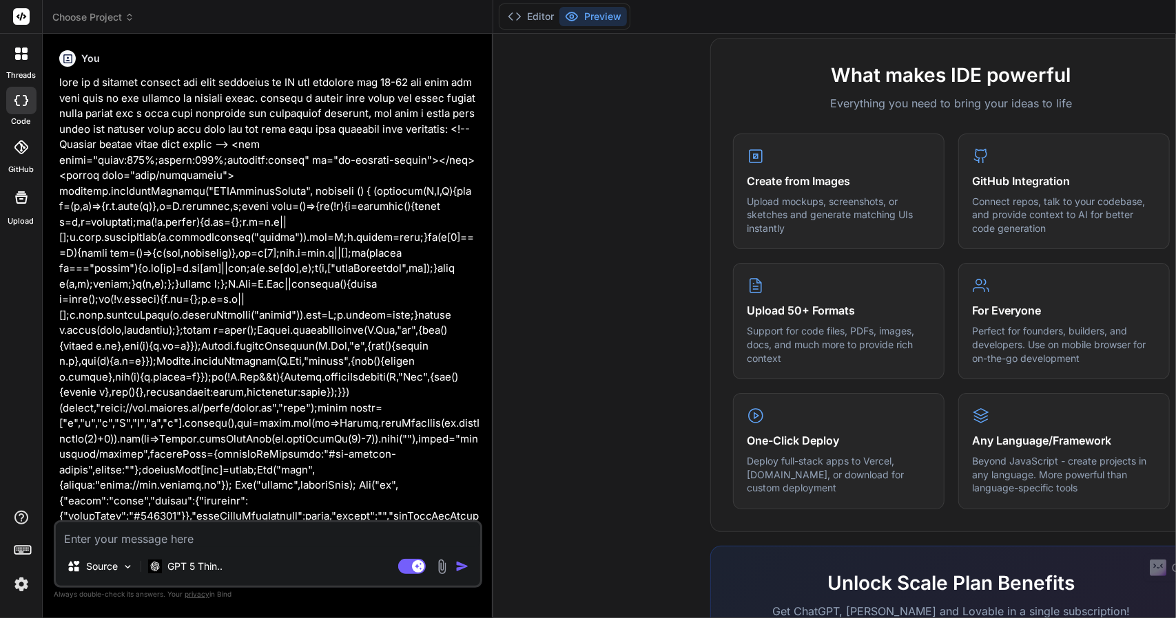
scroll to position [690, 0]
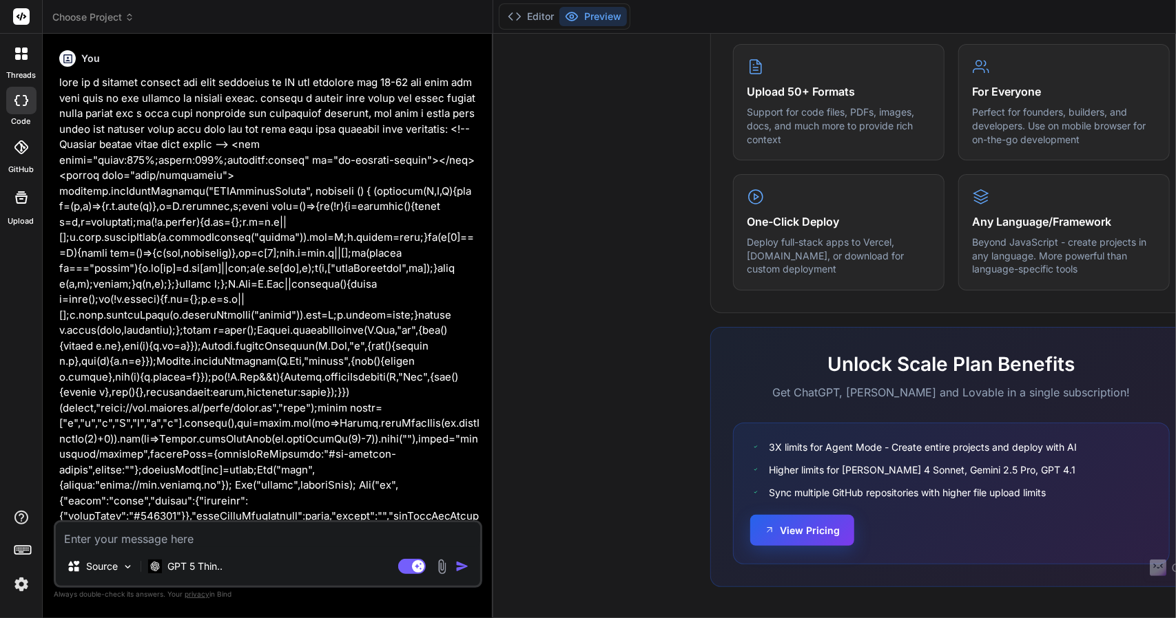
click at [790, 531] on button "View Pricing" at bounding box center [802, 530] width 104 height 31
click at [23, 59] on icon at bounding box center [25, 57] width 6 height 6
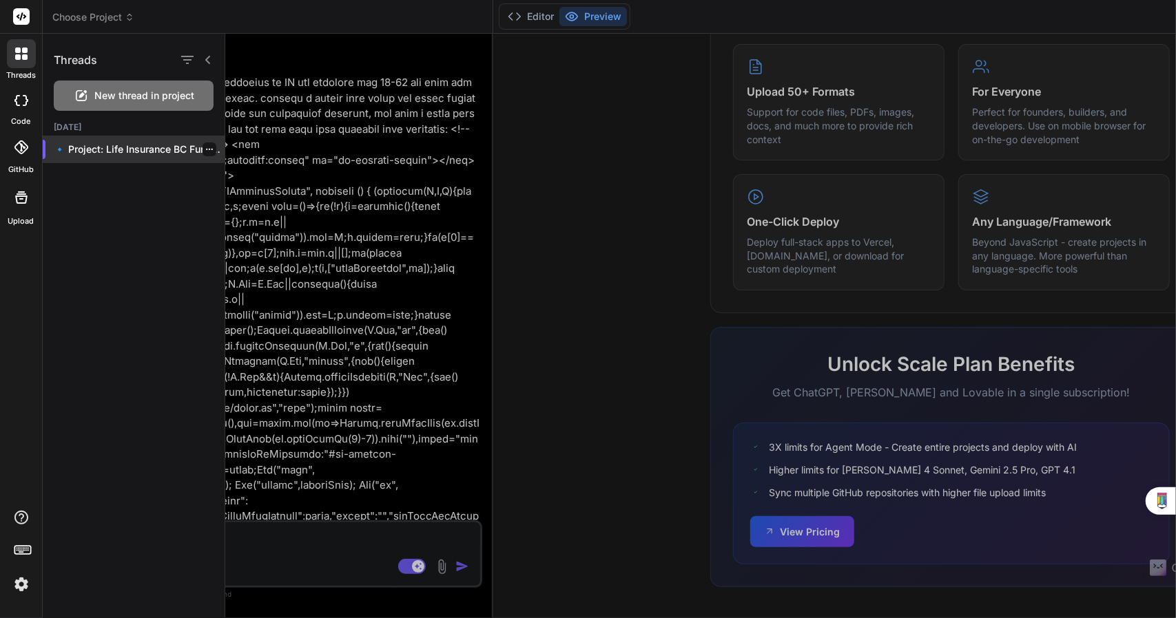
click at [129, 147] on p "🔹 Project: Life Insurance BC Funnel 🔧..." at bounding box center [139, 150] width 171 height 14
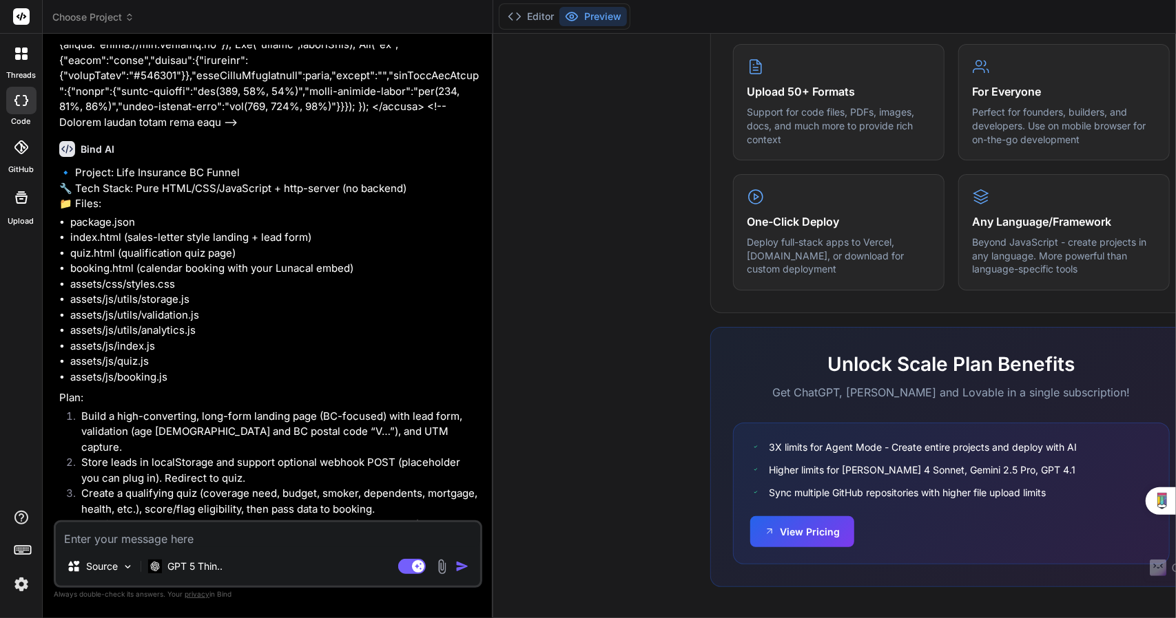
scroll to position [561, 0]
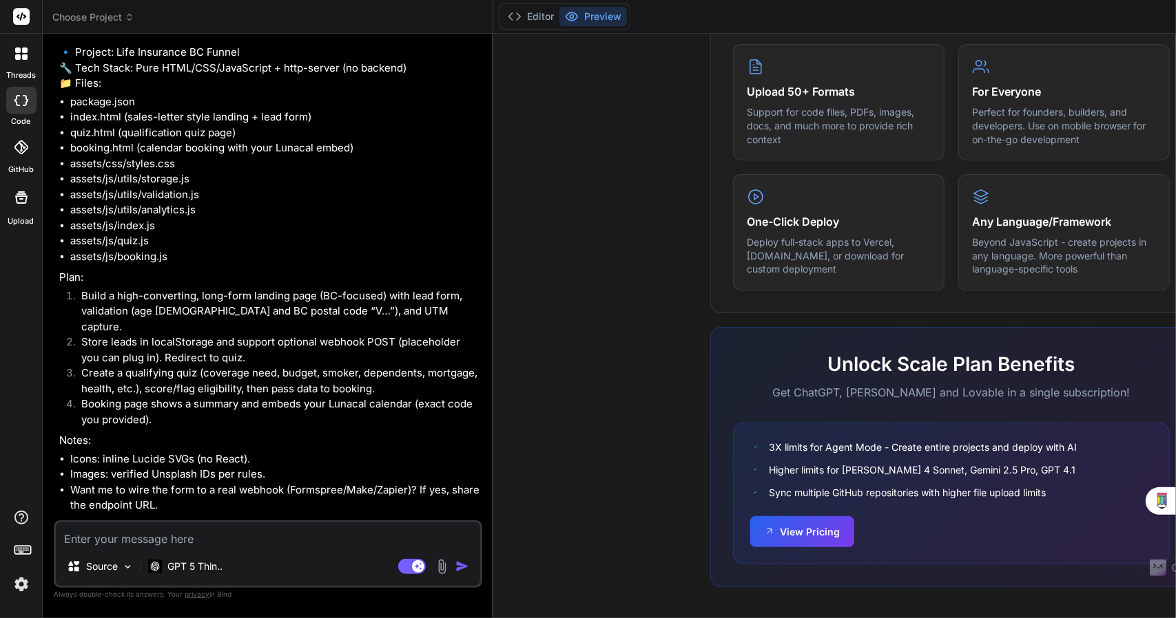
click at [18, 584] on img at bounding box center [21, 584] width 23 height 23
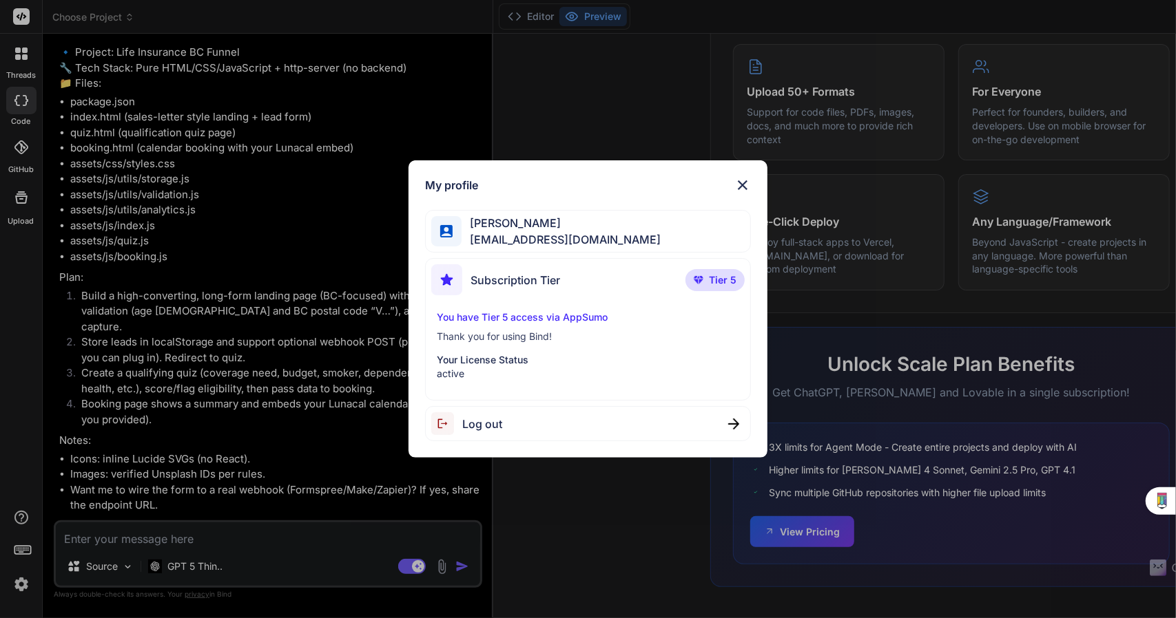
click at [501, 233] on span "[EMAIL_ADDRESS][DOMAIN_NAME]" at bounding box center [560, 239] width 199 height 17
click at [446, 227] on img at bounding box center [446, 231] width 13 height 13
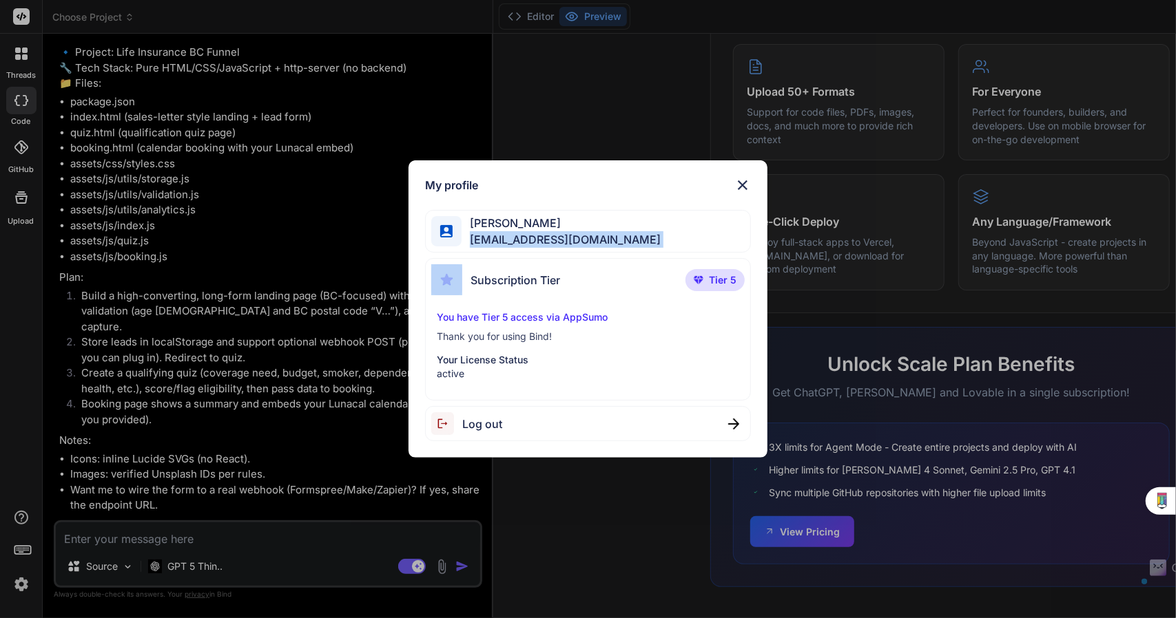
click at [446, 227] on img at bounding box center [446, 231] width 13 height 13
click at [490, 272] on span "Subscription Tier" at bounding box center [515, 280] width 90 height 17
click at [725, 285] on span "Tier 5" at bounding box center [723, 280] width 28 height 14
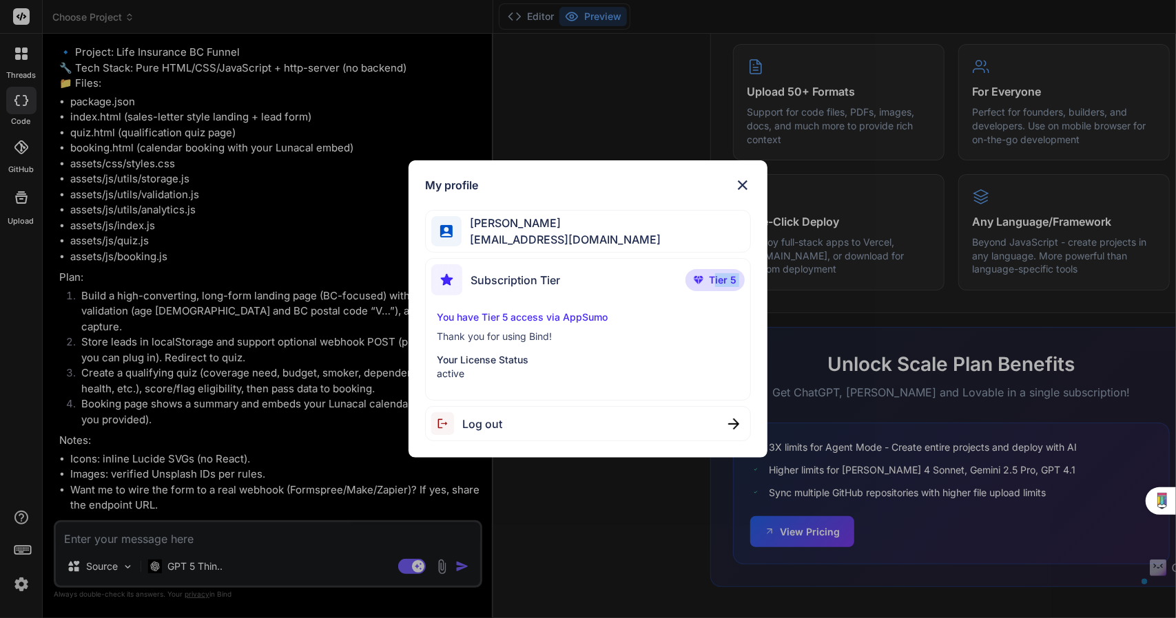
click at [725, 285] on span "Tier 5" at bounding box center [723, 280] width 28 height 14
click at [164, 373] on div "My profile [PERSON_NAME] [EMAIL_ADDRESS][DOMAIN_NAME] Subscription Tier Tier 5 …" at bounding box center [588, 309] width 1176 height 618
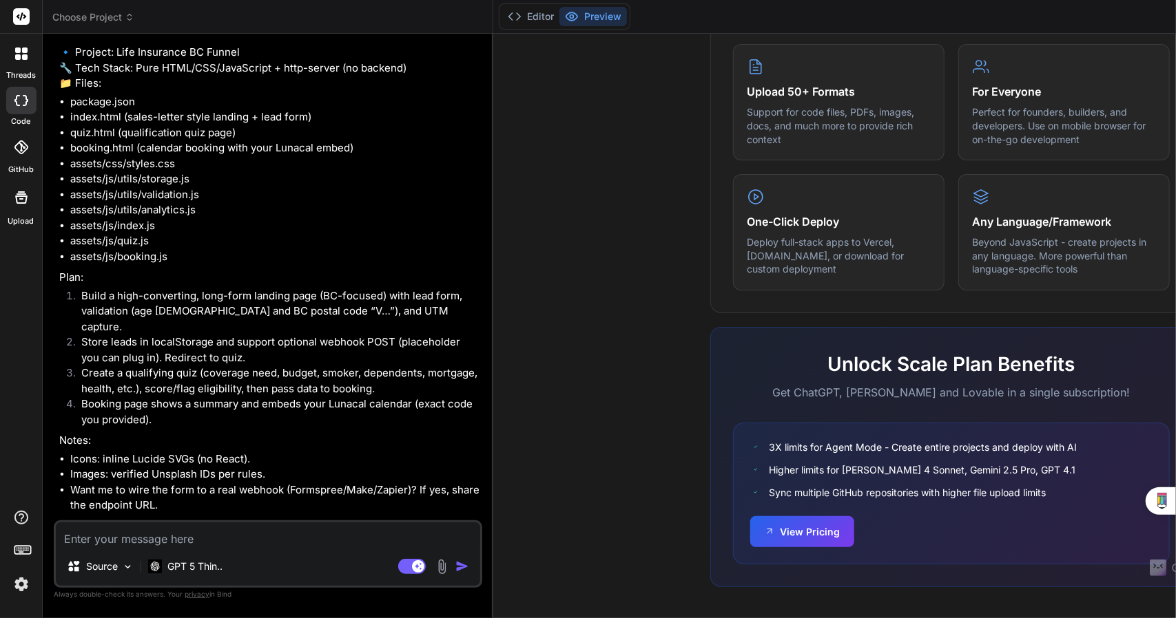
click at [18, 149] on icon at bounding box center [21, 148] width 14 height 14
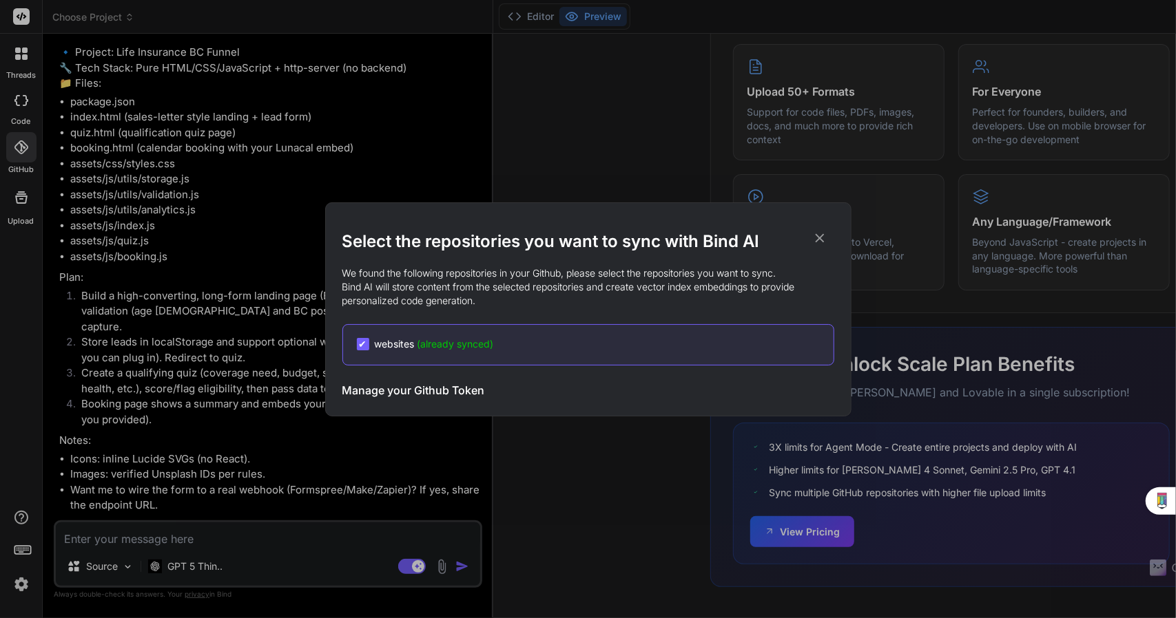
click at [21, 202] on div "Select the repositories you want to sync with Bind AI We found the following re…" at bounding box center [588, 309] width 1176 height 618
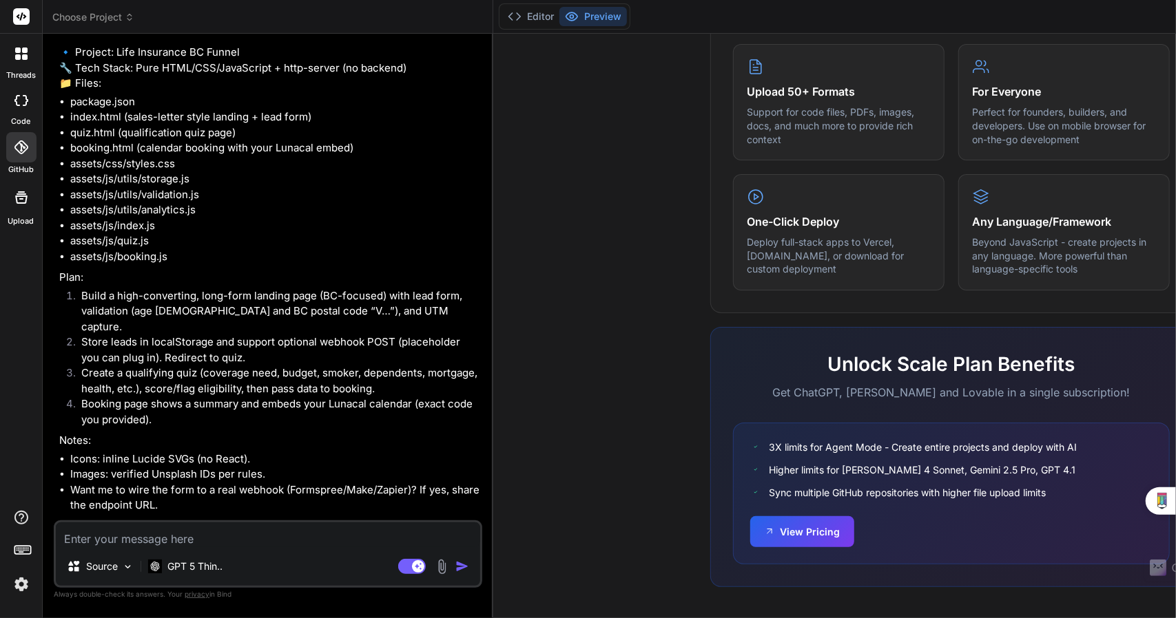
click at [14, 207] on div at bounding box center [21, 197] width 33 height 33
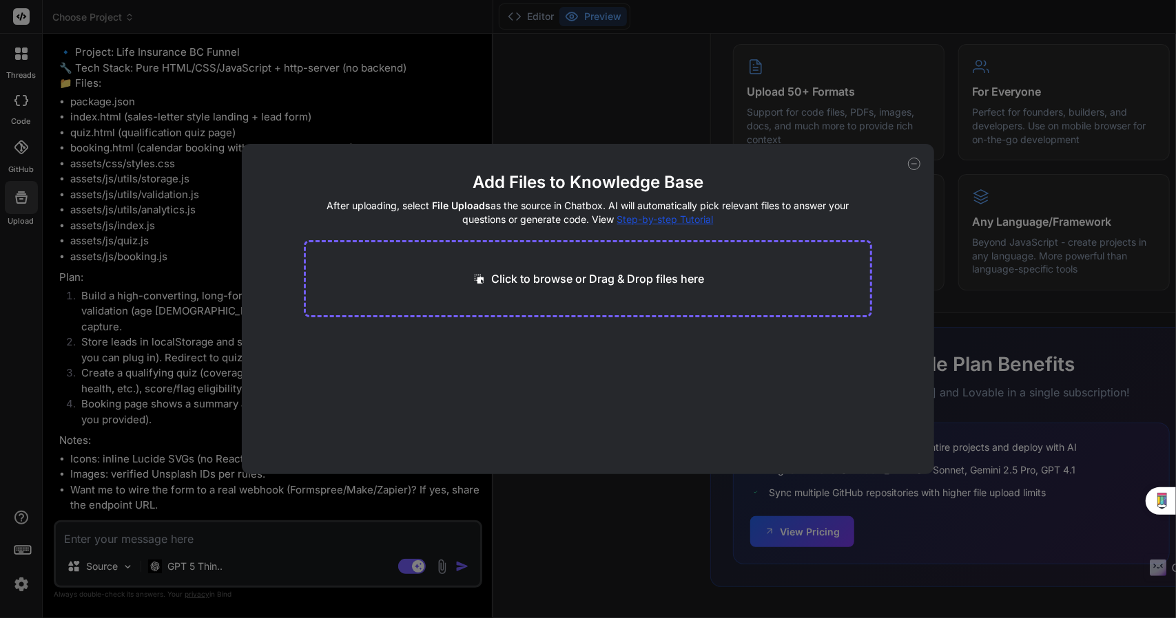
click at [20, 244] on div "Add Files to Knowledge Base After uploading, select File Uploads as the source …" at bounding box center [588, 309] width 1176 height 618
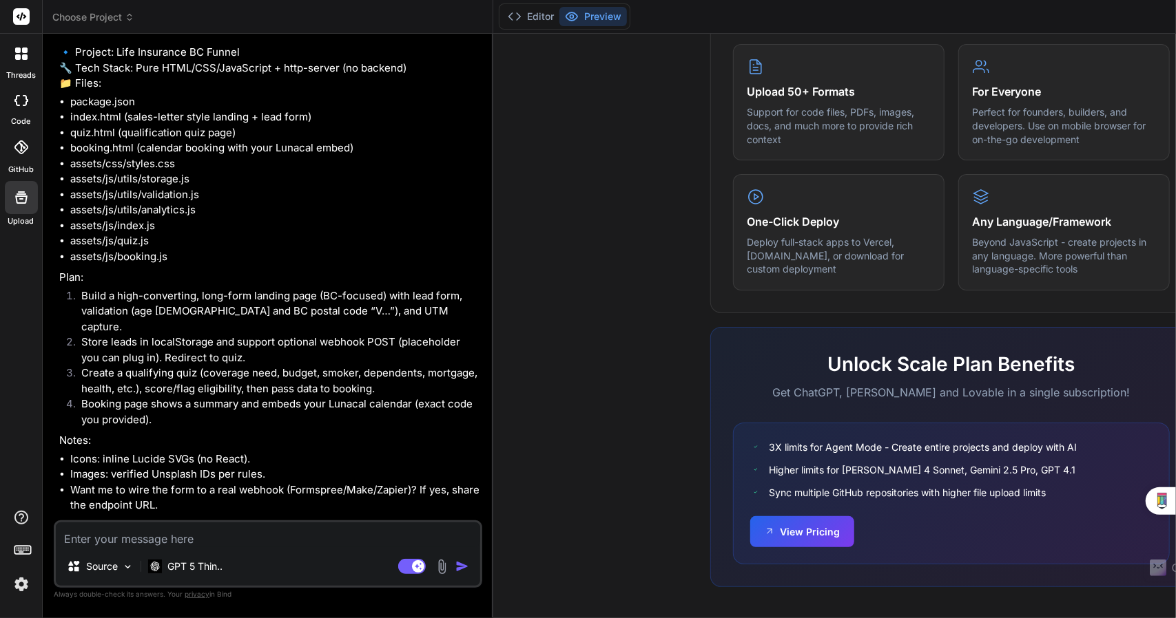
click at [95, 15] on span "Choose Project" at bounding box center [93, 17] width 82 height 14
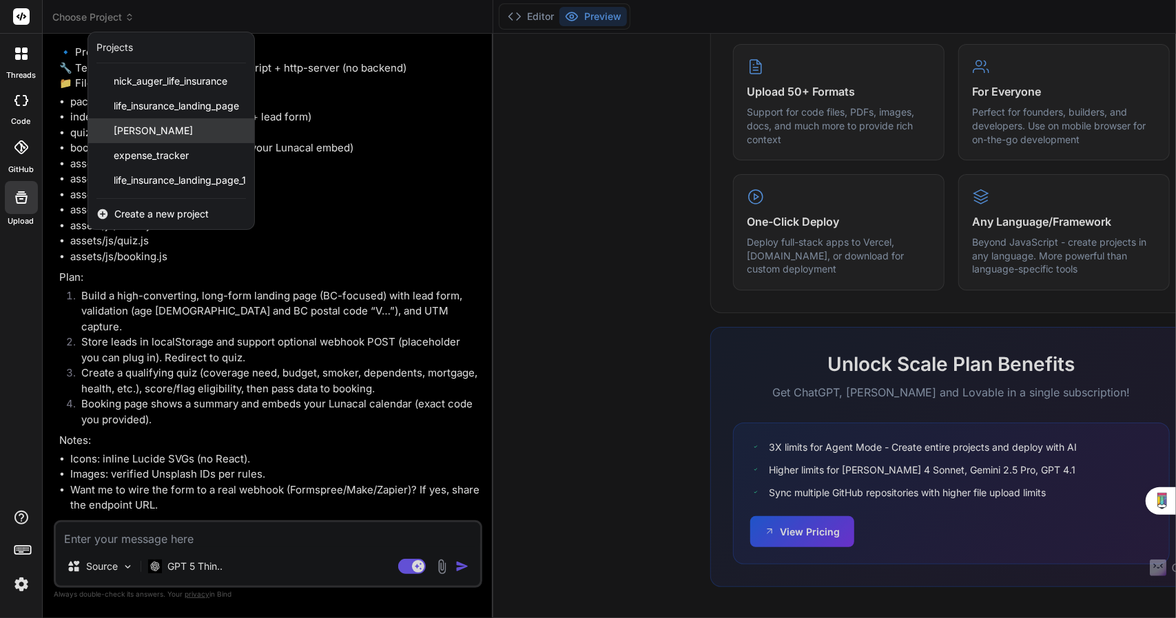
click at [134, 136] on div "nick" at bounding box center [171, 130] width 166 height 25
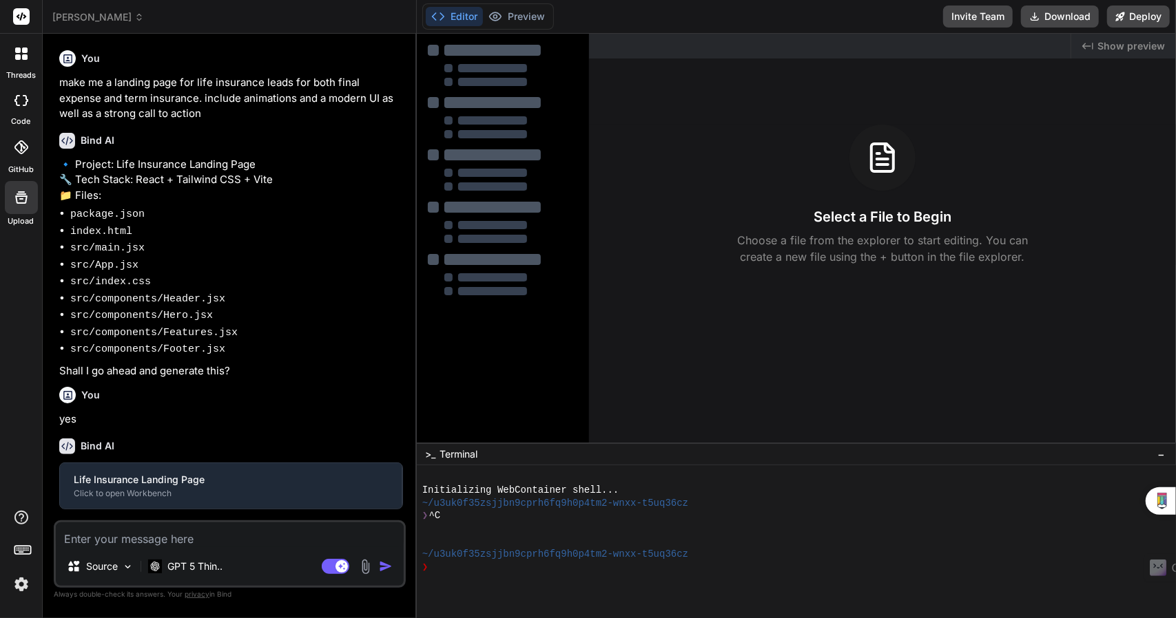
type textarea "x"
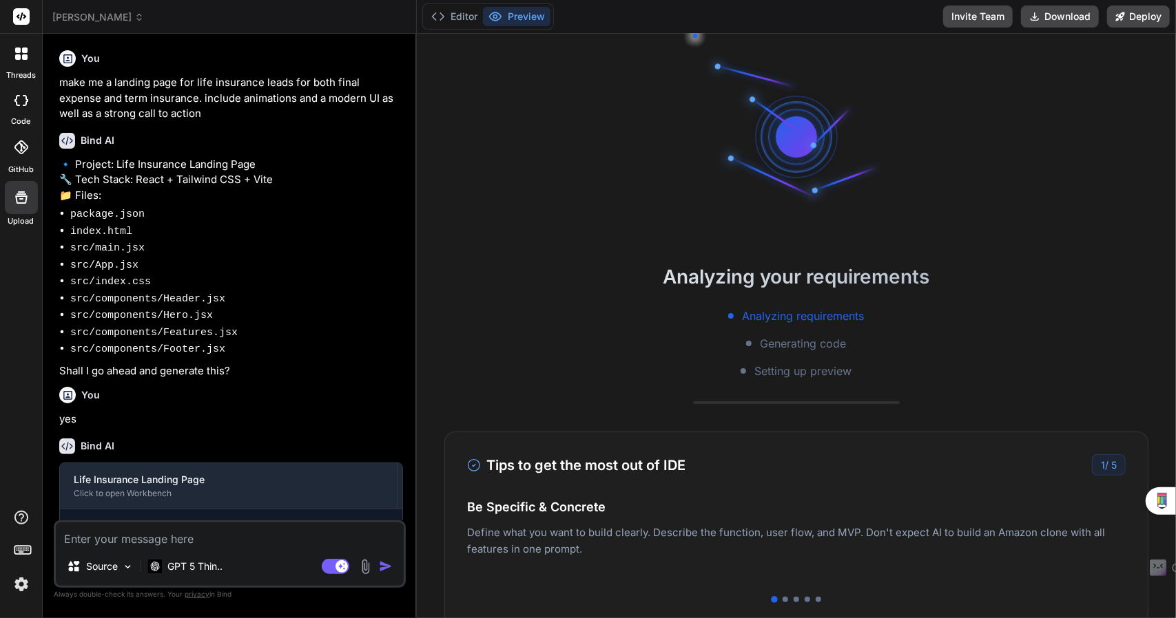
scroll to position [39, 0]
click at [989, 12] on button "Invite Team" at bounding box center [978, 17] width 70 height 22
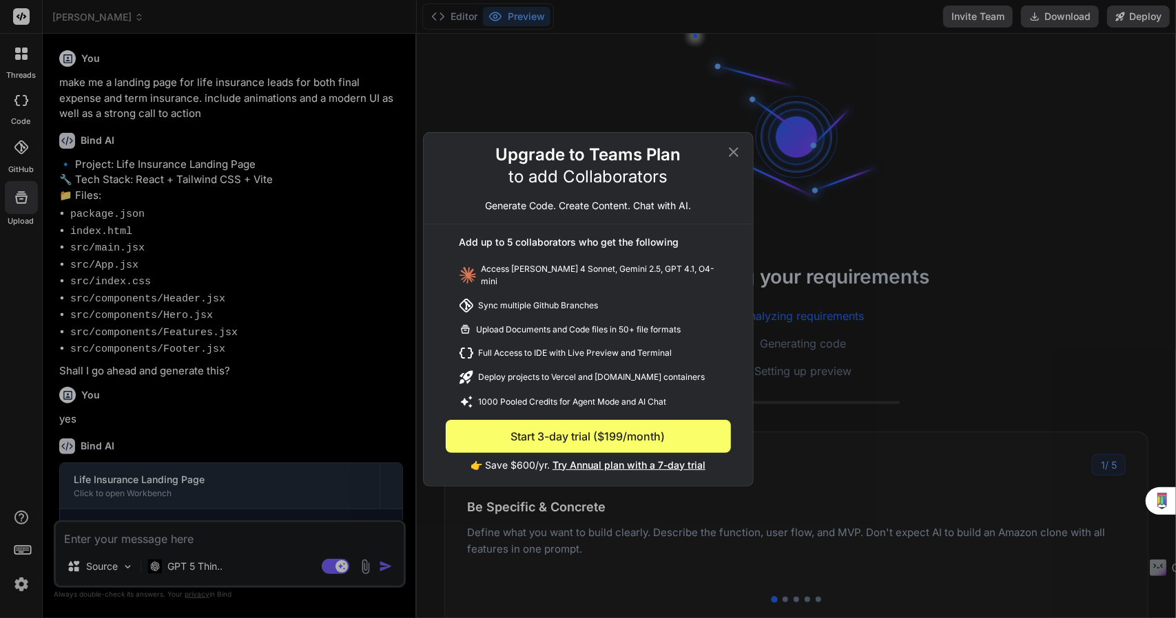
click at [601, 430] on button "Start 3-day trial ($199/month)" at bounding box center [588, 436] width 285 height 33
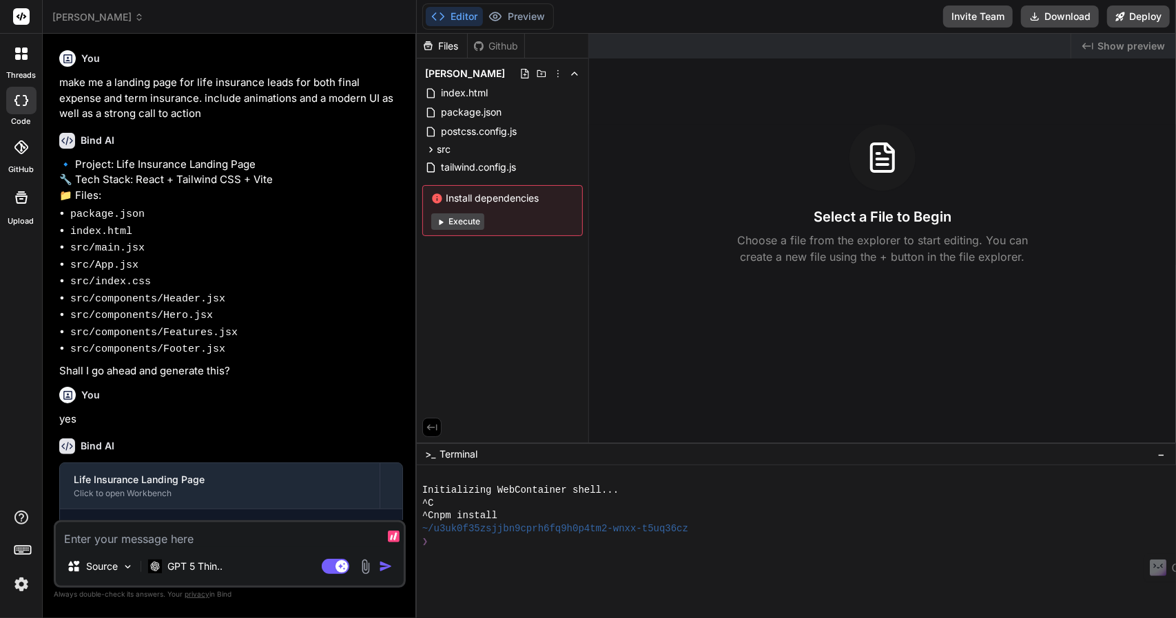
type textarea "x"
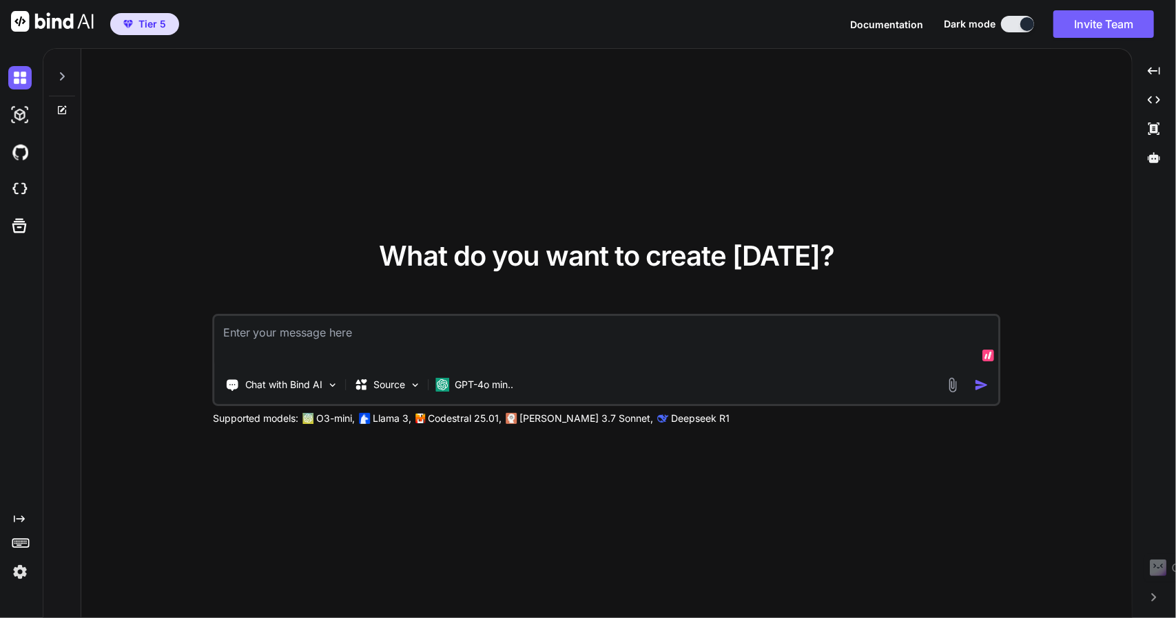
click at [19, 570] on img at bounding box center [19, 572] width 23 height 23
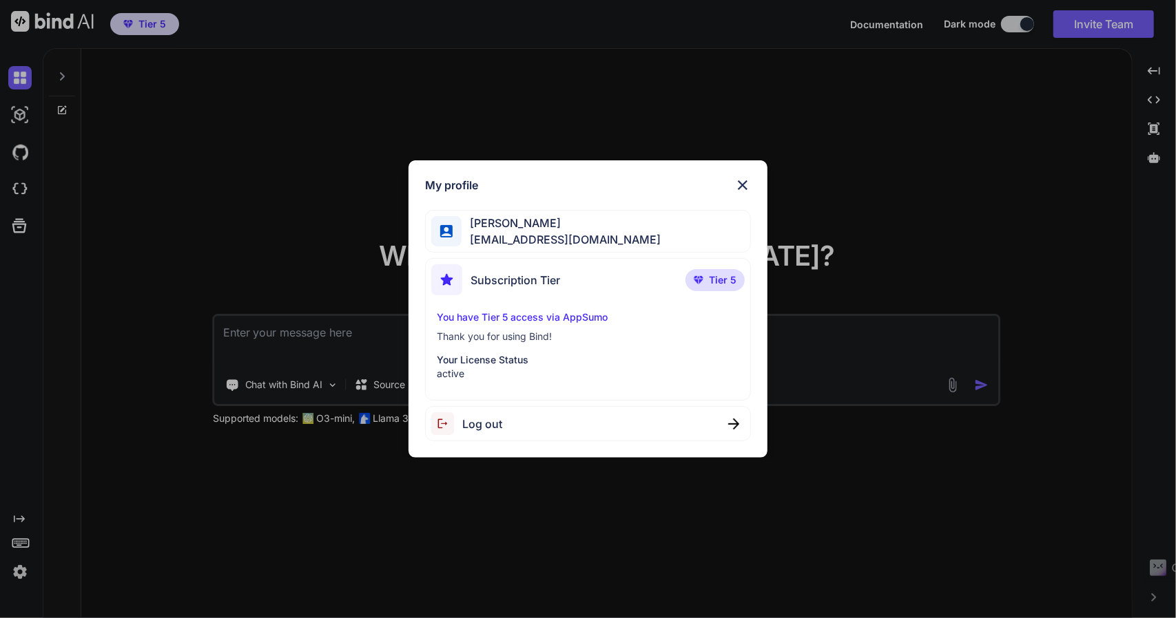
click at [218, 547] on div "My profile [PERSON_NAME] [EMAIL_ADDRESS][DOMAIN_NAME] Subscription Tier Tier 5 …" at bounding box center [588, 309] width 1176 height 618
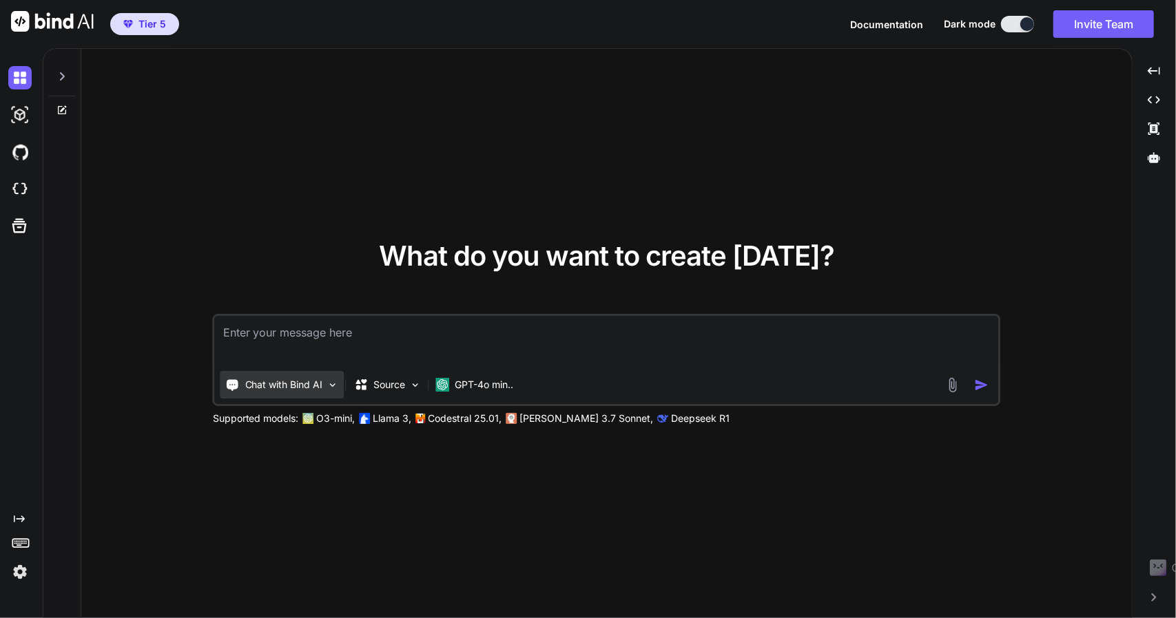
click at [303, 386] on p "Chat with Bind AI" at bounding box center [284, 385] width 78 height 14
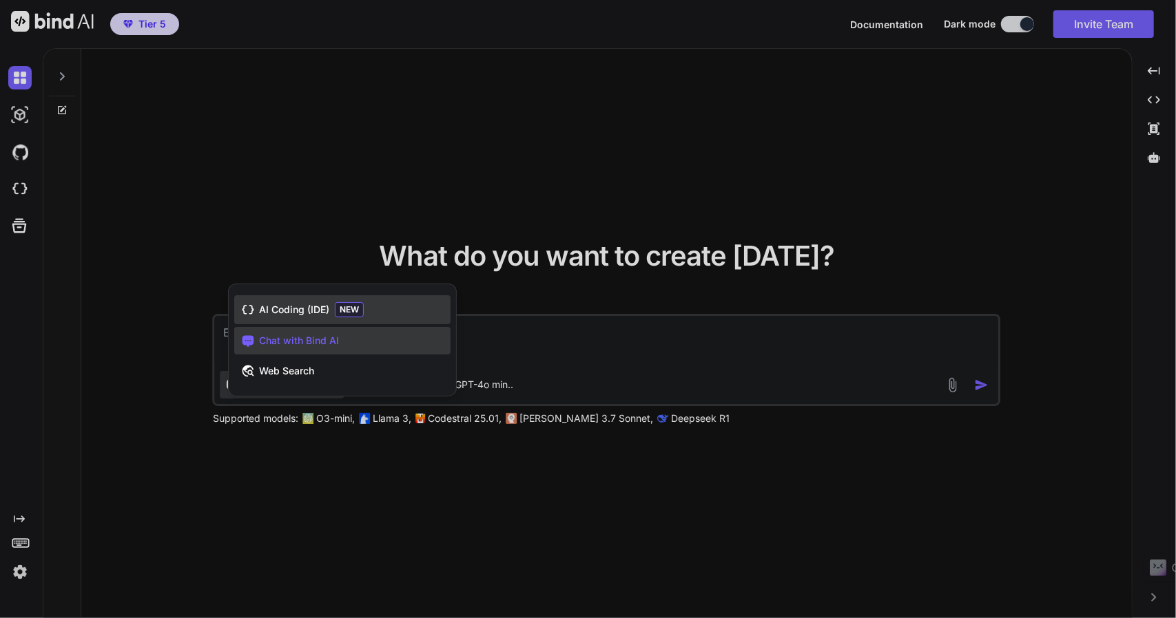
click at [294, 309] on span "AI Coding (IDE)" at bounding box center [294, 310] width 70 height 14
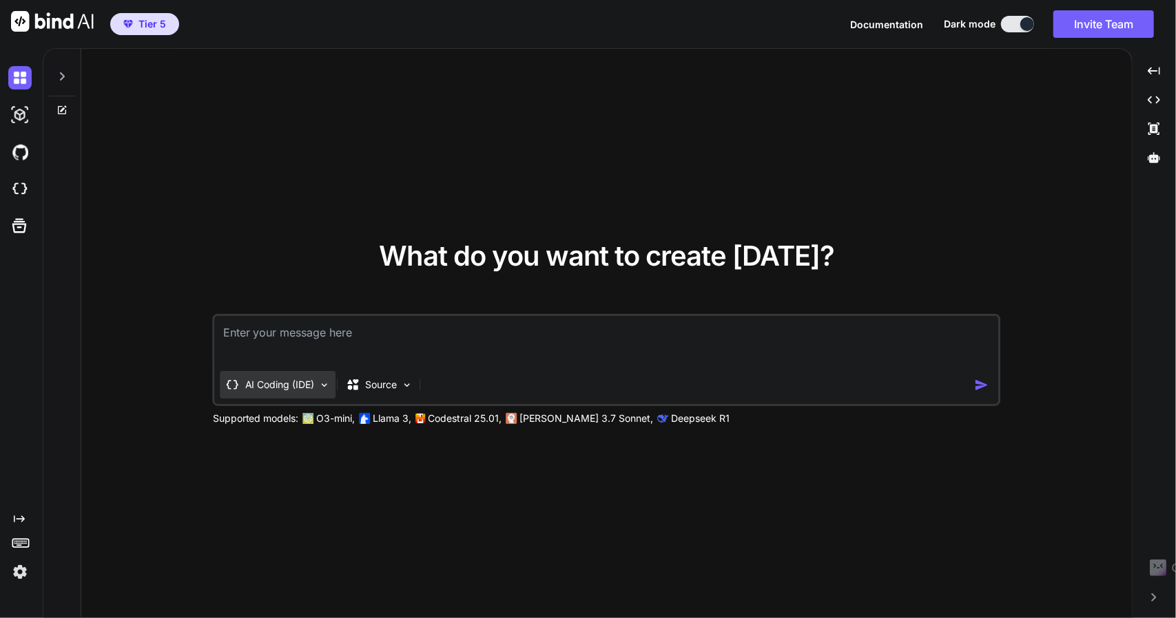
click at [287, 389] on p "AI Coding (IDE)" at bounding box center [280, 385] width 70 height 14
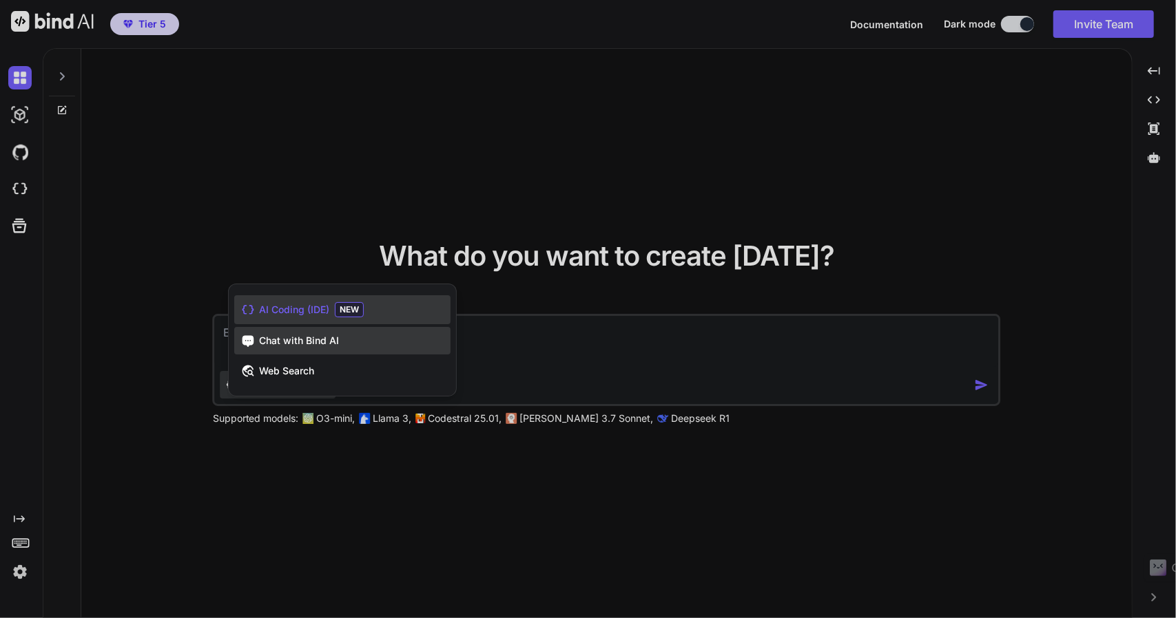
click at [275, 351] on div "Chat with Bind AI" at bounding box center [342, 341] width 216 height 28
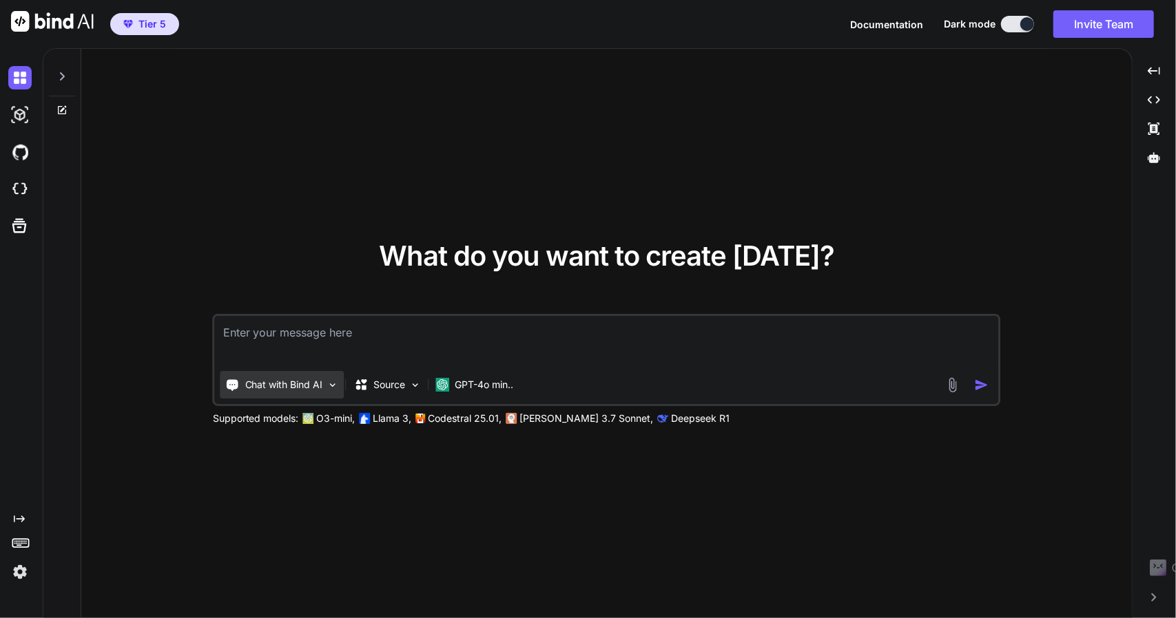
click at [268, 382] on p "Chat with Bind AI" at bounding box center [284, 385] width 78 height 14
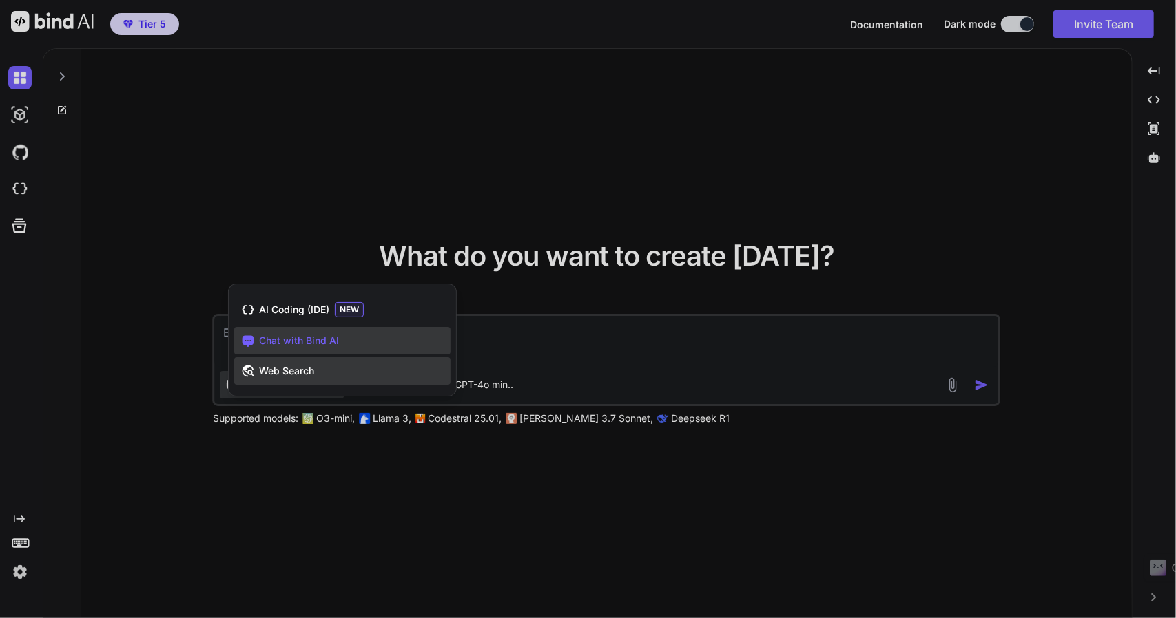
click at [278, 378] on span "Web Search" at bounding box center [286, 371] width 55 height 14
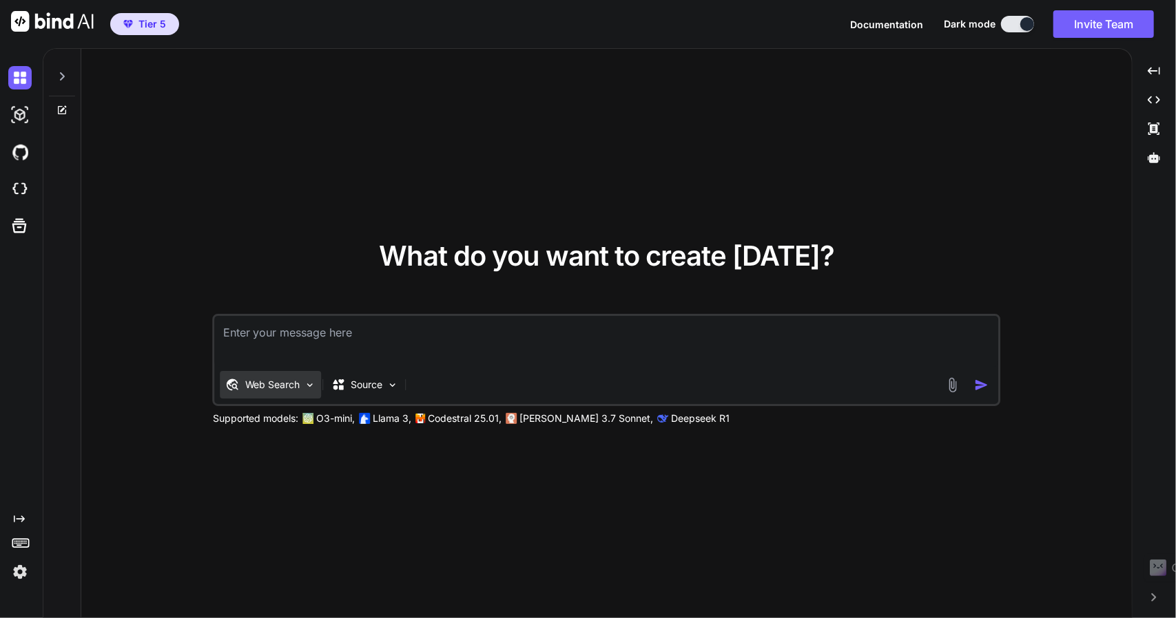
click at [275, 388] on p "Web Search" at bounding box center [272, 385] width 55 height 14
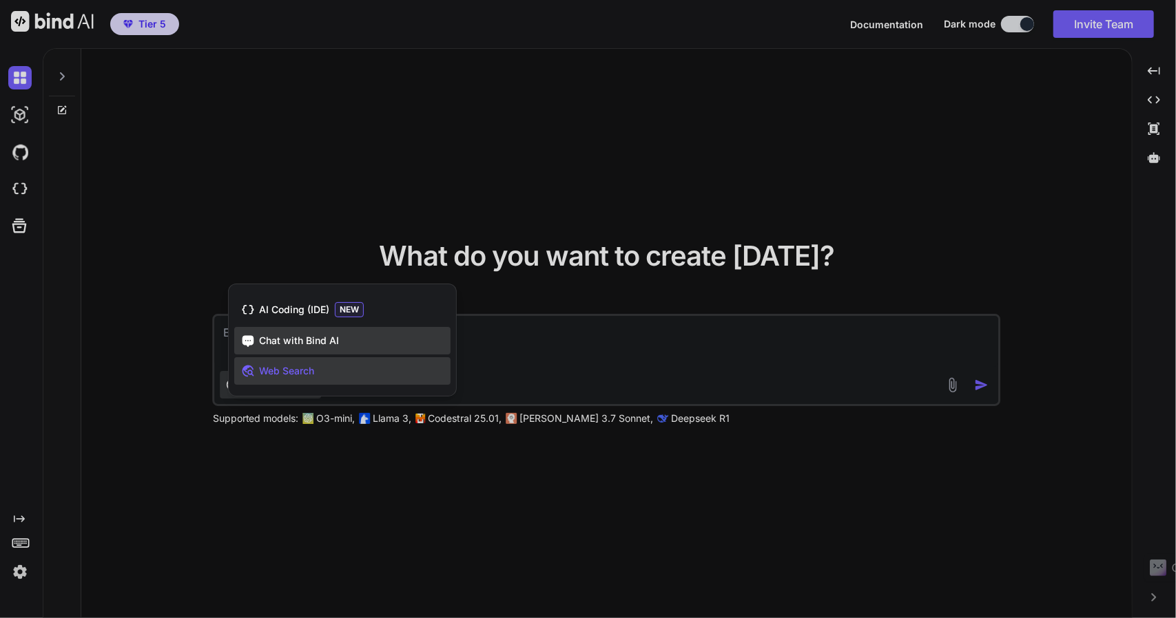
click at [278, 338] on span "Chat with Bind AI" at bounding box center [299, 341] width 80 height 14
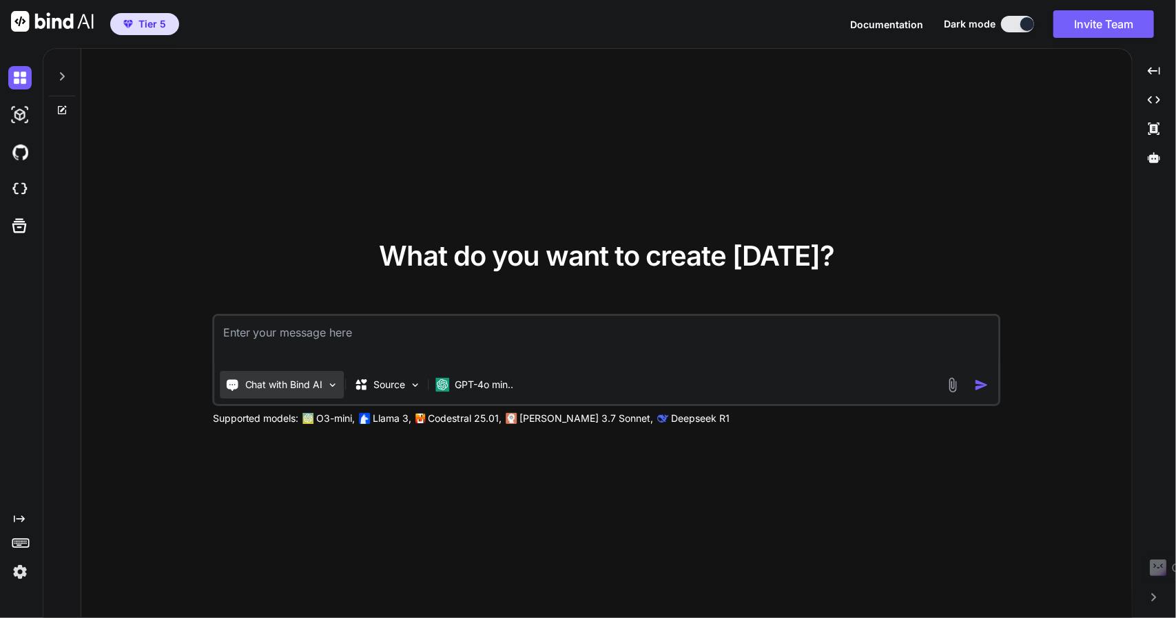
click at [274, 385] on p "Chat with Bind AI" at bounding box center [284, 385] width 78 height 14
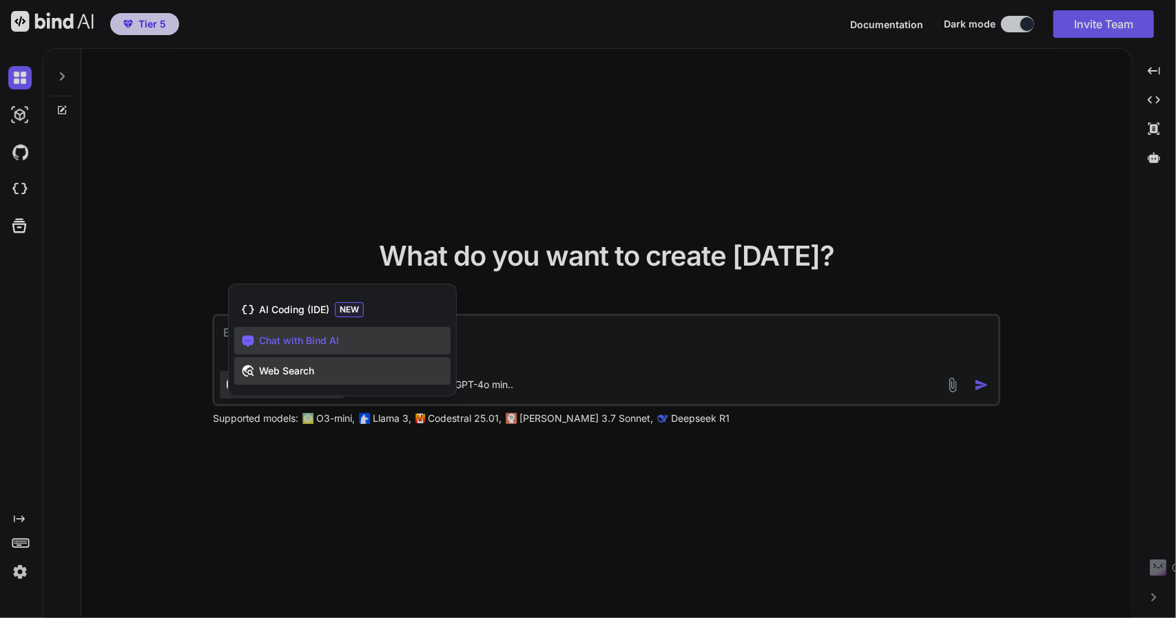
click at [274, 376] on span "Web Search" at bounding box center [286, 371] width 55 height 14
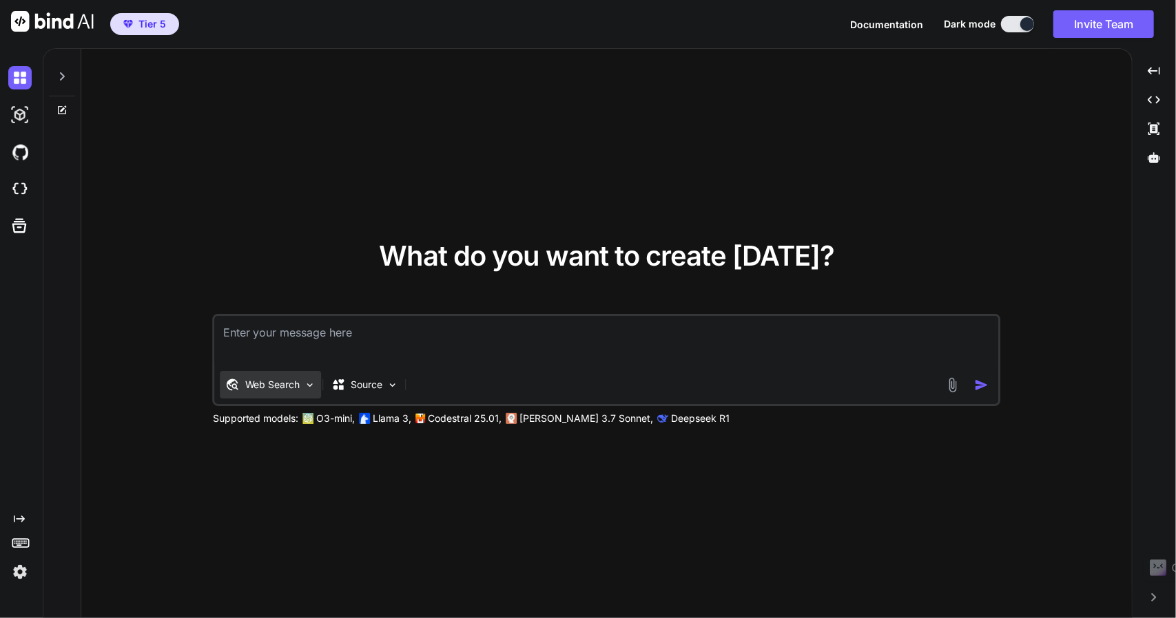
click at [273, 384] on p "Web Search" at bounding box center [272, 385] width 55 height 14
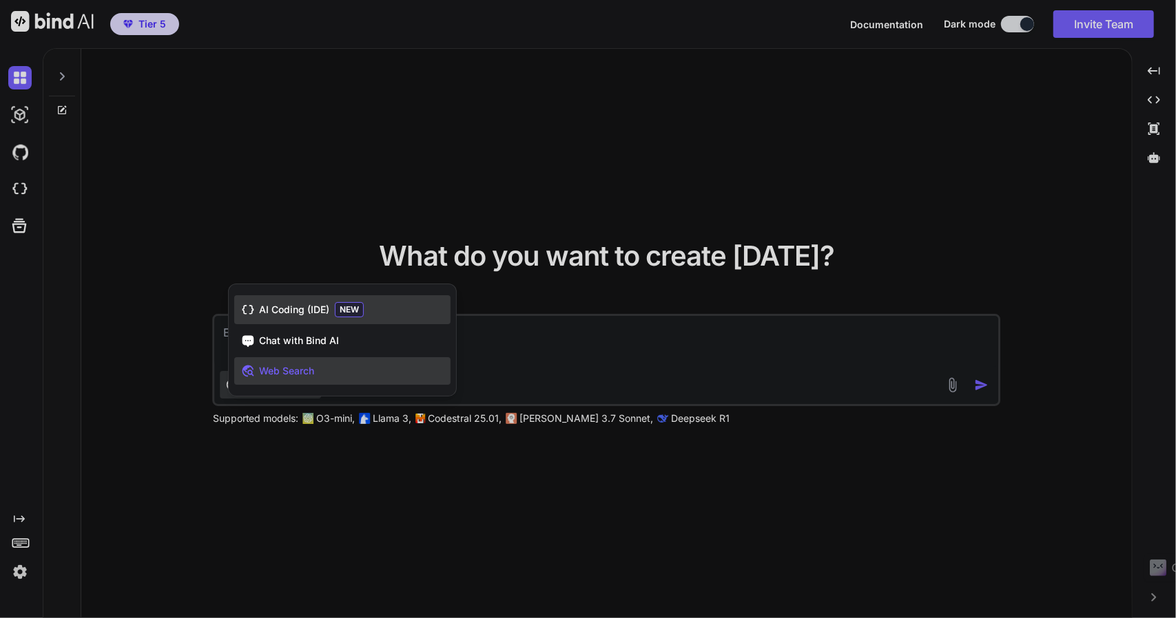
click at [280, 318] on div "AI Coding (IDE) NEW" at bounding box center [342, 309] width 216 height 29
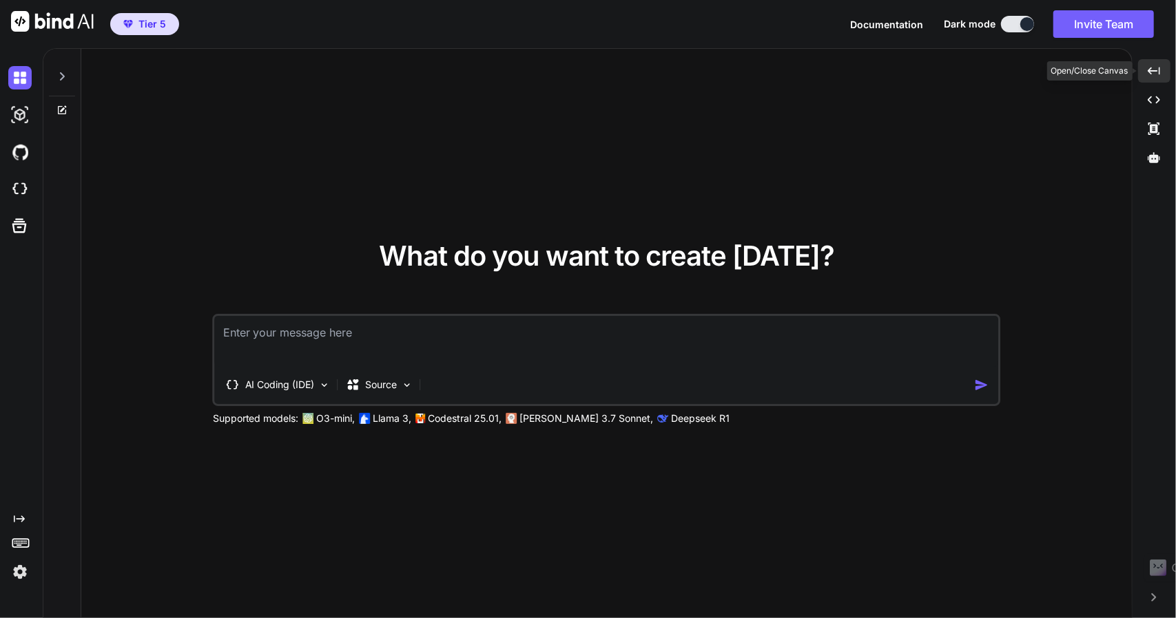
click at [1157, 76] on icon "Created with Pixso." at bounding box center [1153, 71] width 12 height 12
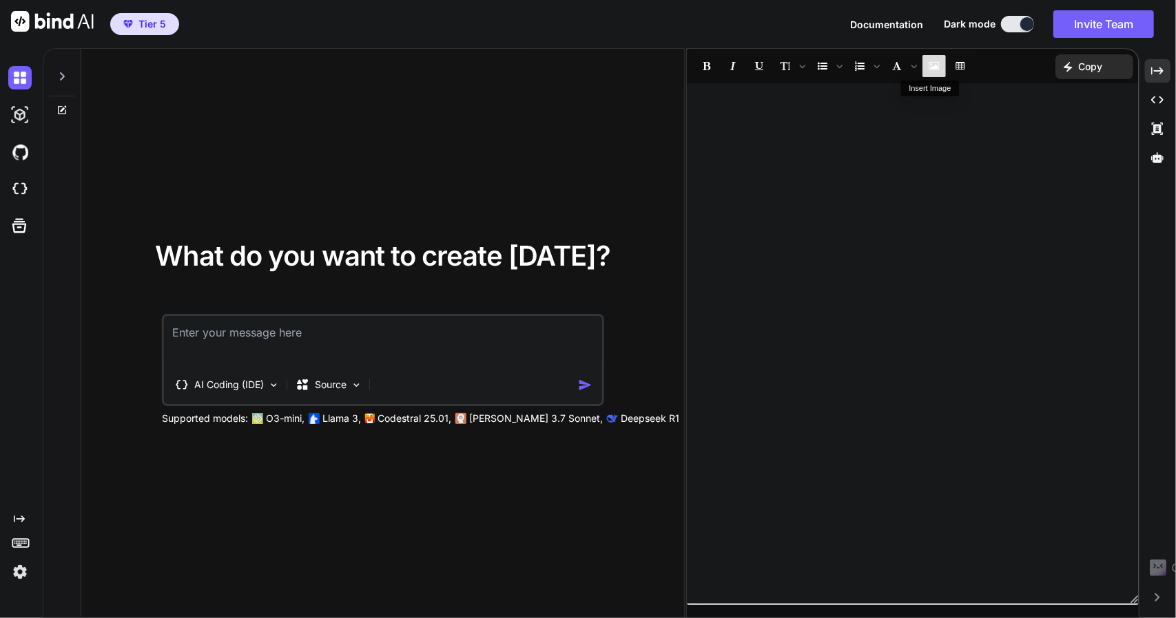
click at [937, 70] on button "Insert Image" at bounding box center [933, 65] width 23 height 23
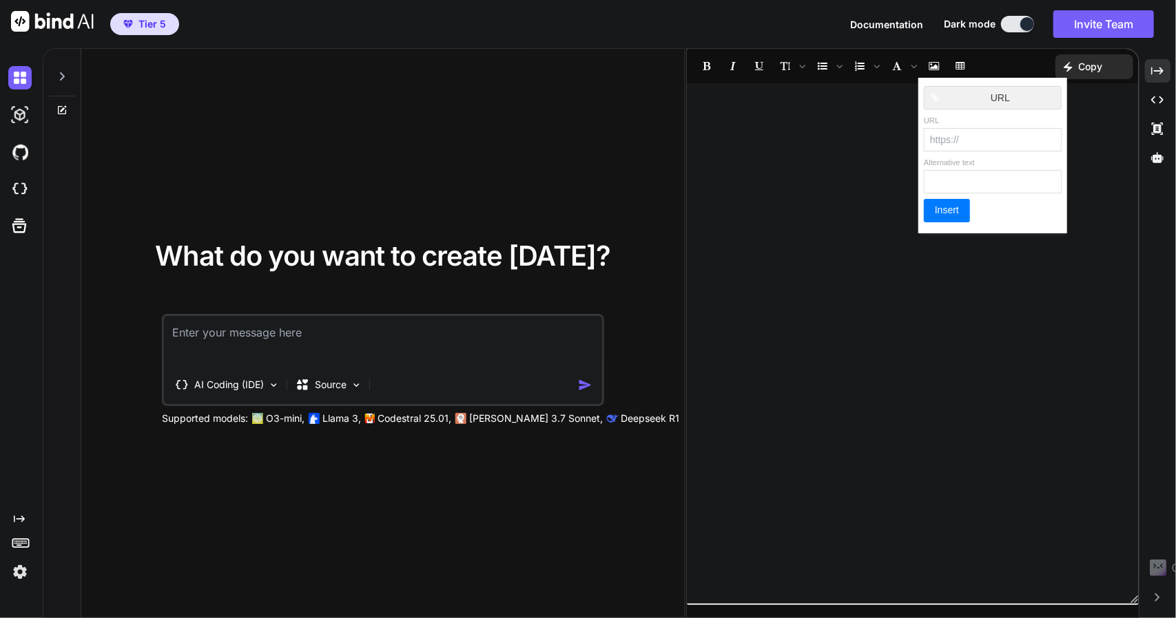
click at [850, 138] on div at bounding box center [913, 343] width 452 height 507
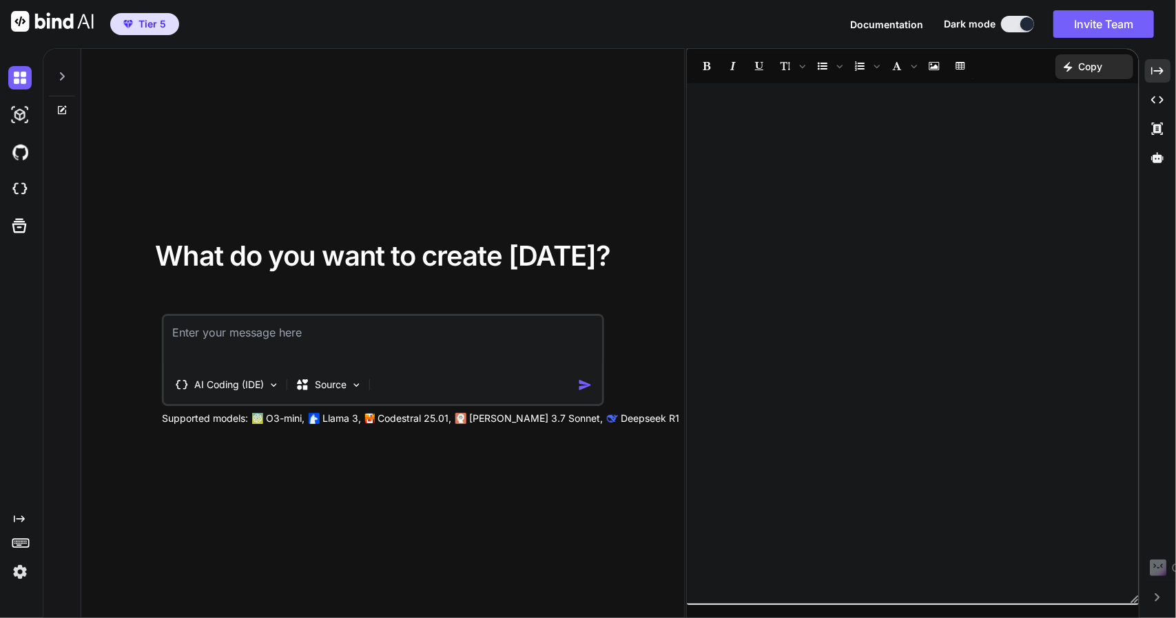
click at [850, 138] on div at bounding box center [913, 343] width 452 height 507
click at [1152, 73] on icon at bounding box center [1157, 71] width 12 height 8
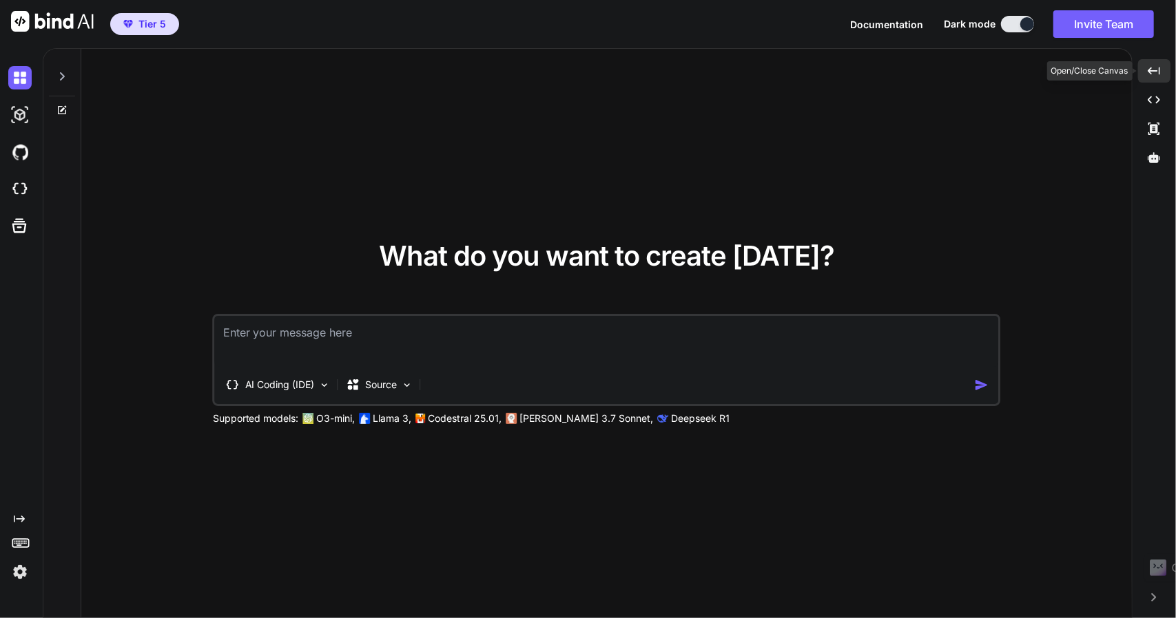
click at [1154, 73] on icon "Created with Pixso." at bounding box center [1153, 71] width 12 height 12
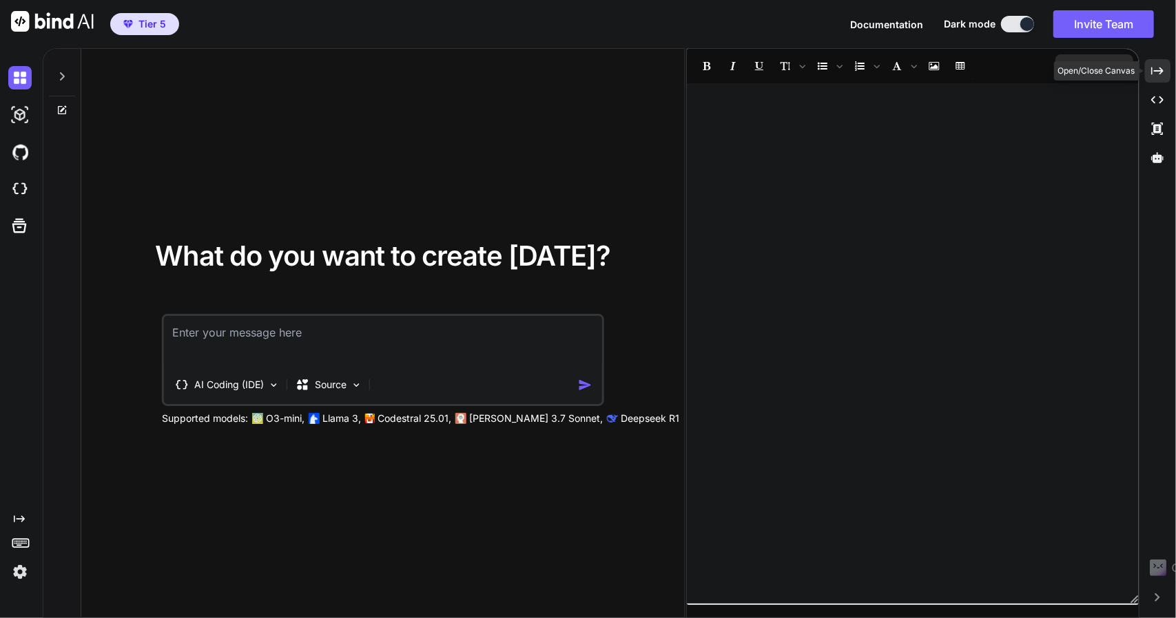
click at [1154, 73] on icon "Created with Pixso." at bounding box center [1157, 71] width 12 height 12
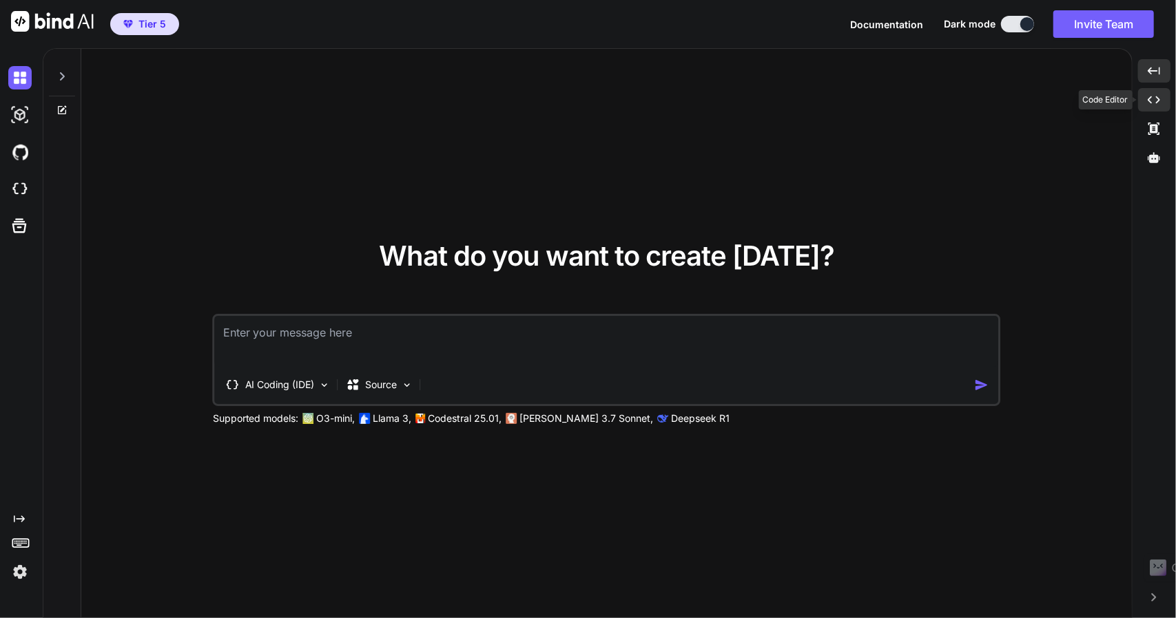
click at [1156, 95] on icon "Created with Pixso." at bounding box center [1153, 100] width 12 height 12
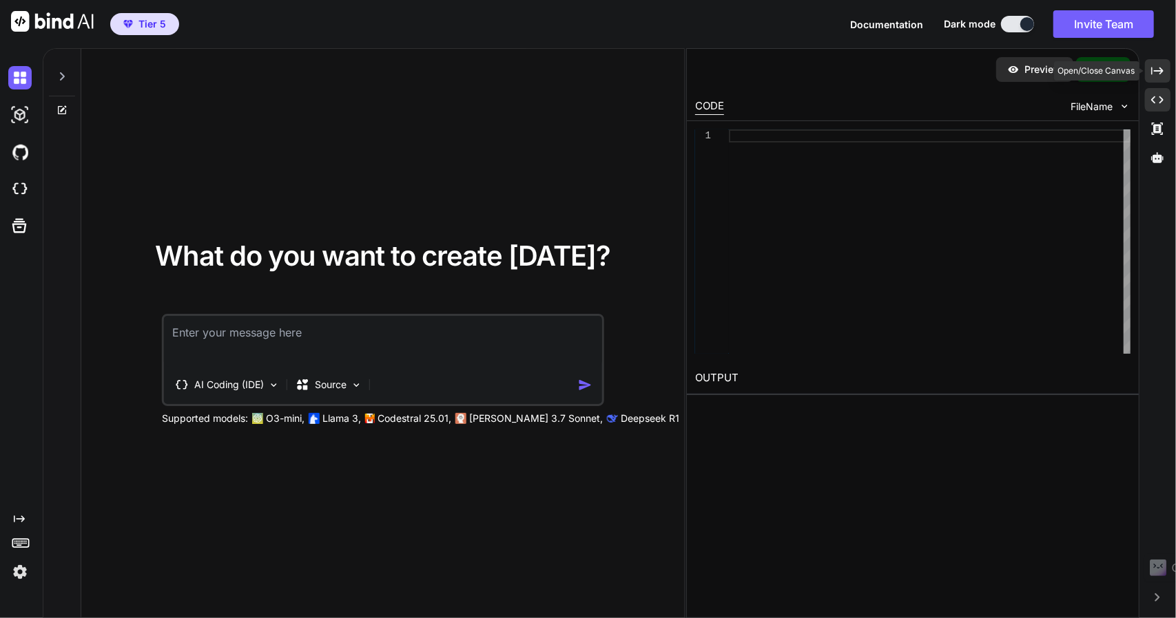
click at [1161, 74] on icon at bounding box center [1157, 71] width 12 height 8
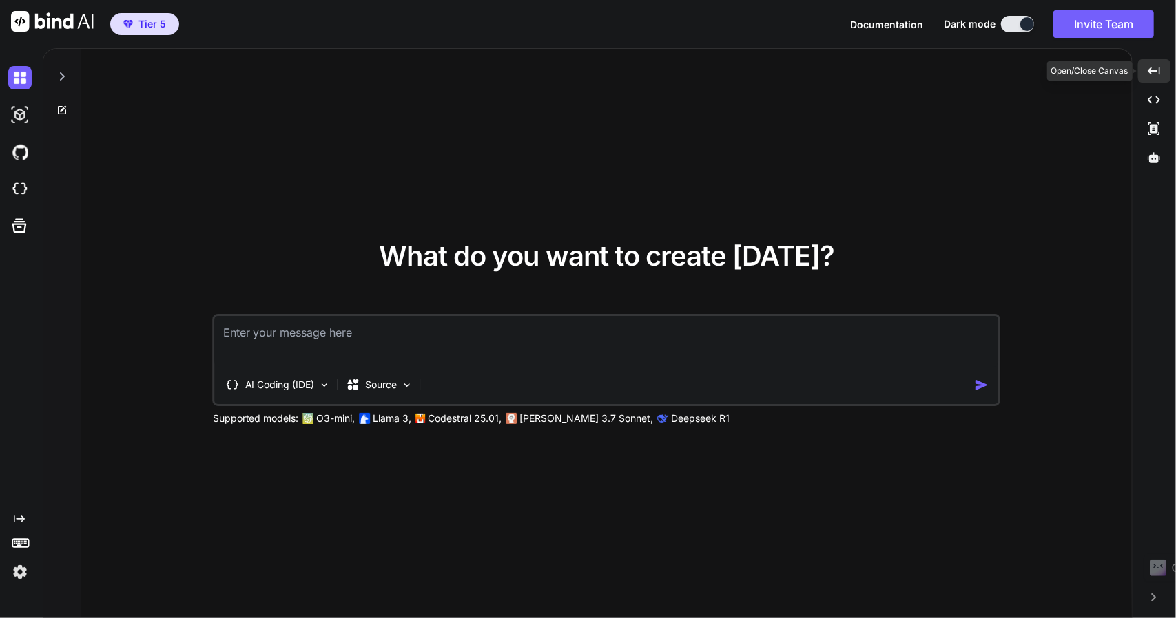
click at [1161, 74] on div "Created with Pixso." at bounding box center [1154, 70] width 32 height 23
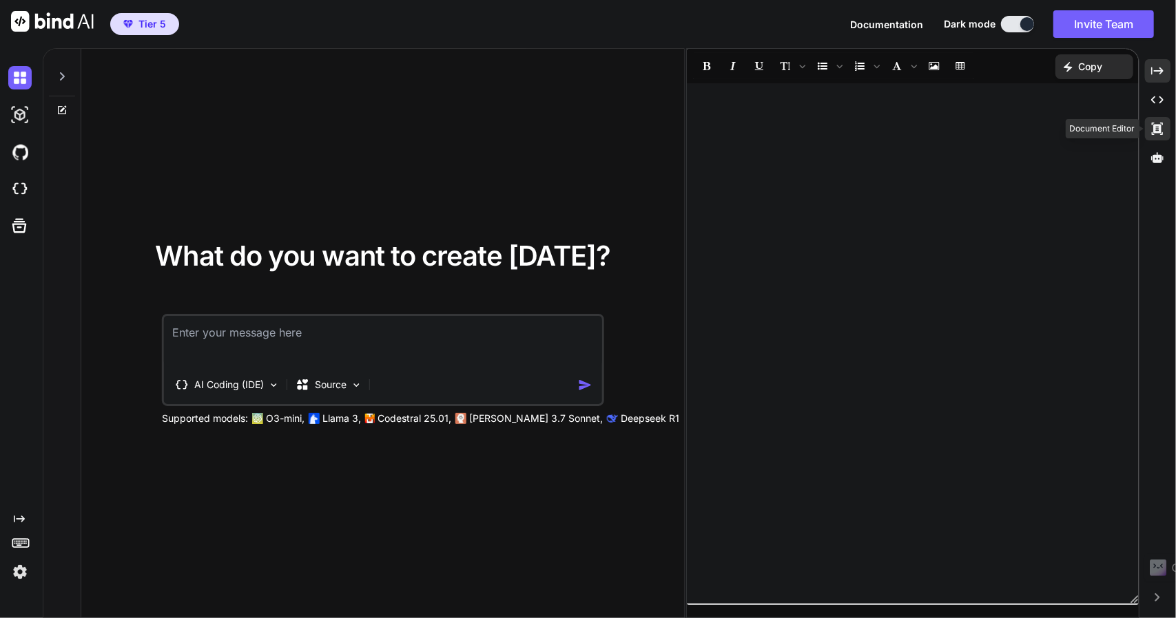
click at [1154, 104] on icon at bounding box center [1157, 100] width 12 height 8
click at [1157, 158] on icon at bounding box center [1157, 157] width 12 height 10
type textarea "x"
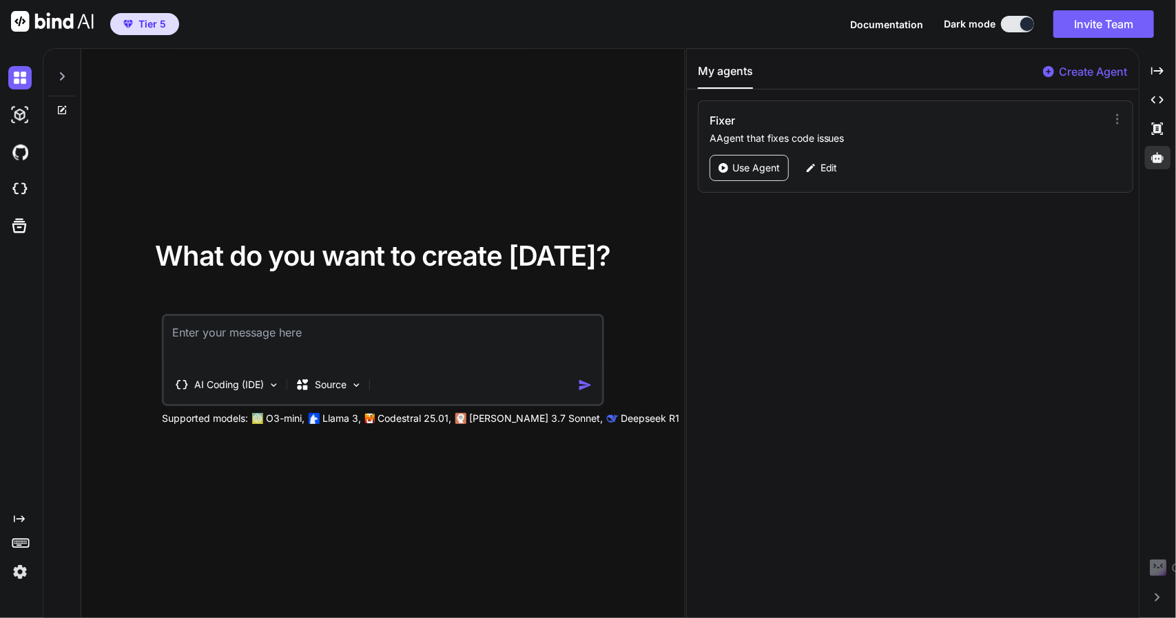
click at [21, 575] on img at bounding box center [19, 572] width 23 height 23
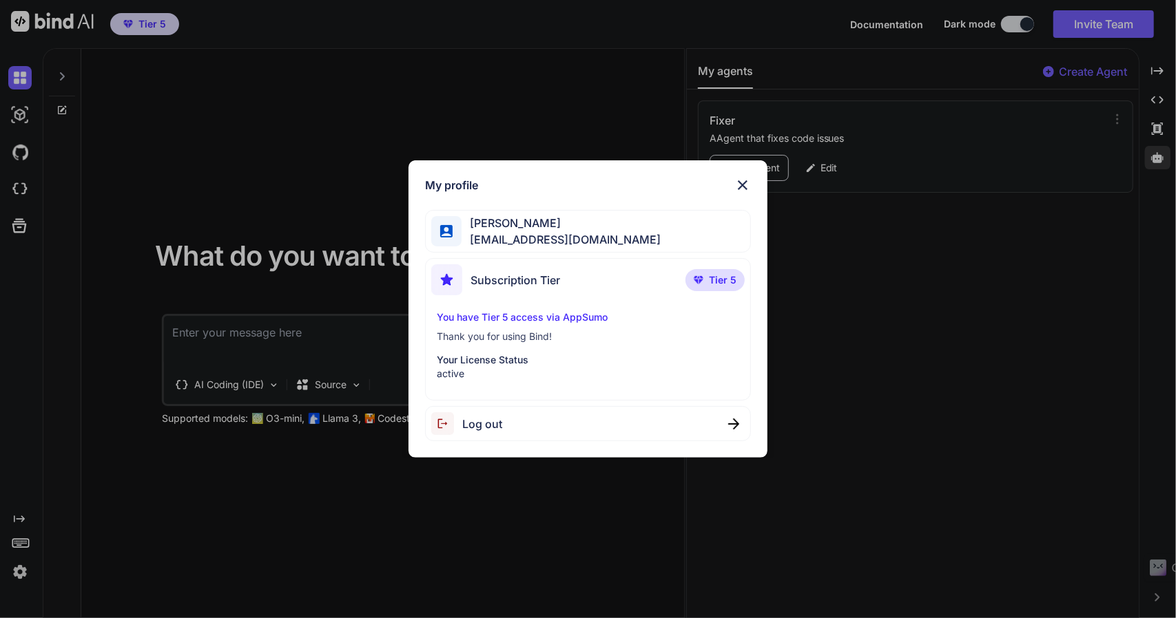
click at [747, 183] on img at bounding box center [742, 185] width 17 height 17
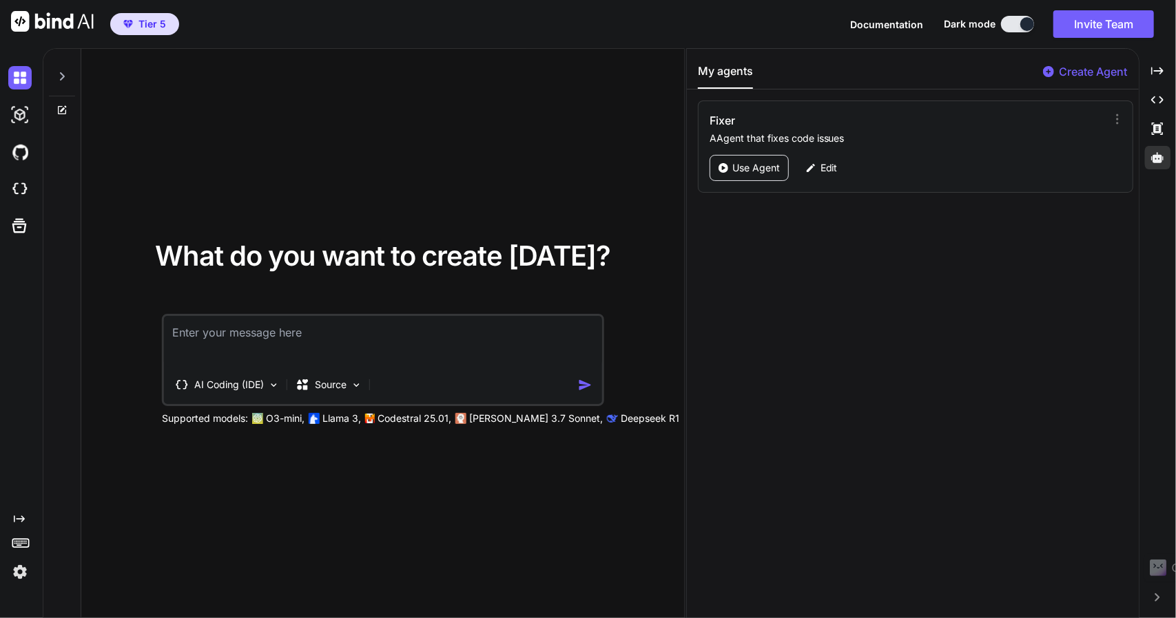
click at [154, 25] on span "Tier 5" at bounding box center [152, 24] width 28 height 14
click at [51, 14] on img at bounding box center [52, 21] width 83 height 21
click at [18, 25] on img at bounding box center [52, 21] width 83 height 21
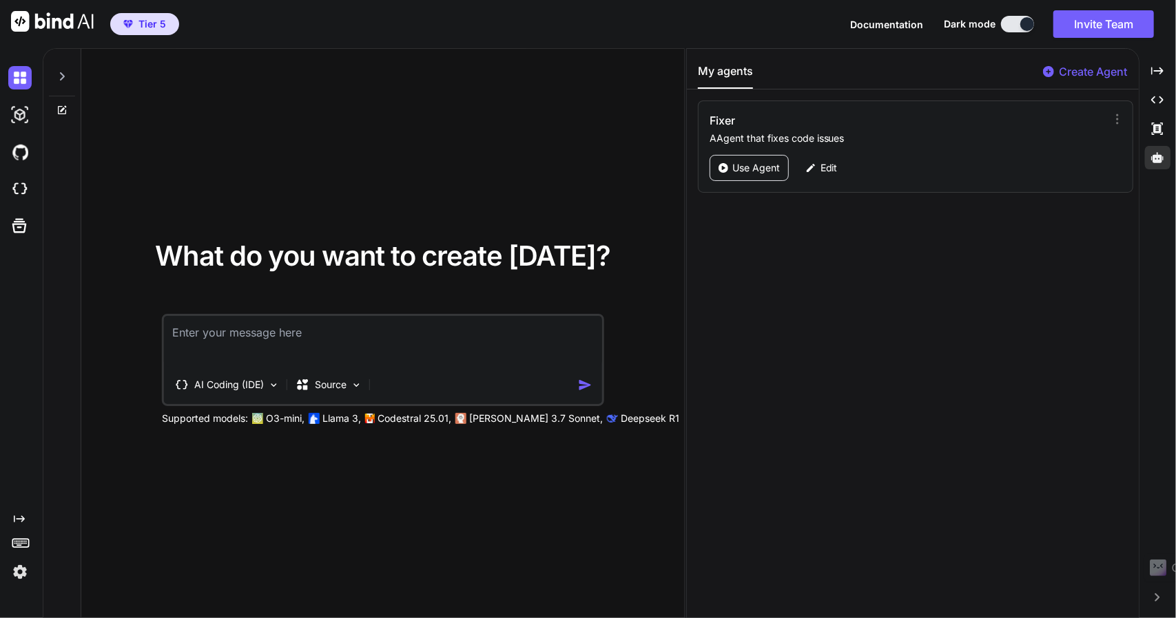
click at [1158, 596] on icon at bounding box center [1157, 598] width 5 height 8
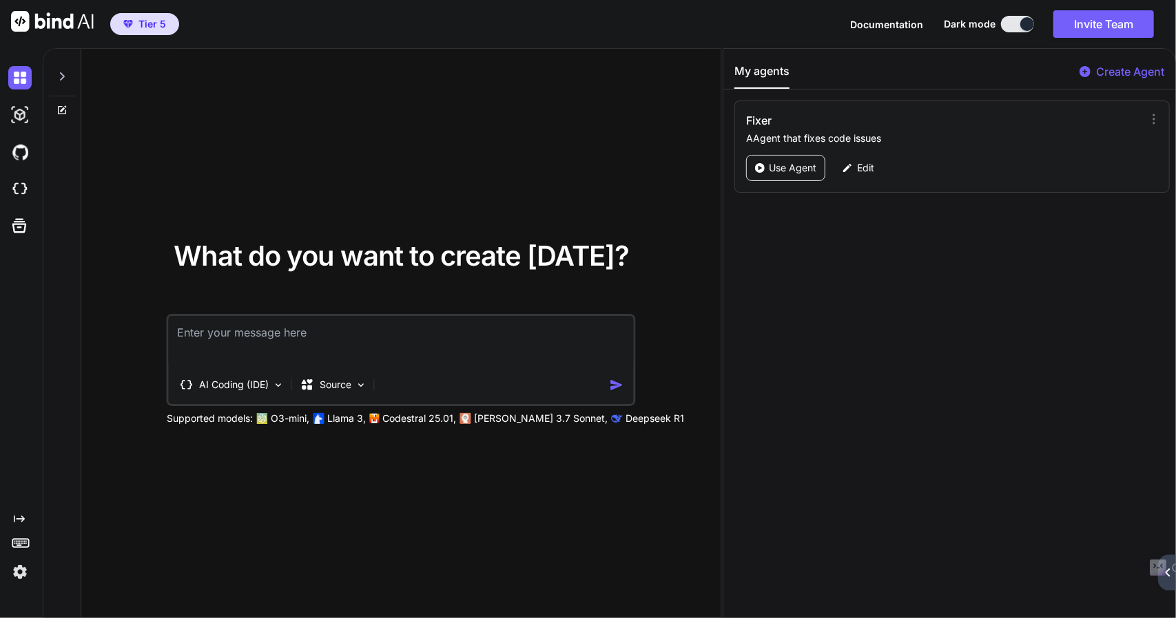
click at [1163, 589] on div "Created with Pixso." at bounding box center [1167, 573] width 18 height 36
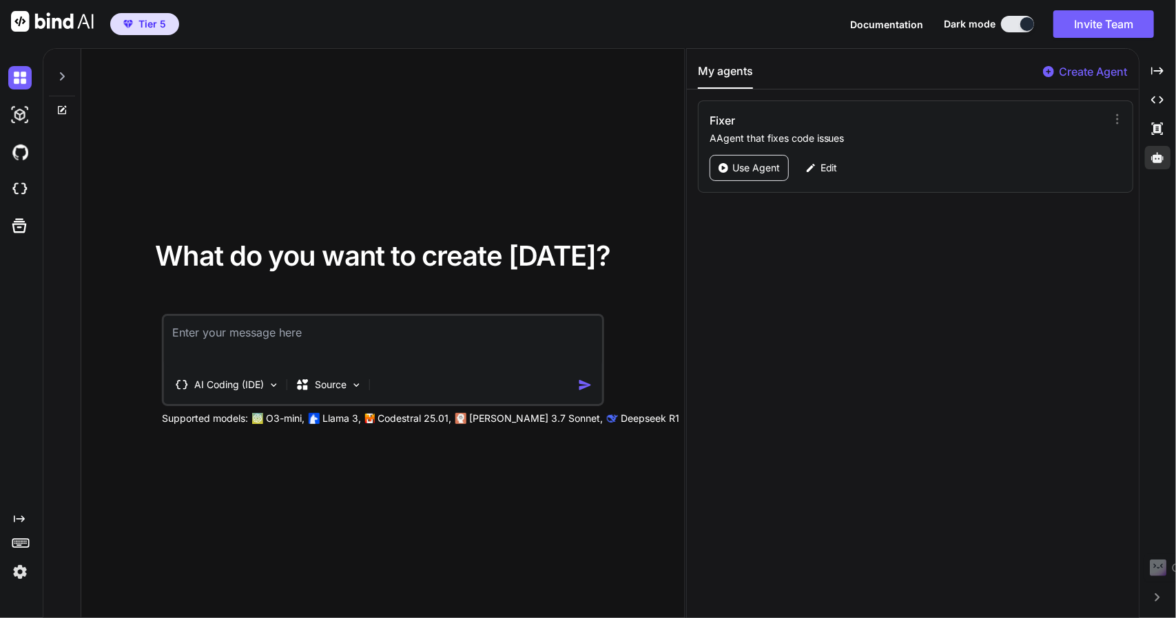
click at [875, 19] on span "Documentation" at bounding box center [886, 25] width 73 height 12
